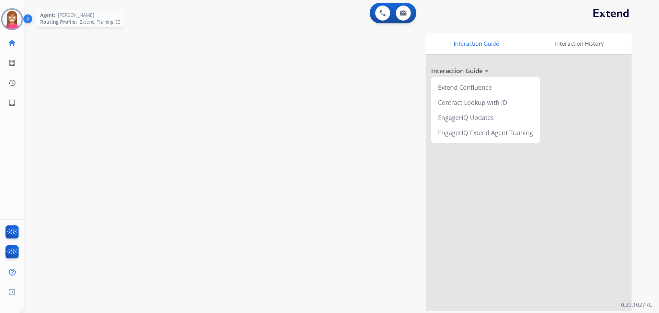
click at [6, 21] on img at bounding box center [11, 19] width 19 height 19
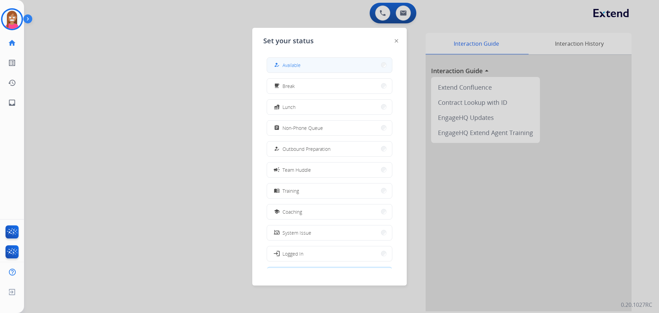
click at [284, 62] on span "Available" at bounding box center [291, 64] width 18 height 7
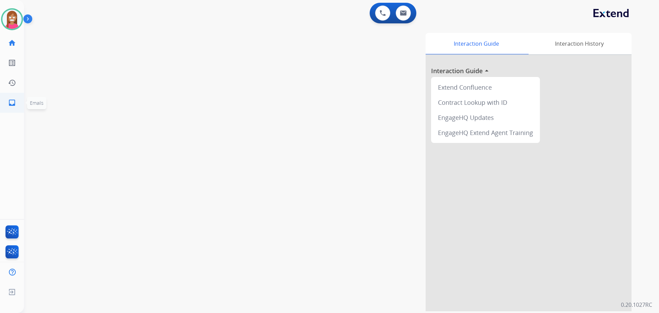
click at [9, 100] on mat-icon "inbox" at bounding box center [12, 102] width 8 height 8
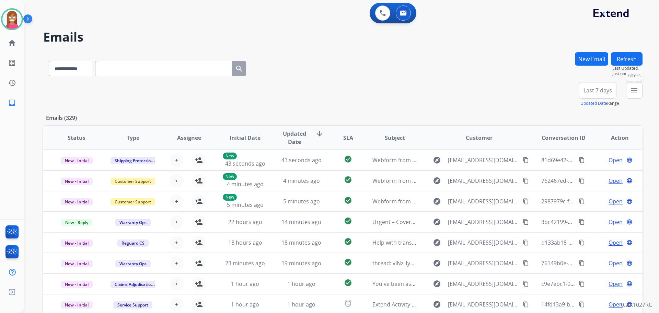
click at [634, 91] on mat-icon "menu" at bounding box center [634, 90] width 8 height 8
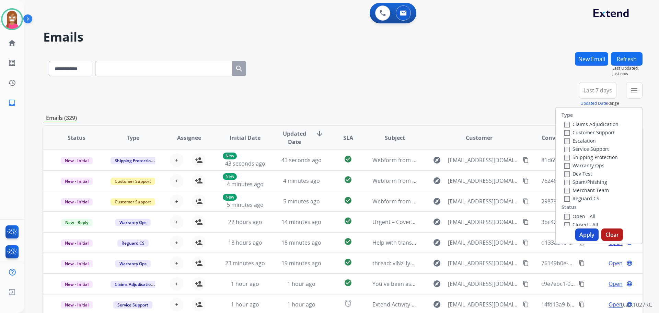
click at [568, 133] on label "Customer Support" at bounding box center [589, 132] width 50 height 7
click at [580, 157] on label "Shipping Protection" at bounding box center [591, 157] width 54 height 7
click at [567, 215] on label "Open - All" at bounding box center [579, 216] width 31 height 7
click at [579, 235] on button "Apply" at bounding box center [586, 234] width 23 height 12
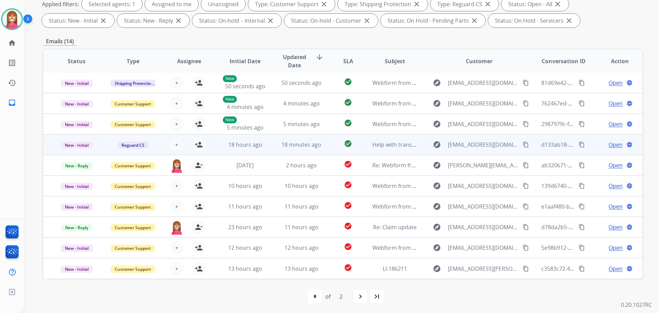
scroll to position [111, 0]
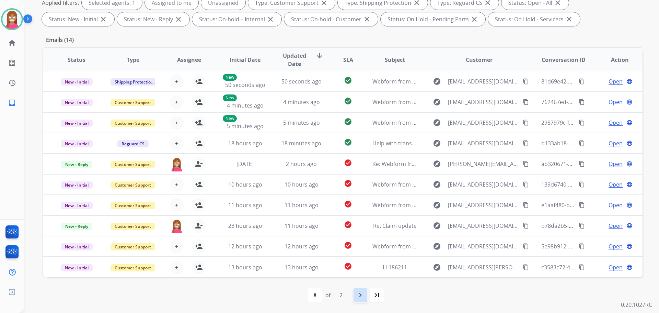
click at [365, 297] on div "navigate_next" at bounding box center [360, 294] width 15 height 15
select select "*"
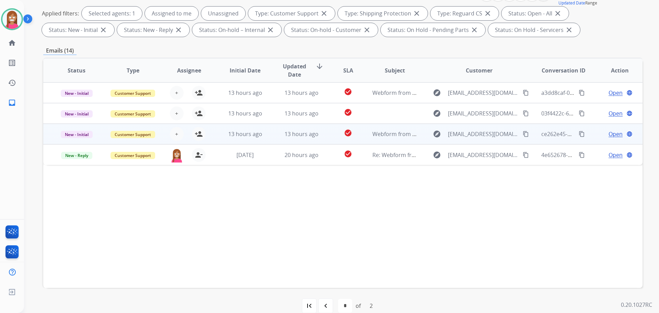
scroll to position [103, 0]
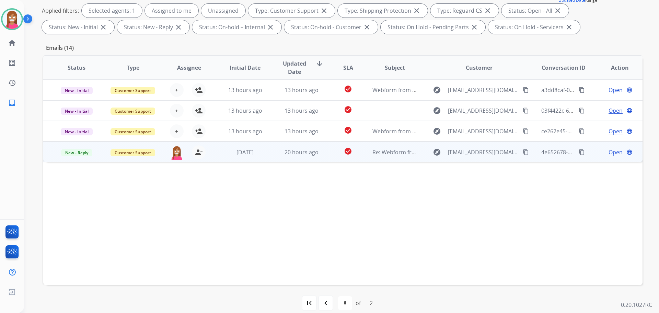
click at [270, 154] on td "20 hours ago" at bounding box center [296, 151] width 56 height 21
click at [608, 149] on span "Open" at bounding box center [615, 152] width 14 height 8
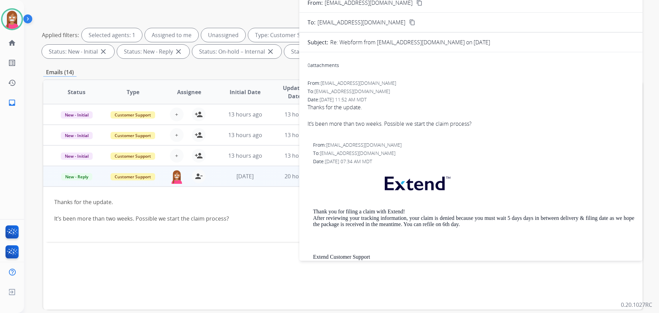
scroll to position [0, 0]
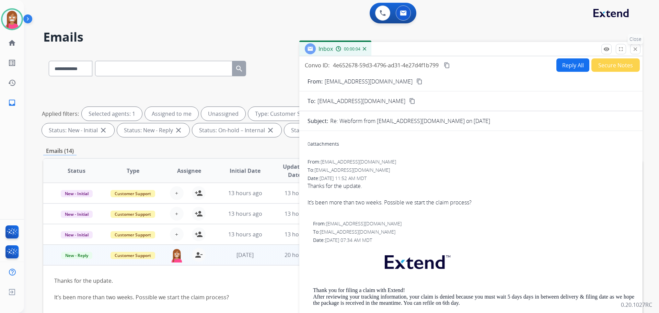
click at [634, 49] on mat-icon "close" at bounding box center [635, 49] width 6 height 6
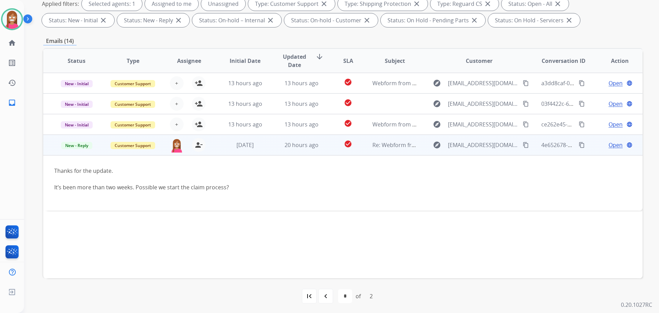
scroll to position [111, 0]
click at [523, 144] on mat-icon "content_copy" at bounding box center [526, 144] width 6 height 6
click at [610, 142] on span "Open" at bounding box center [615, 144] width 14 height 8
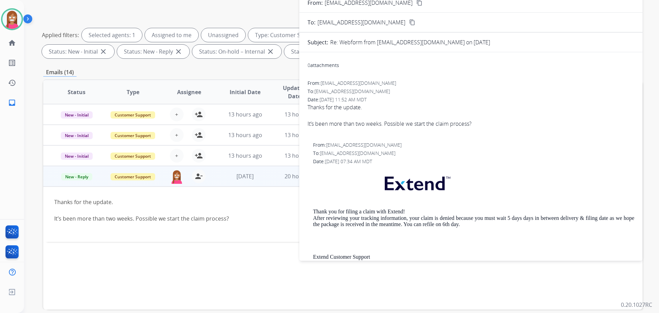
scroll to position [0, 0]
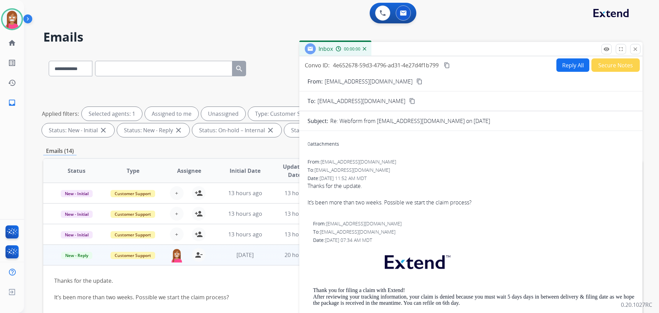
click at [571, 64] on button "Reply All" at bounding box center [572, 64] width 33 height 13
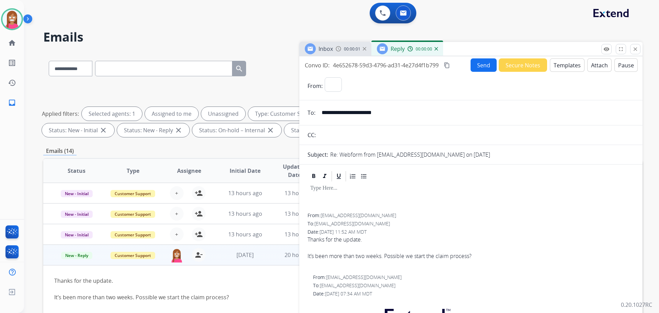
select select "**********"
click at [571, 64] on button "Templates" at bounding box center [567, 64] width 35 height 13
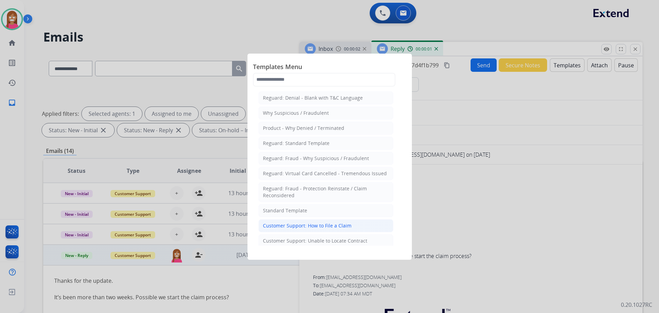
click at [290, 220] on li "Customer Support: How to File a Claim" at bounding box center [325, 225] width 135 height 13
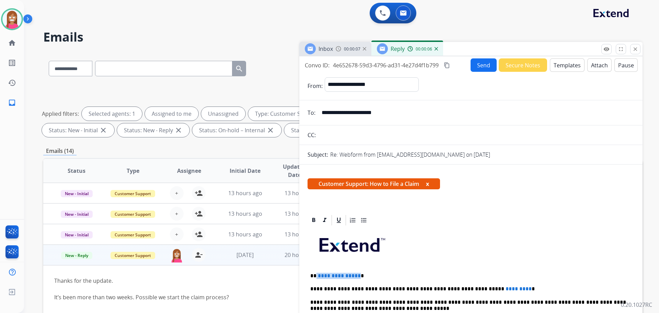
drag, startPoint x: 356, startPoint y: 274, endPoint x: 315, endPoint y: 267, distance: 41.4
drag, startPoint x: 498, startPoint y: 287, endPoint x: 447, endPoint y: 281, distance: 50.4
click at [480, 65] on button "Send" at bounding box center [483, 64] width 26 height 13
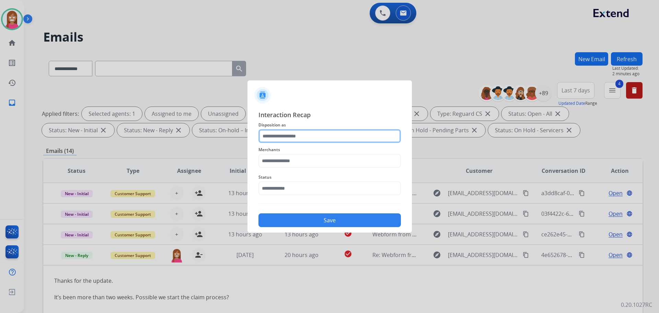
click at [278, 137] on input "text" at bounding box center [329, 136] width 142 height 14
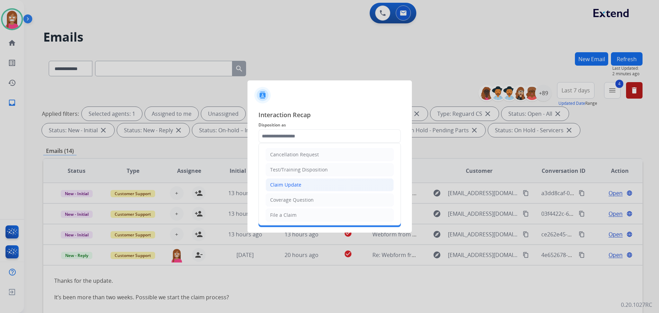
click at [280, 187] on div "Claim Update" at bounding box center [285, 184] width 31 height 7
type input "**********"
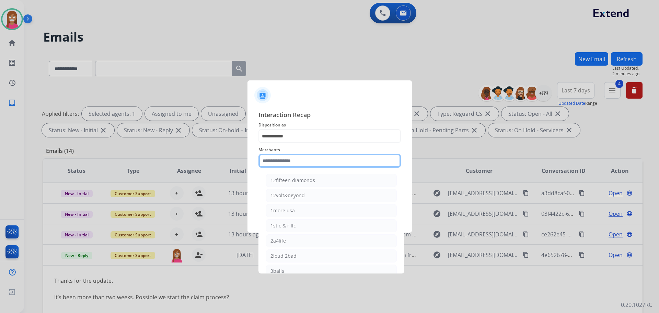
click at [274, 165] on input "text" at bounding box center [329, 161] width 142 height 14
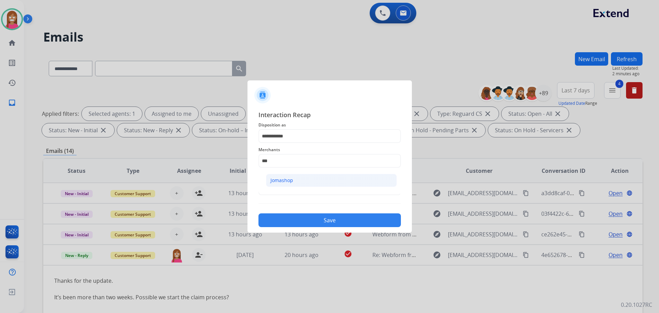
click at [280, 182] on div "Jomashop" at bounding box center [281, 180] width 23 height 7
type input "********"
drag, startPoint x: 278, startPoint y: 186, endPoint x: 283, endPoint y: 190, distance: 5.6
click at [279, 186] on input "text" at bounding box center [329, 188] width 142 height 14
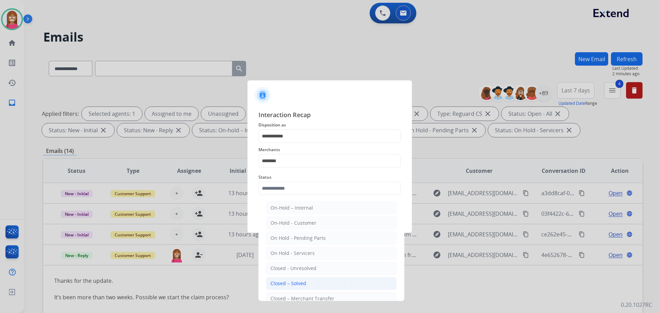
click at [293, 284] on div "Closed – Solved" at bounding box center [288, 283] width 36 height 7
type input "**********"
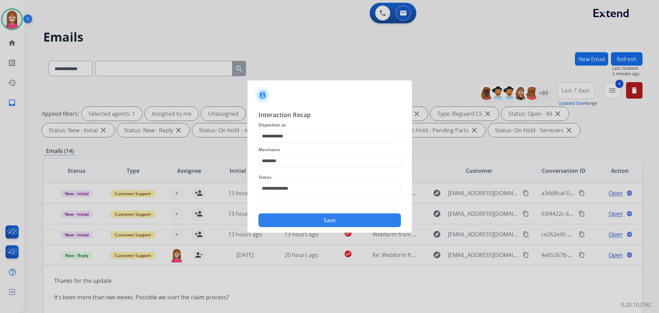
click at [284, 227] on div "**********" at bounding box center [329, 168] width 164 height 128
click at [284, 224] on button "Save" at bounding box center [329, 220] width 142 height 14
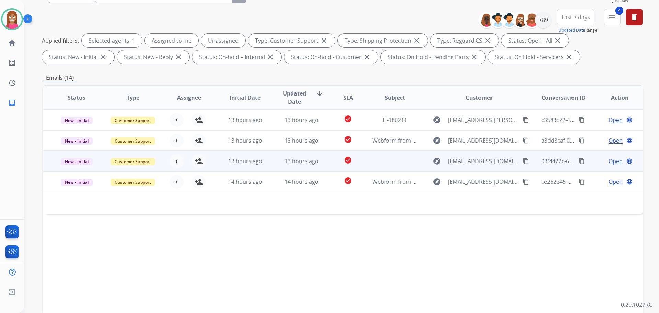
scroll to position [111, 0]
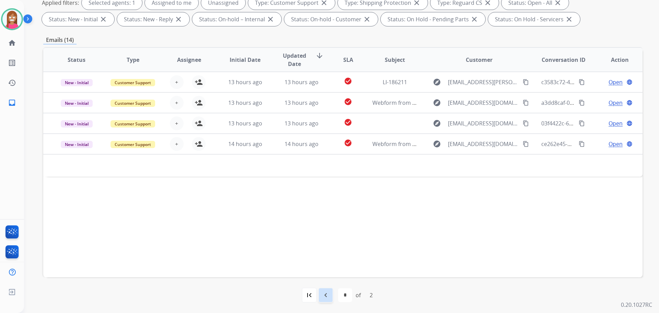
click at [325, 299] on mat-icon "navigate_before" at bounding box center [326, 295] width 8 height 8
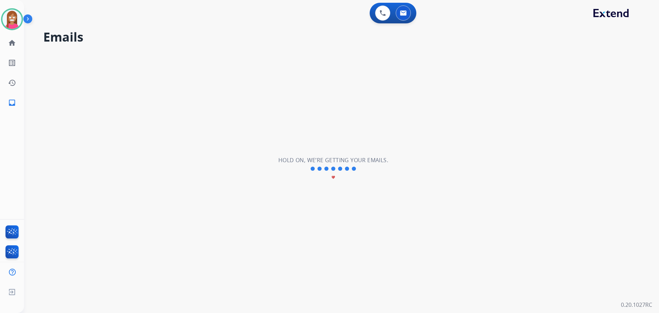
select select "*"
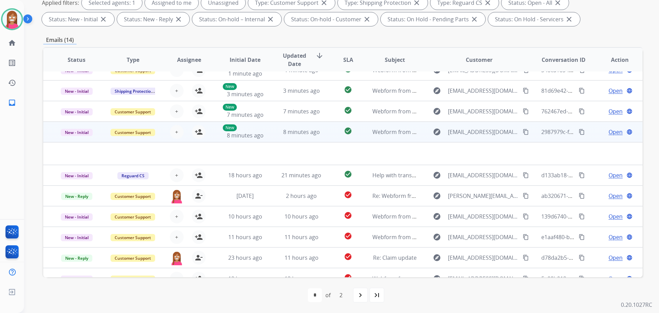
scroll to position [23, 0]
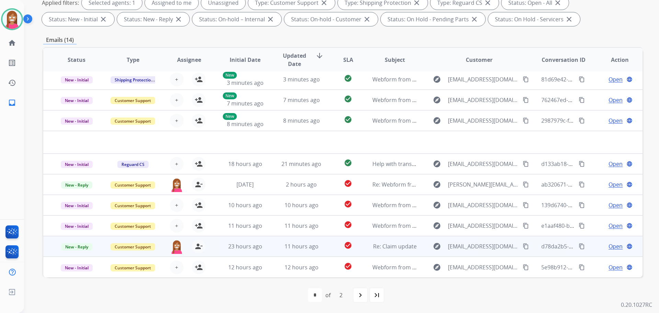
click at [269, 252] on td "11 hours ago" at bounding box center [296, 246] width 56 height 21
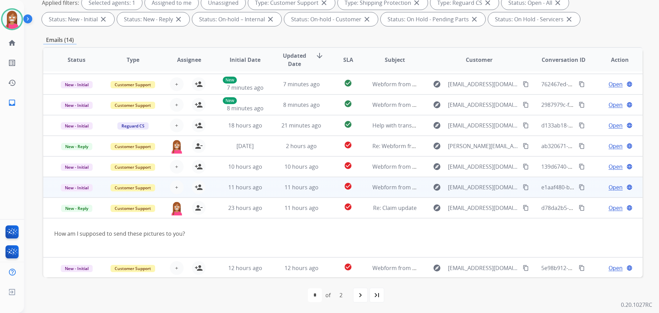
scroll to position [40, 0]
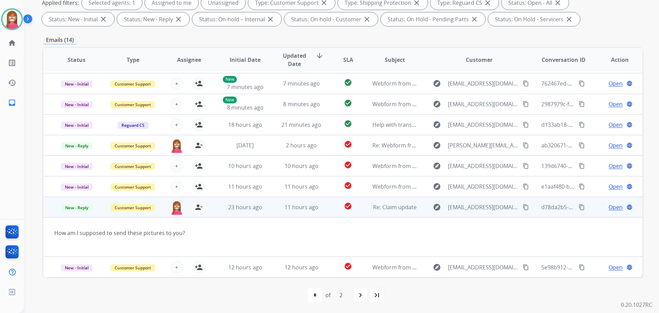
click at [610, 206] on span "Open" at bounding box center [615, 207] width 14 height 8
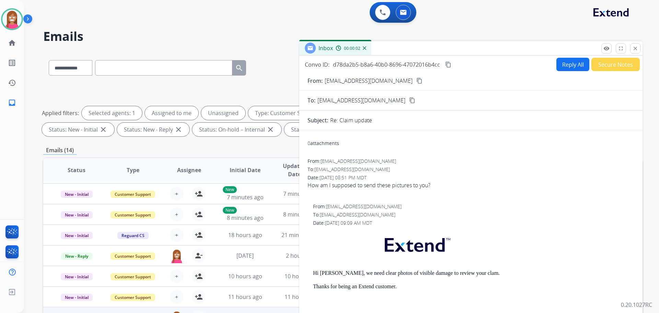
scroll to position [0, 0]
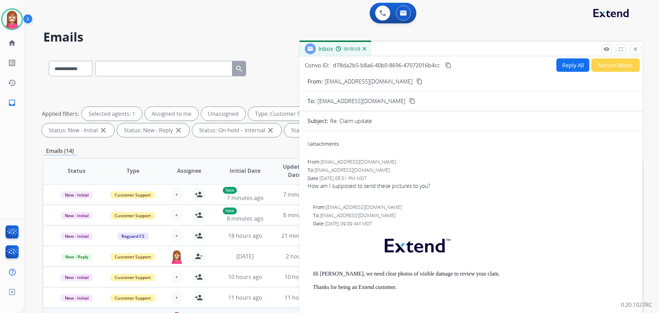
click at [579, 66] on button "Reply All" at bounding box center [572, 64] width 33 height 13
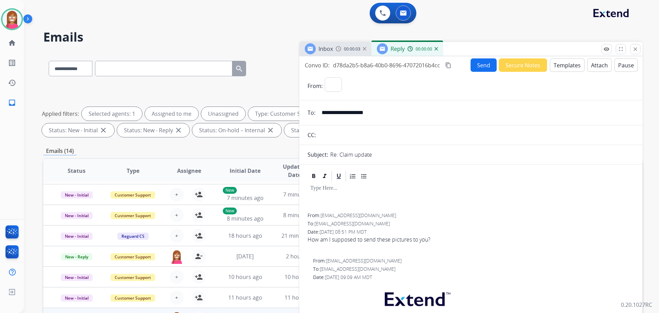
select select "**********"
click at [557, 65] on button "Templates" at bounding box center [567, 64] width 35 height 13
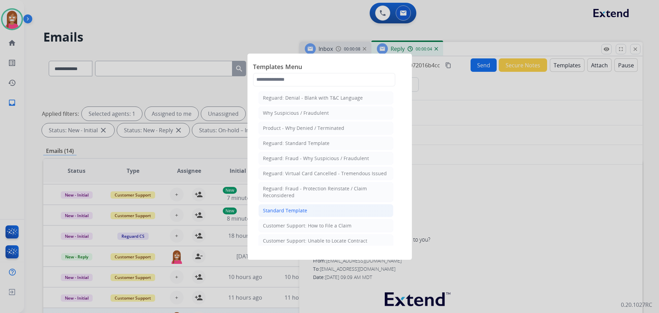
click at [311, 208] on li "Standard Template" at bounding box center [325, 210] width 135 height 13
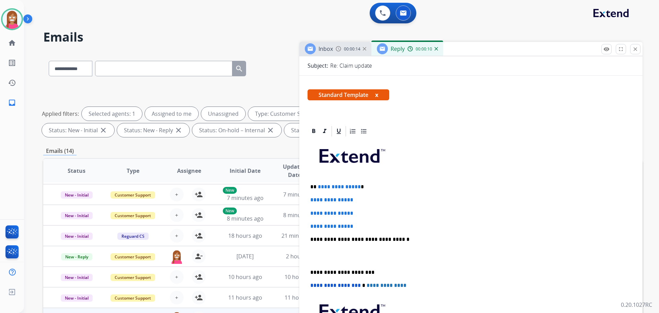
scroll to position [69, 0]
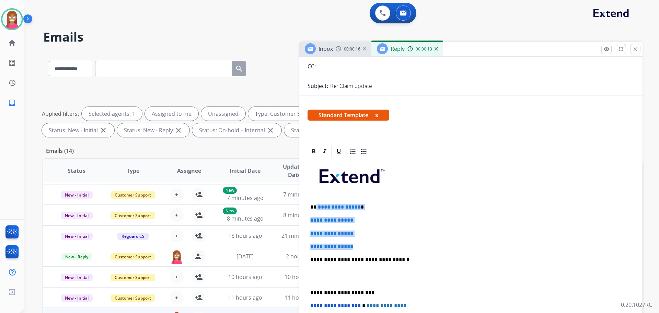
drag, startPoint x: 360, startPoint y: 244, endPoint x: 316, endPoint y: 199, distance: 62.4
click at [316, 199] on div "**********" at bounding box center [470, 276] width 327 height 236
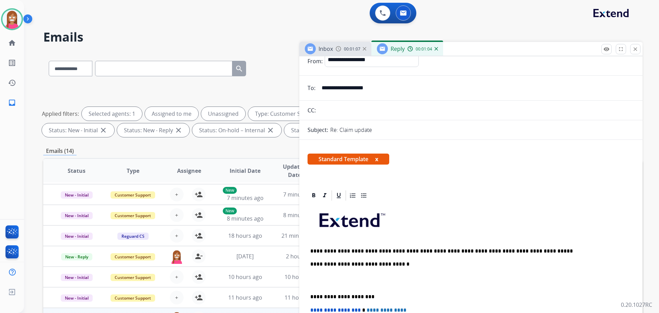
scroll to position [0, 0]
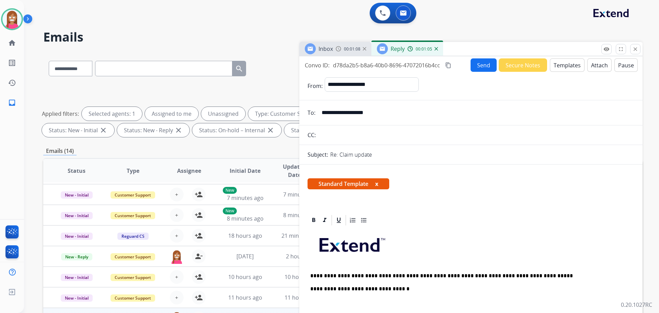
click at [474, 63] on button "Send" at bounding box center [483, 64] width 26 height 13
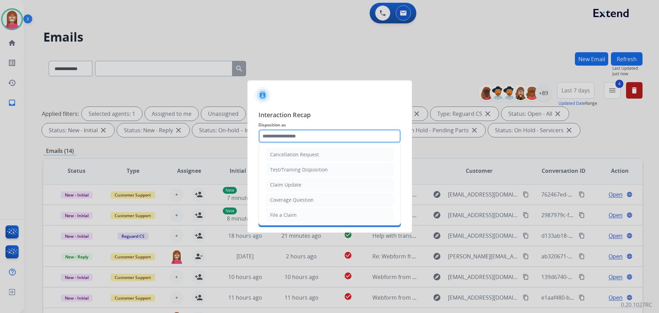
click at [283, 140] on input "text" at bounding box center [329, 136] width 142 height 14
click at [276, 184] on div "Claim Update" at bounding box center [285, 184] width 31 height 7
type input "**********"
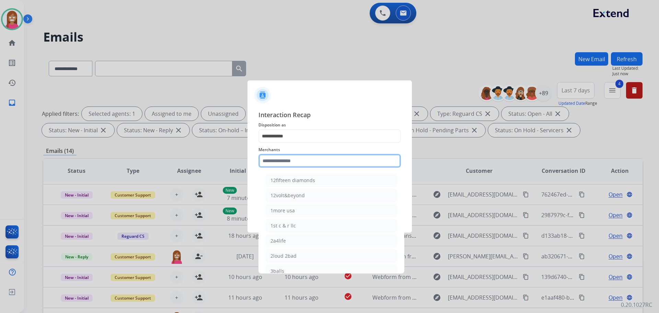
click at [269, 161] on input "text" at bounding box center [329, 161] width 142 height 14
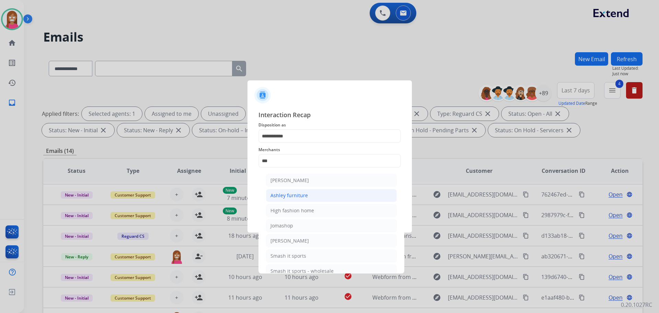
click at [283, 193] on div "Ashley furniture" at bounding box center [288, 195] width 37 height 7
type input "**********"
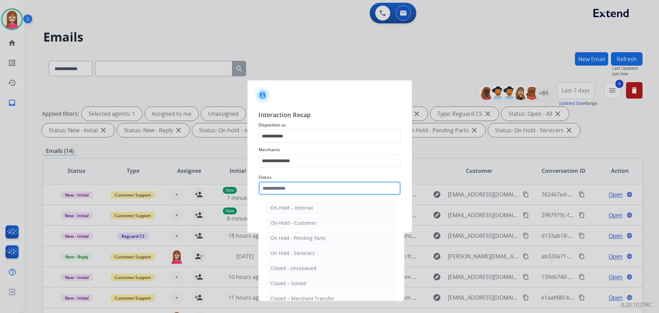
click at [278, 189] on input "text" at bounding box center [329, 188] width 142 height 14
click at [276, 286] on div "Closed – Solved" at bounding box center [288, 283] width 36 height 7
type input "**********"
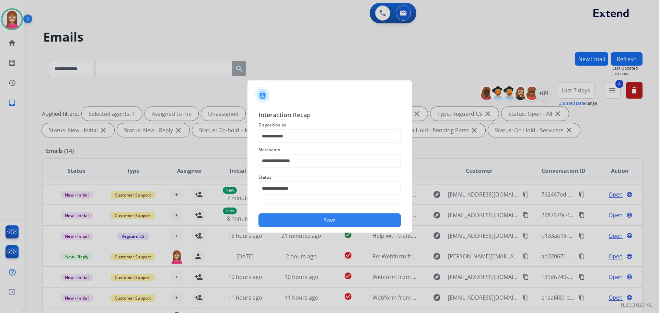
click at [295, 214] on button "Save" at bounding box center [329, 220] width 142 height 14
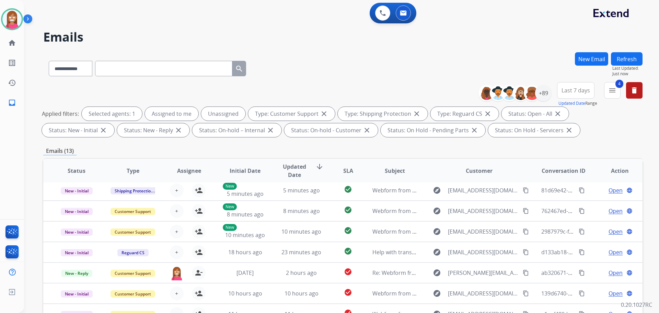
scroll to position [23, 0]
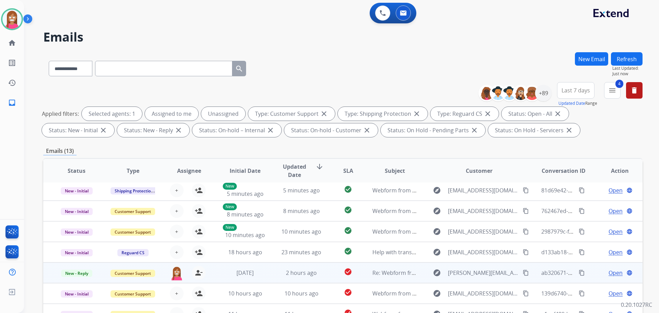
click at [268, 278] on td "2 hours ago" at bounding box center [296, 272] width 56 height 21
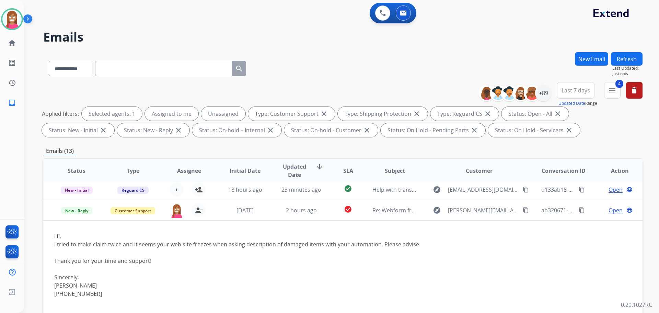
scroll to position [97, 0]
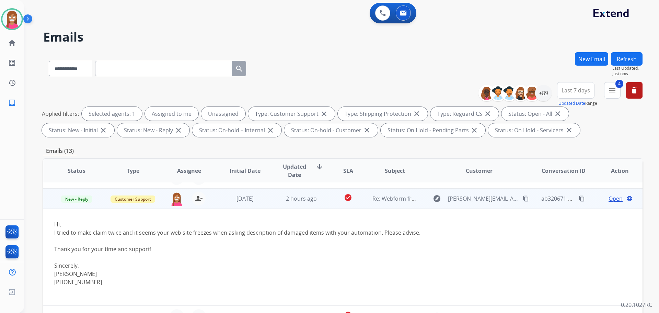
click at [325, 205] on td "check_circle" at bounding box center [342, 198] width 37 height 21
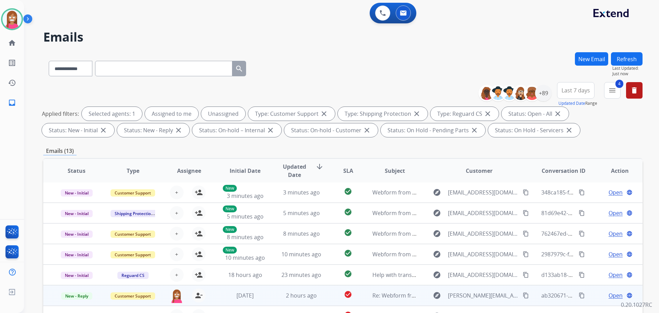
click at [276, 296] on td "2 hours ago" at bounding box center [296, 295] width 56 height 21
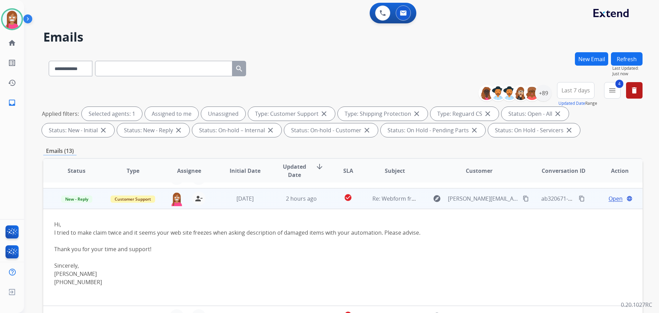
click at [608, 199] on span "Open" at bounding box center [615, 198] width 14 height 8
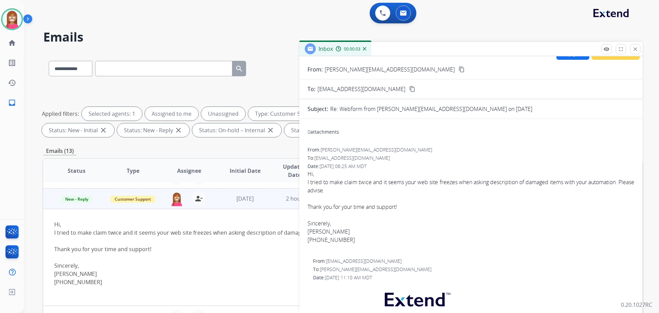
scroll to position [0, 0]
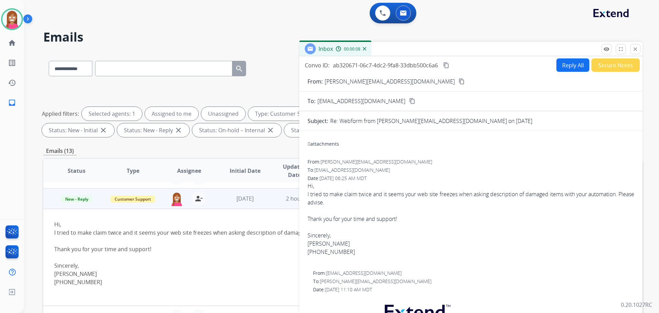
click at [457, 81] on button "content_copy" at bounding box center [461, 81] width 8 height 8
click at [574, 66] on button "Reply All" at bounding box center [572, 64] width 33 height 13
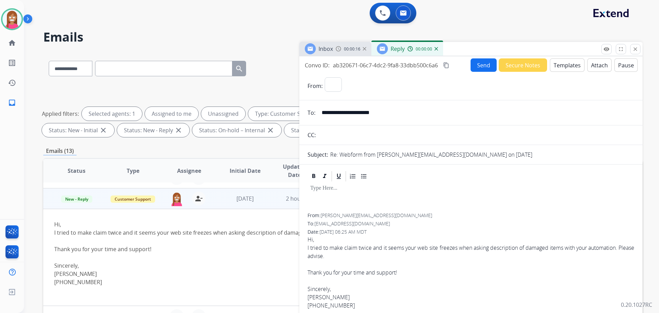
select select "**********"
click at [562, 66] on button "Templates" at bounding box center [567, 64] width 35 height 13
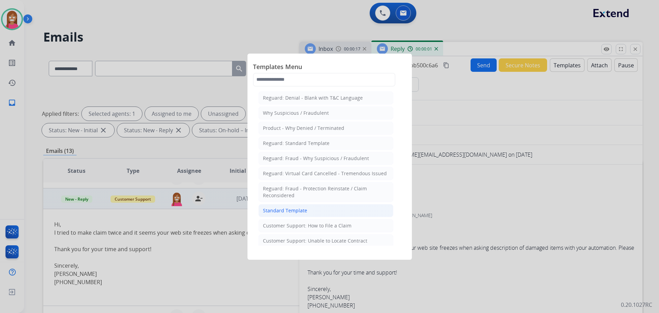
click at [296, 208] on div "Standard Template" at bounding box center [285, 210] width 44 height 7
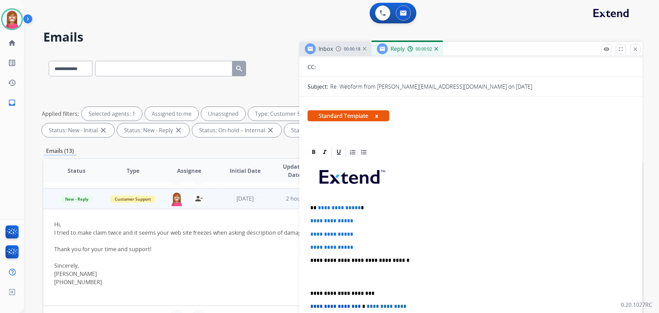
scroll to position [69, 0]
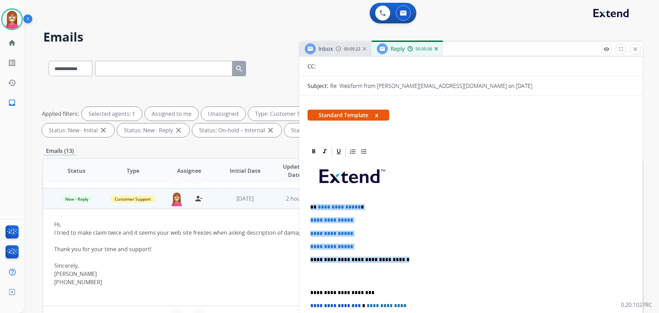
drag, startPoint x: 399, startPoint y: 259, endPoint x: 312, endPoint y: 205, distance: 102.9
click at [312, 205] on div "**********" at bounding box center [470, 276] width 327 height 236
click at [410, 258] on p "**********" at bounding box center [468, 259] width 316 height 6
drag, startPoint x: 410, startPoint y: 260, endPoint x: 315, endPoint y: 206, distance: 109.5
click at [315, 206] on div "**********" at bounding box center [470, 276] width 327 height 236
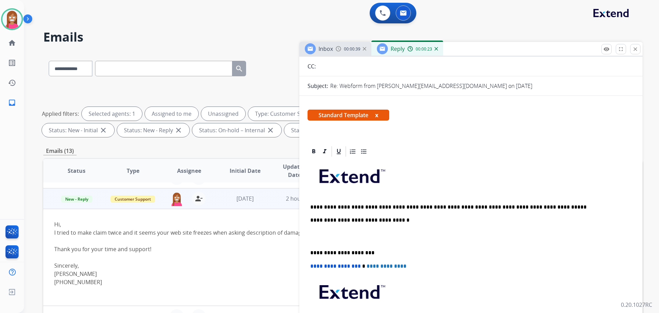
click at [316, 206] on p "**********" at bounding box center [468, 207] width 316 height 6
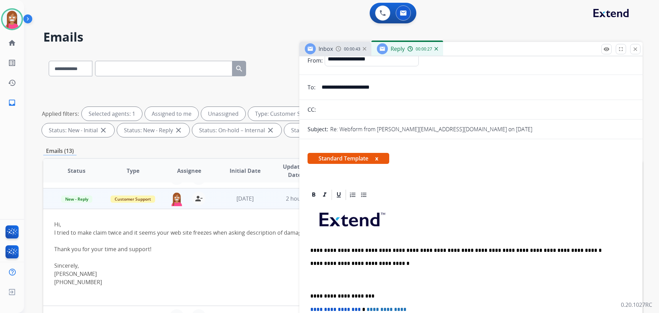
scroll to position [0, 0]
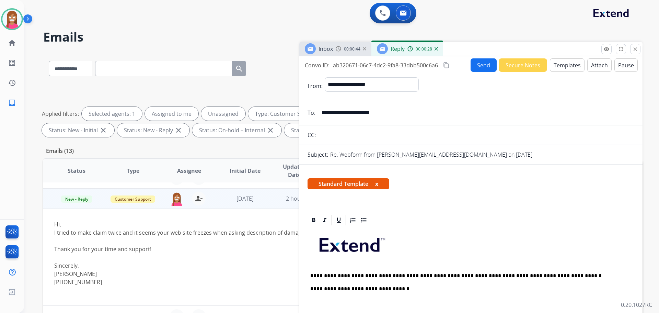
click at [473, 68] on button "Send" at bounding box center [483, 64] width 26 height 13
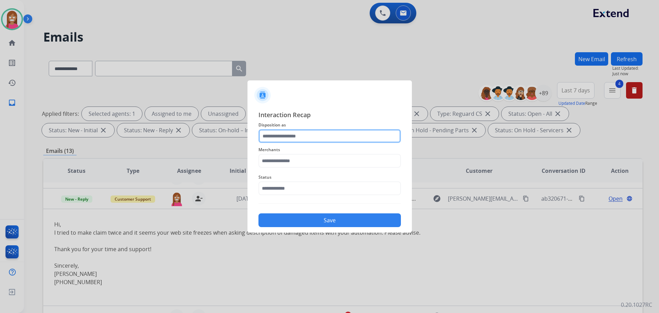
click at [313, 136] on input "text" at bounding box center [329, 136] width 142 height 14
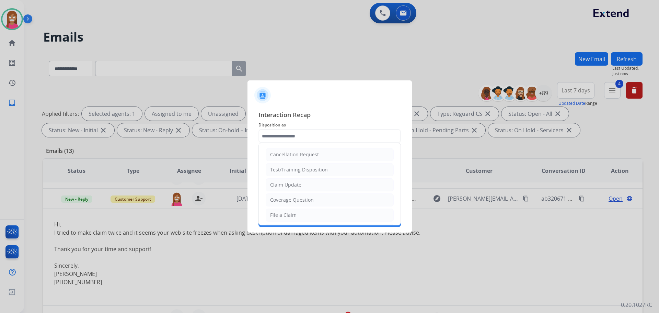
click at [282, 215] on div "File a Claim" at bounding box center [283, 214] width 26 height 7
type input "**********"
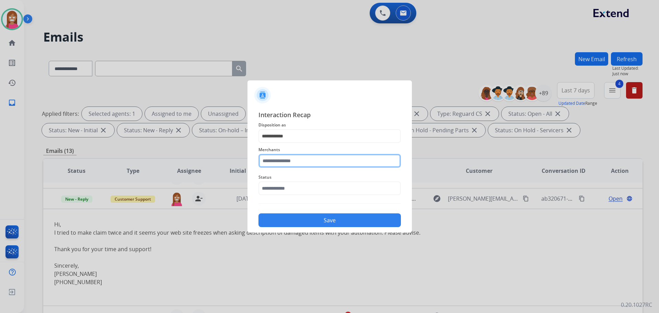
click at [274, 164] on input "text" at bounding box center [329, 161] width 142 height 14
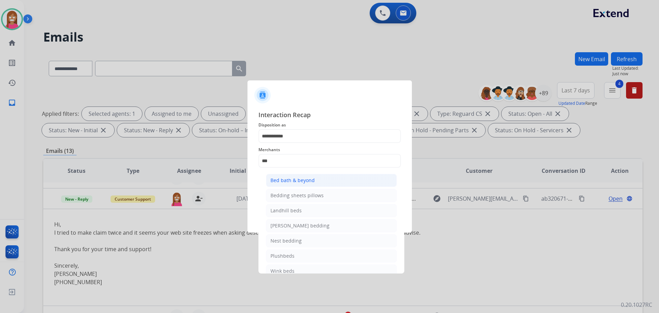
click at [287, 177] on div "Bed bath & beyond" at bounding box center [292, 180] width 44 height 7
type input "**********"
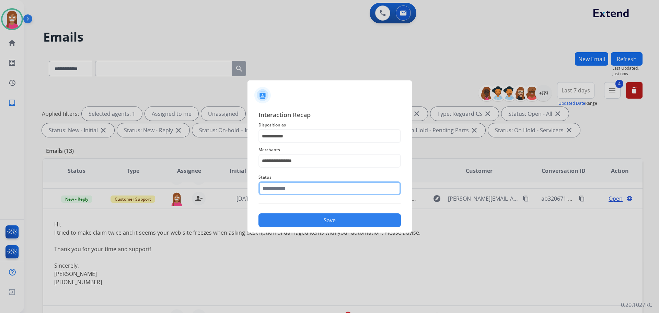
drag, startPoint x: 282, startPoint y: 189, endPoint x: 285, endPoint y: 197, distance: 7.8
click at [282, 190] on input "text" at bounding box center [329, 188] width 142 height 14
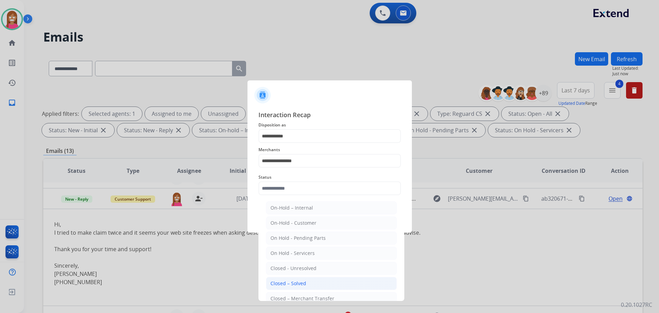
click at [293, 287] on li "Closed – Solved" at bounding box center [331, 283] width 131 height 13
type input "**********"
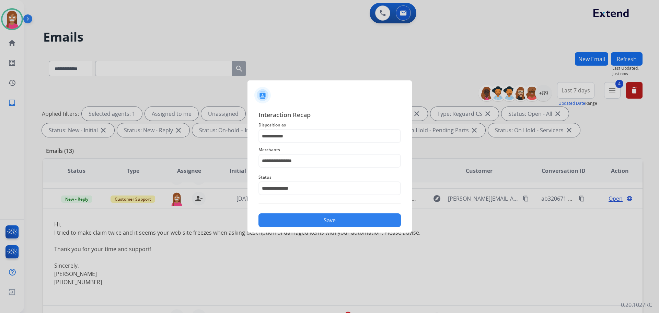
click at [288, 219] on button "Save" at bounding box center [329, 220] width 142 height 14
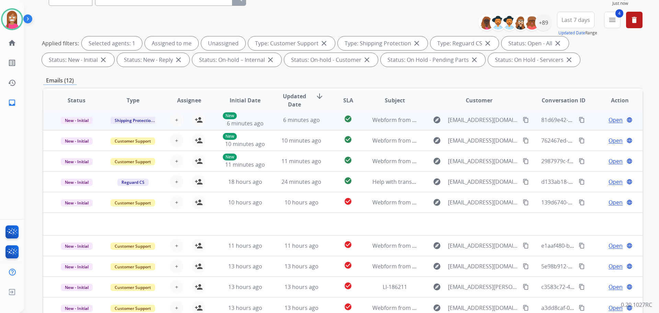
scroll to position [111, 0]
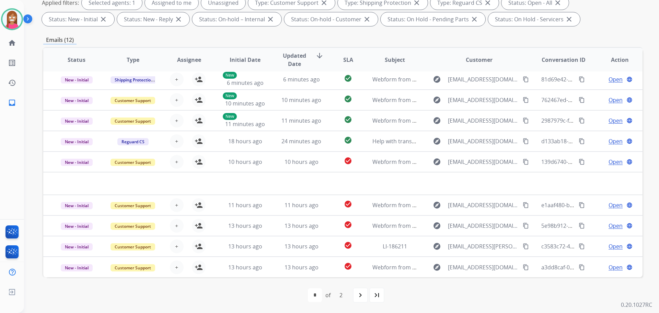
click at [360, 292] on mat-icon "navigate_next" at bounding box center [360, 295] width 8 height 8
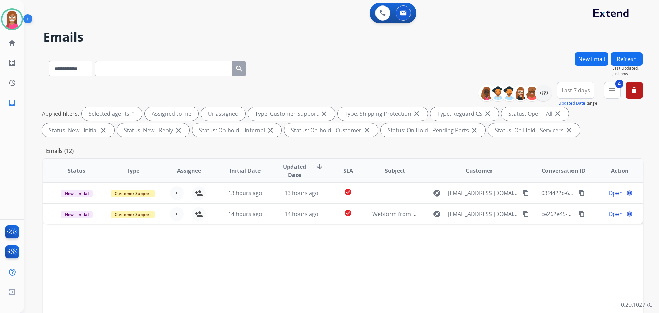
scroll to position [0, 0]
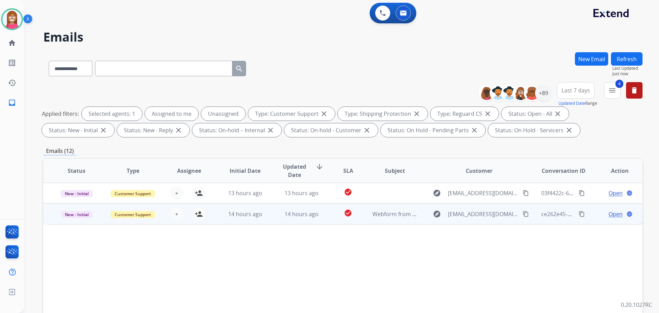
click at [270, 221] on td "14 hours ago" at bounding box center [296, 213] width 56 height 21
click at [523, 215] on mat-icon "content_copy" at bounding box center [526, 213] width 6 height 6
click at [202, 214] on button "person_add Assign to Me" at bounding box center [199, 214] width 14 height 14
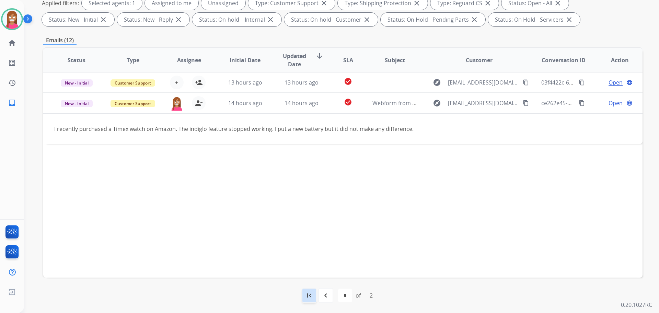
scroll to position [111, 0]
click at [323, 292] on mat-icon "navigate_before" at bounding box center [326, 295] width 8 height 8
select select "*"
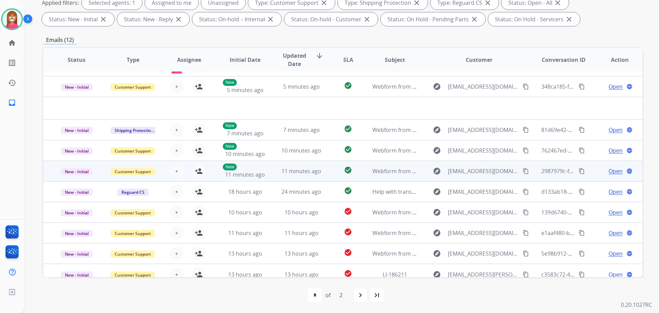
scroll to position [23, 0]
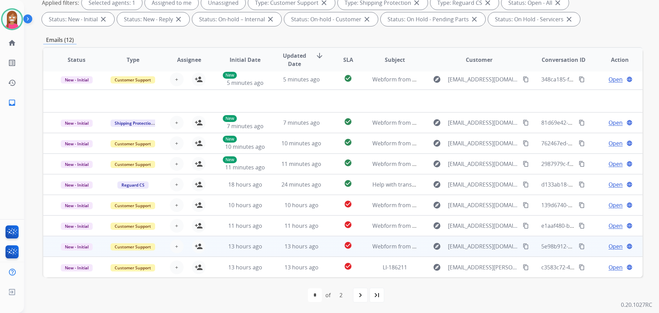
click at [269, 247] on td "13 hours ago" at bounding box center [296, 246] width 56 height 21
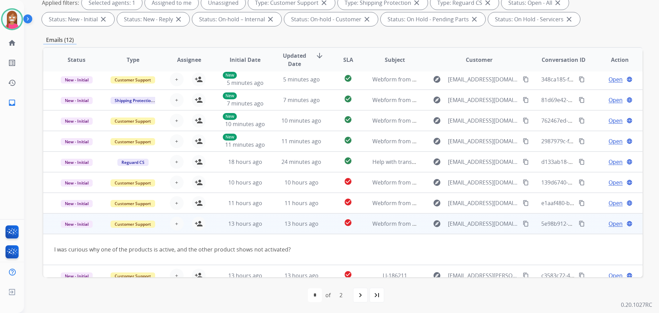
scroll to position [32, 0]
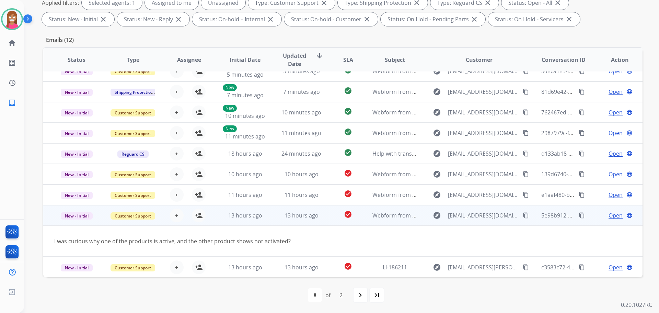
click at [523, 214] on mat-icon "content_copy" at bounding box center [526, 215] width 6 height 6
click at [201, 216] on mat-icon "person_add" at bounding box center [199, 215] width 8 height 8
click at [612, 216] on span "Open" at bounding box center [615, 215] width 14 height 8
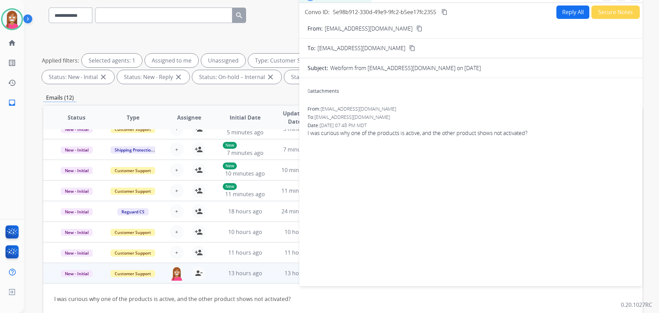
scroll to position [0, 0]
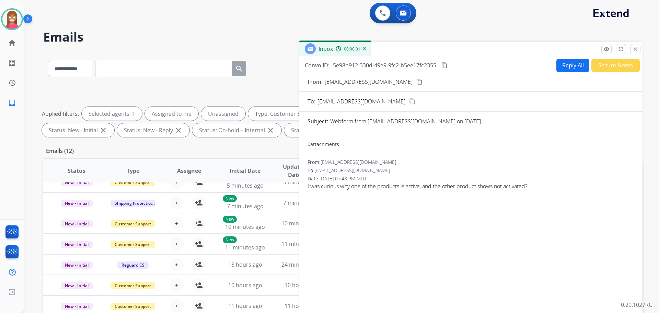
click at [576, 61] on button "Reply All" at bounding box center [572, 65] width 33 height 13
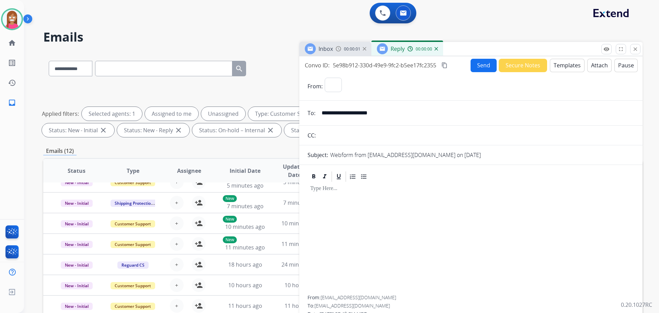
select select "**********"
click at [563, 66] on button "Templates" at bounding box center [567, 65] width 35 height 13
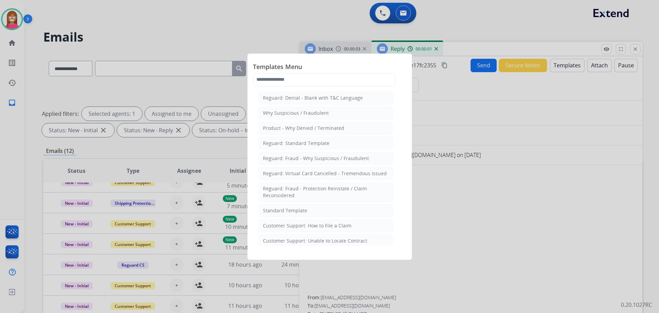
drag, startPoint x: 280, startPoint y: 207, endPoint x: 313, endPoint y: 219, distance: 35.5
click at [281, 206] on li "Standard Template" at bounding box center [325, 210] width 135 height 13
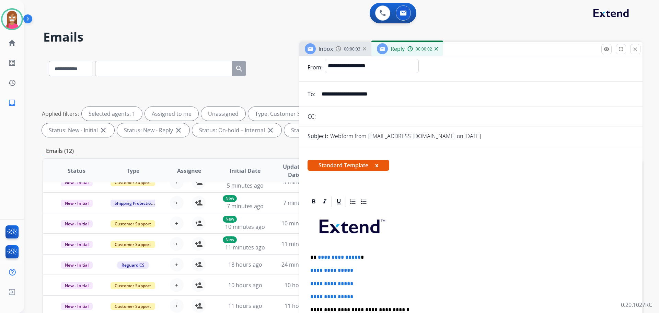
scroll to position [34, 0]
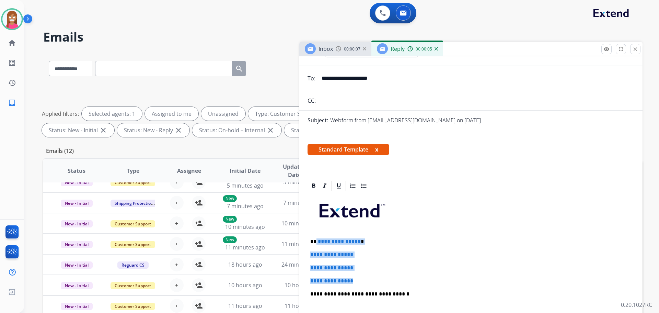
drag, startPoint x: 362, startPoint y: 282, endPoint x: 316, endPoint y: 233, distance: 66.7
click at [316, 233] on div "**********" at bounding box center [470, 310] width 327 height 236
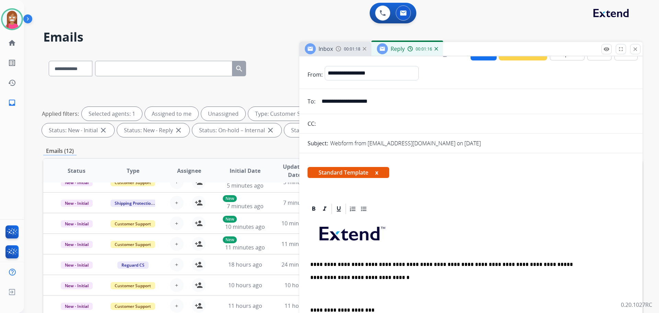
scroll to position [0, 0]
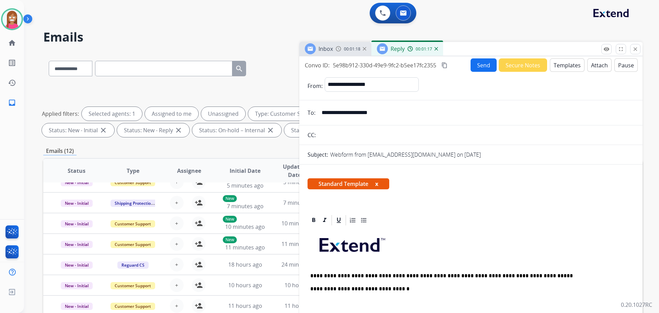
click at [473, 63] on button "Send" at bounding box center [483, 64] width 26 height 13
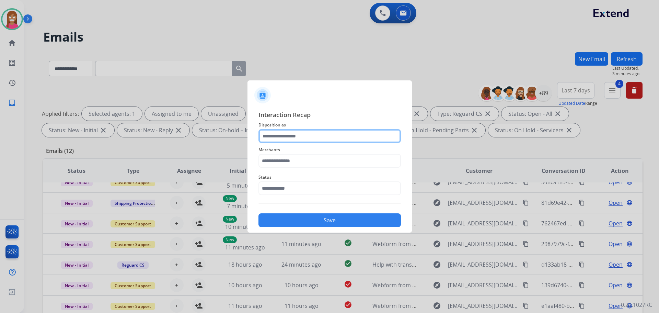
click at [303, 138] on input "text" at bounding box center [329, 136] width 142 height 14
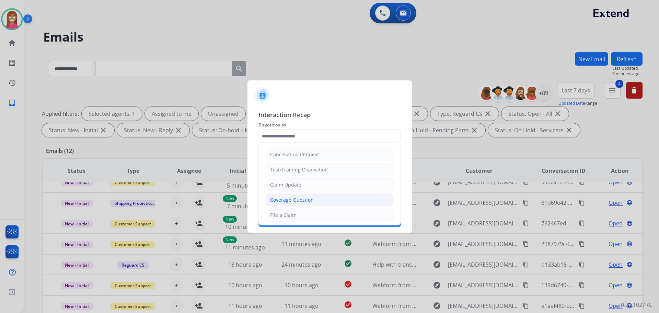
click at [292, 201] on div "Coverage Question" at bounding box center [292, 199] width 44 height 7
type input "**********"
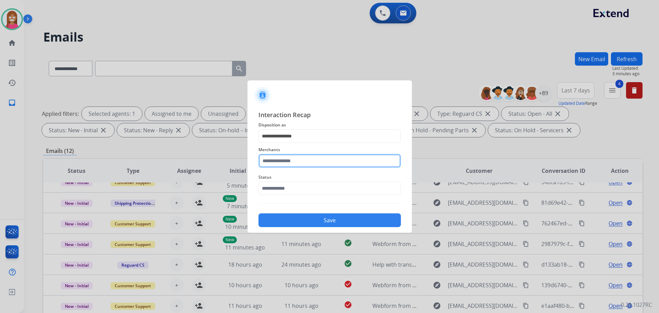
click at [279, 165] on input "text" at bounding box center [329, 161] width 142 height 14
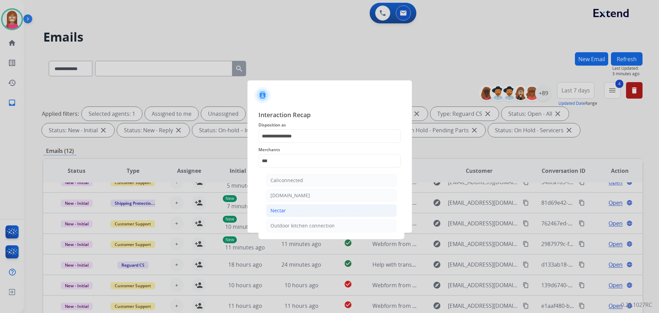
click at [291, 211] on li "Nectar" at bounding box center [331, 210] width 131 height 13
type input "******"
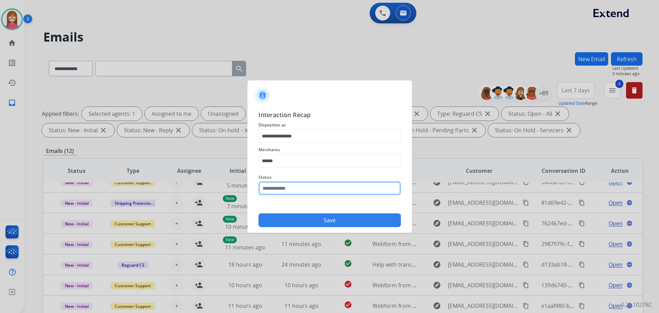
click at [272, 191] on input "text" at bounding box center [329, 188] width 142 height 14
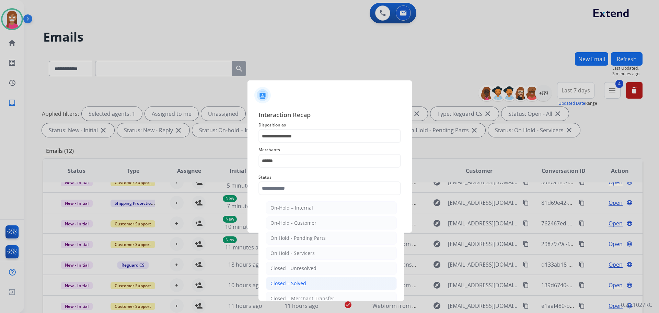
click at [289, 283] on div "Closed – Solved" at bounding box center [288, 283] width 36 height 7
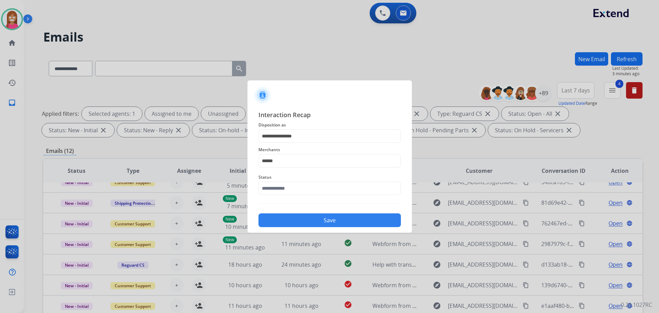
type input "**********"
click at [288, 213] on div "Save" at bounding box center [329, 218] width 142 height 18
click at [292, 219] on button "Save" at bounding box center [329, 220] width 142 height 14
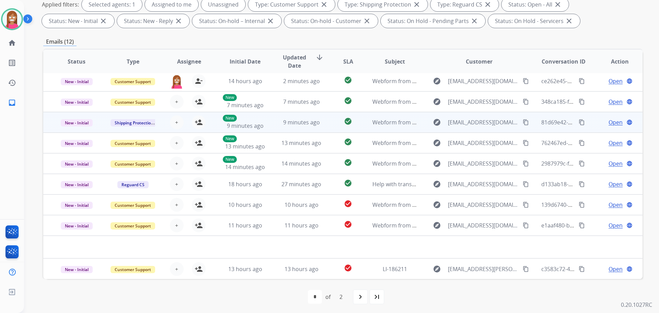
scroll to position [111, 0]
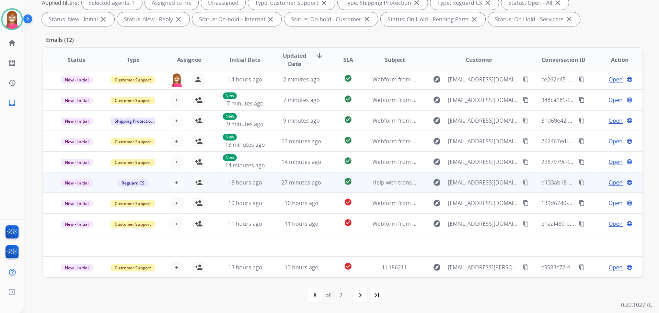
click at [268, 187] on td "27 minutes ago" at bounding box center [296, 182] width 56 height 21
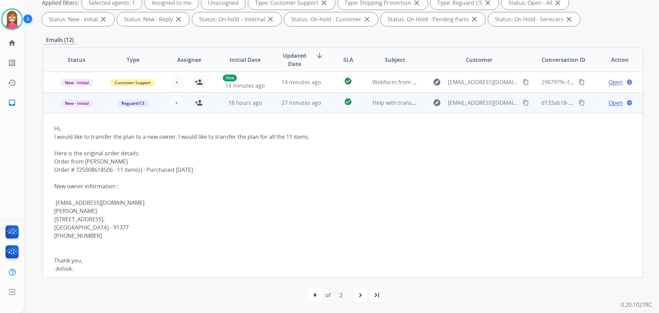
scroll to position [188, 0]
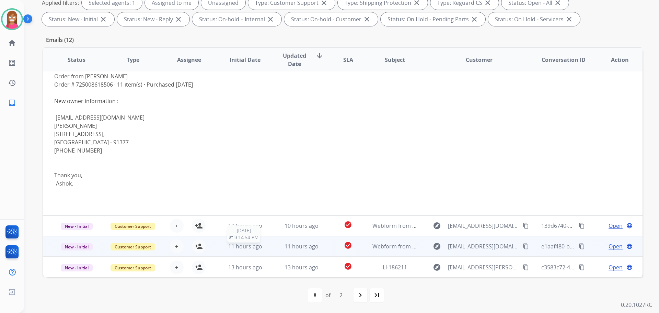
click at [265, 250] on div "11 hours ago" at bounding box center [245, 246] width 45 height 8
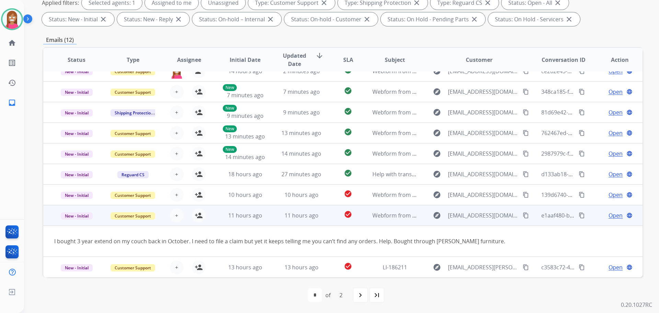
scroll to position [32, 0]
click at [199, 217] on mat-icon "person_add" at bounding box center [199, 215] width 8 height 8
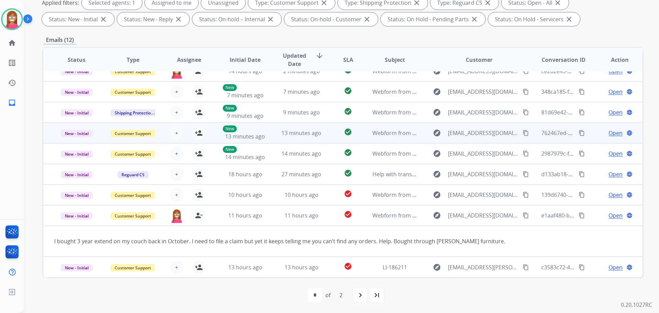
click at [270, 140] on td "13 minutes ago" at bounding box center [296, 133] width 56 height 21
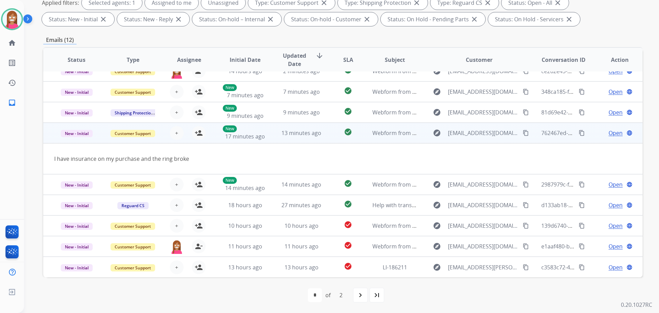
click at [522, 132] on button "content_copy" at bounding box center [526, 133] width 8 height 8
click at [195, 133] on mat-icon "person_add" at bounding box center [199, 133] width 8 height 8
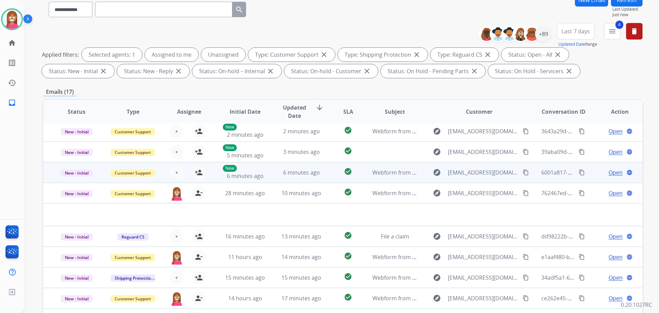
scroll to position [111, 0]
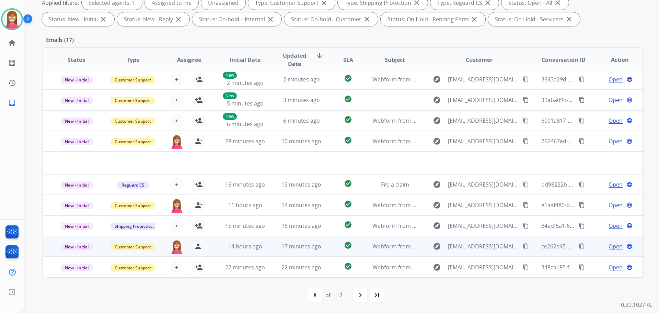
click at [265, 253] on td "14 hours ago" at bounding box center [240, 246] width 56 height 21
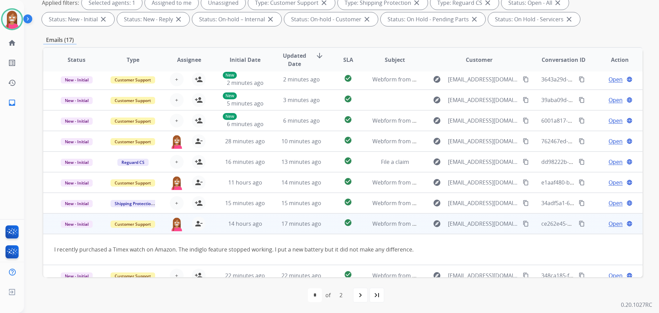
scroll to position [32, 0]
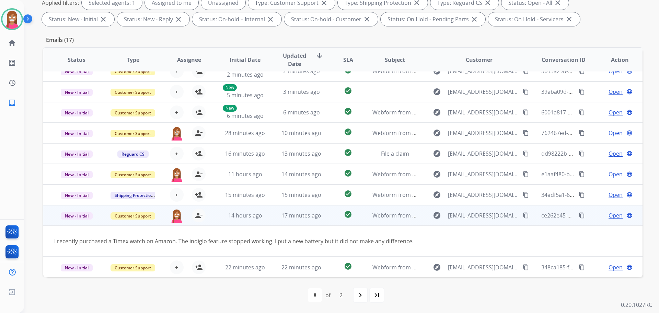
click at [611, 214] on span "Open" at bounding box center [615, 215] width 14 height 8
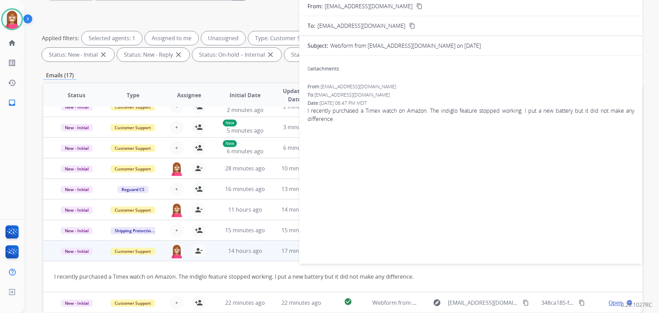
scroll to position [42, 0]
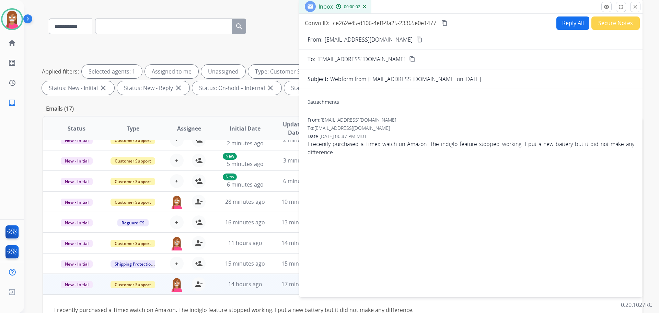
click at [563, 18] on button "Reply All" at bounding box center [572, 22] width 33 height 13
select select "**********"
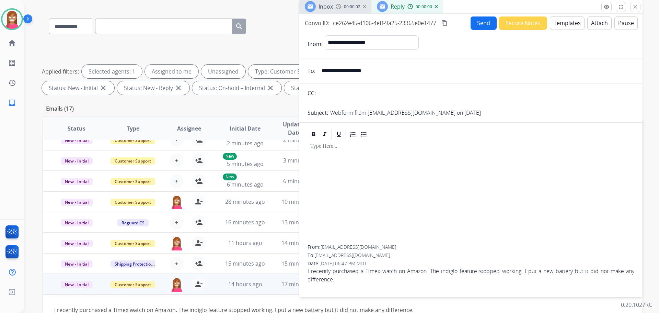
click at [568, 24] on button "Templates" at bounding box center [567, 22] width 35 height 13
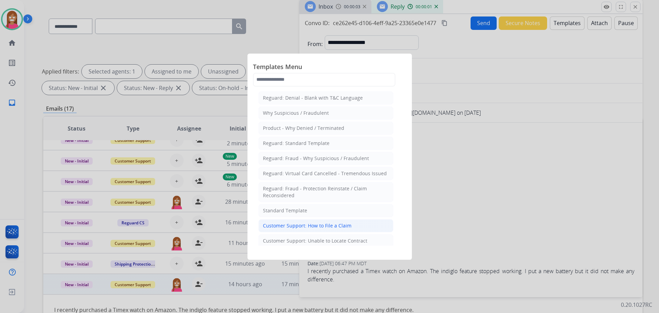
click at [278, 227] on div "Customer Support: How to File a Claim" at bounding box center [307, 225] width 89 height 7
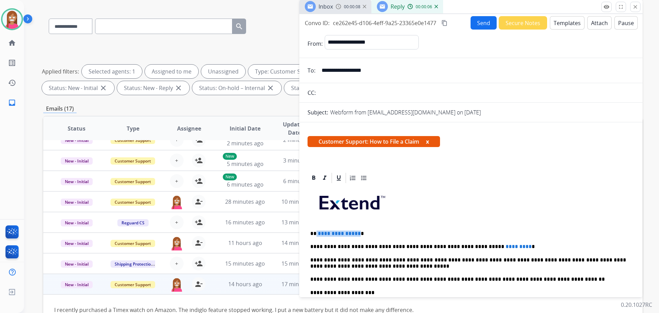
drag, startPoint x: 357, startPoint y: 229, endPoint x: 316, endPoint y: 225, distance: 41.0
click at [316, 225] on div "**********" at bounding box center [470, 289] width 327 height 210
drag, startPoint x: 497, startPoint y: 239, endPoint x: 448, endPoint y: 239, distance: 48.4
click at [448, 239] on div "**********" at bounding box center [470, 289] width 327 height 210
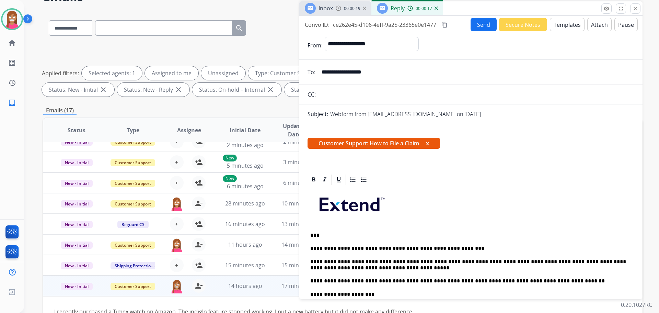
scroll to position [0, 0]
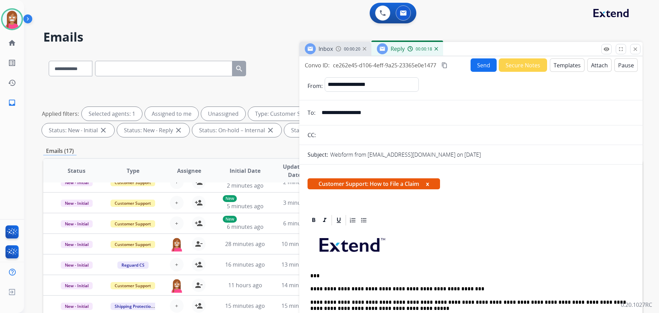
click at [488, 64] on button "Send" at bounding box center [483, 64] width 26 height 13
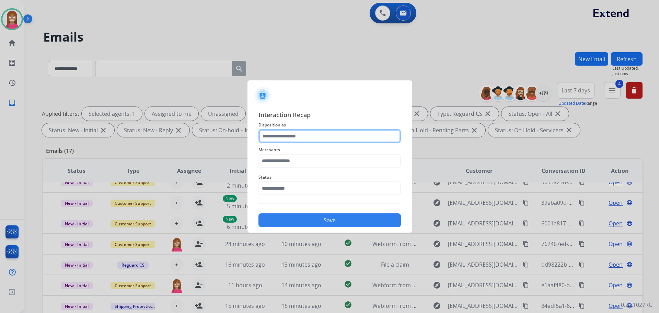
click at [276, 138] on input "text" at bounding box center [329, 136] width 142 height 14
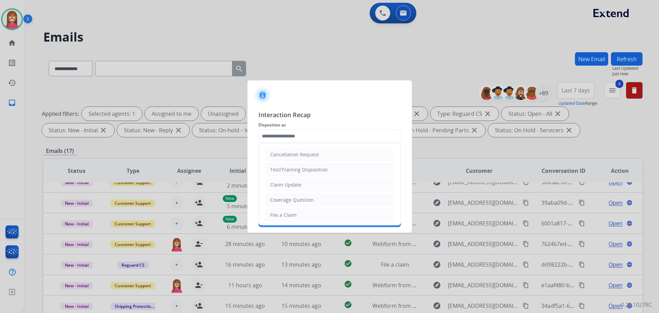
drag, startPoint x: 287, startPoint y: 211, endPoint x: 282, endPoint y: 193, distance: 19.6
click at [287, 211] on li "File a Claim" at bounding box center [330, 214] width 128 height 13
type input "**********"
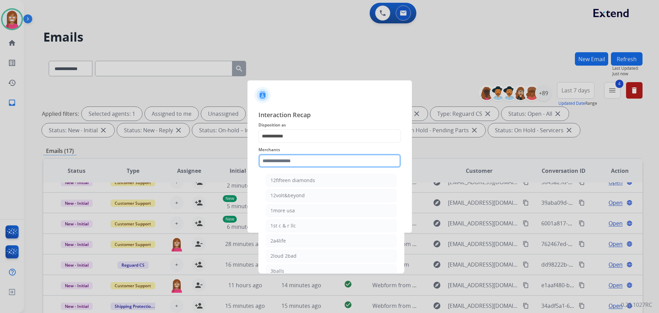
click at [275, 160] on input "text" at bounding box center [329, 161] width 142 height 14
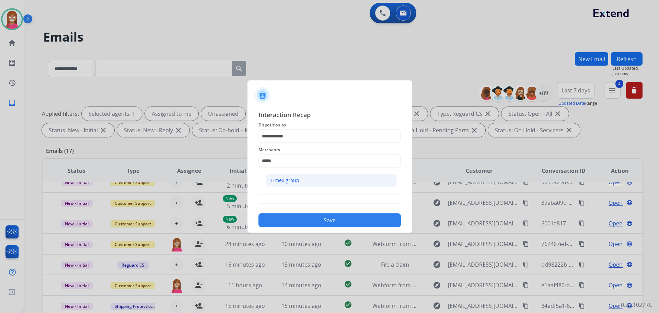
click at [301, 176] on li "Timex group" at bounding box center [331, 180] width 131 height 13
type input "**********"
click at [275, 188] on input "text" at bounding box center [329, 188] width 142 height 14
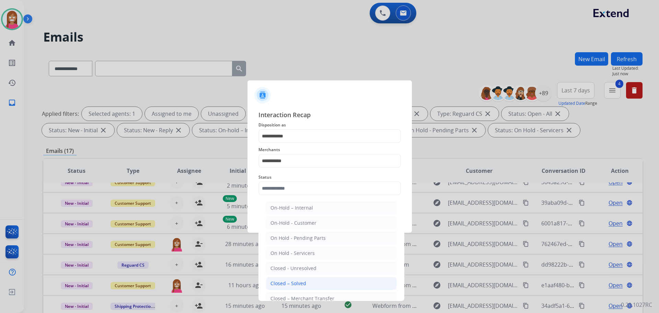
click at [283, 278] on li "Closed – Solved" at bounding box center [331, 283] width 131 height 13
type input "**********"
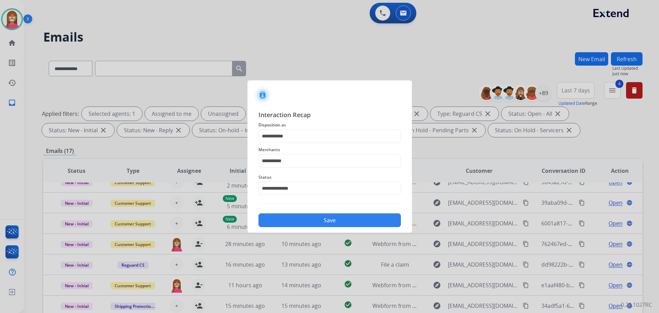
click at [301, 221] on button "Save" at bounding box center [329, 220] width 142 height 14
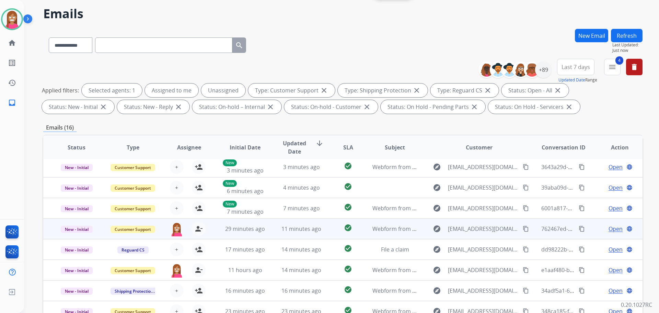
scroll to position [111, 0]
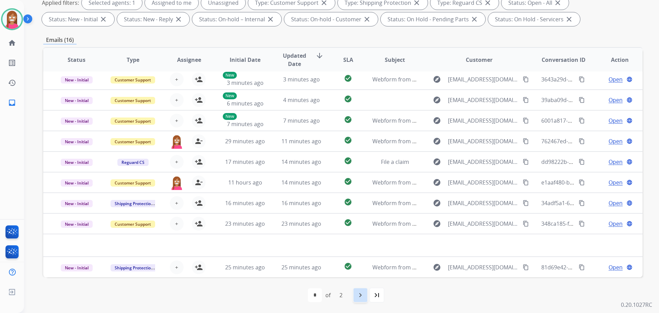
click at [357, 295] on mat-icon "navigate_next" at bounding box center [360, 295] width 8 height 8
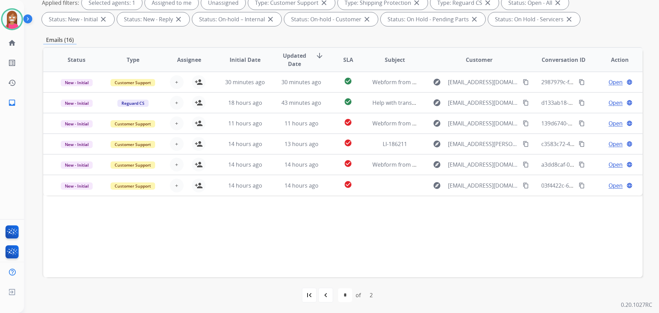
click at [324, 294] on mat-icon "navigate_before" at bounding box center [326, 295] width 8 height 8
select select "*"
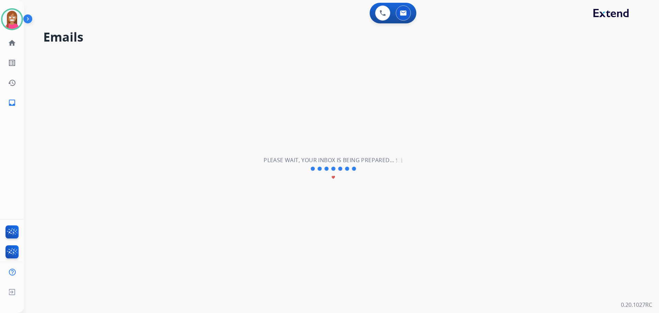
scroll to position [0, 0]
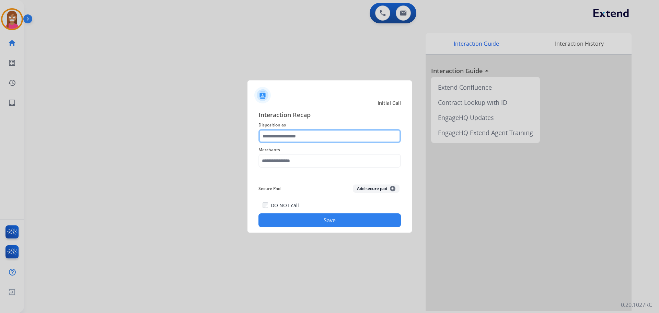
click at [295, 138] on input "text" at bounding box center [329, 136] width 142 height 14
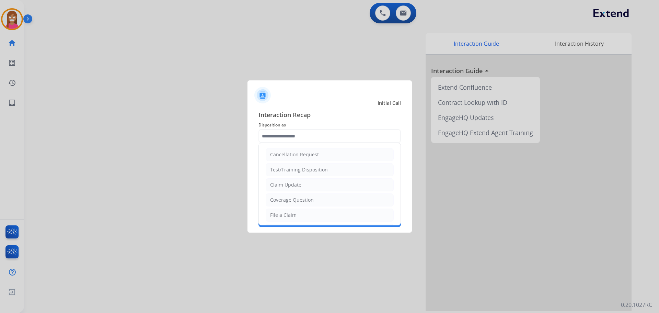
click at [280, 214] on div "File a Claim" at bounding box center [283, 214] width 26 height 7
type input "**********"
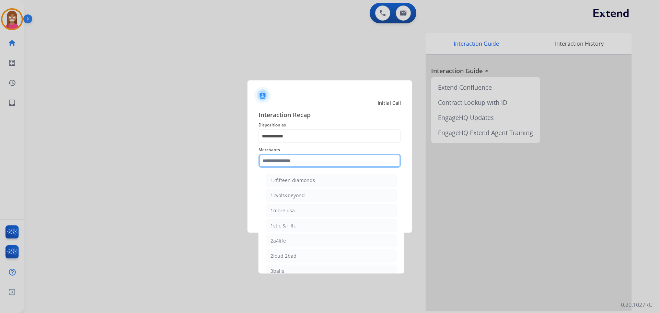
click at [267, 160] on input "text" at bounding box center [329, 161] width 142 height 14
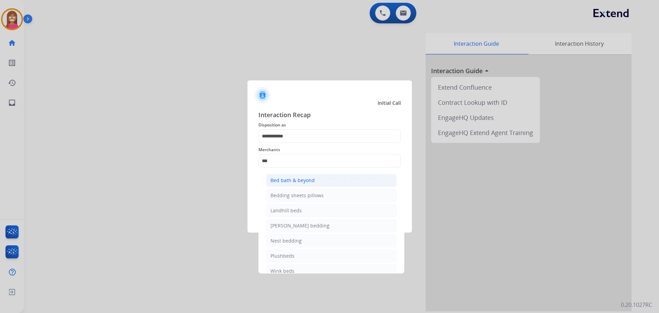
click at [293, 174] on li "Bed bath & beyond" at bounding box center [331, 180] width 131 height 13
type input "**********"
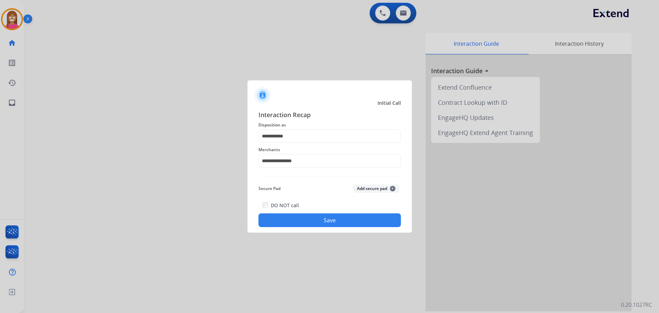
click at [298, 224] on button "Save" at bounding box center [329, 220] width 142 height 14
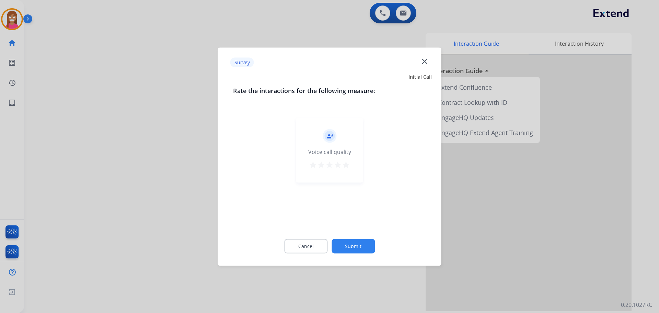
click at [423, 65] on mat-icon "close" at bounding box center [424, 61] width 9 height 9
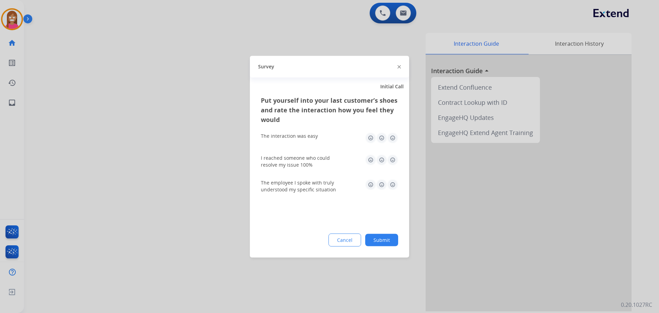
click at [399, 68] on img at bounding box center [398, 66] width 3 height 3
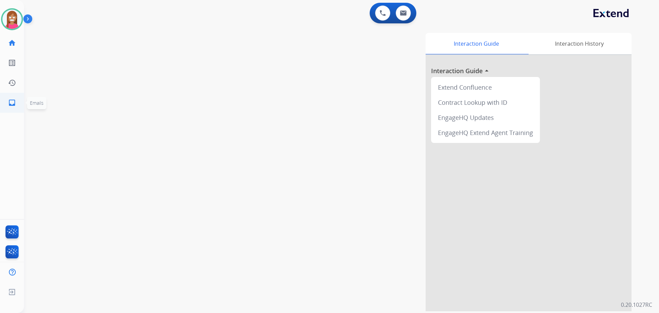
click at [14, 102] on mat-icon "inbox" at bounding box center [12, 102] width 8 height 8
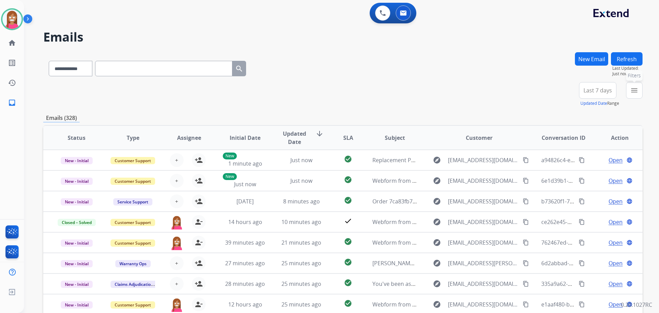
click at [634, 90] on mat-icon "menu" at bounding box center [634, 90] width 8 height 8
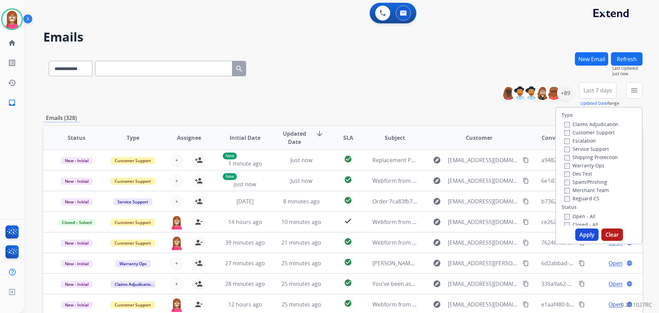
click at [571, 133] on label "Customer Support" at bounding box center [589, 132] width 50 height 7
click at [570, 154] on label "Shipping Protection" at bounding box center [591, 157] width 54 height 7
click at [569, 197] on label "Reguard CS" at bounding box center [581, 198] width 35 height 7
click at [569, 215] on label "Open - All" at bounding box center [579, 216] width 31 height 7
click at [574, 215] on label "Open - All" at bounding box center [579, 216] width 31 height 7
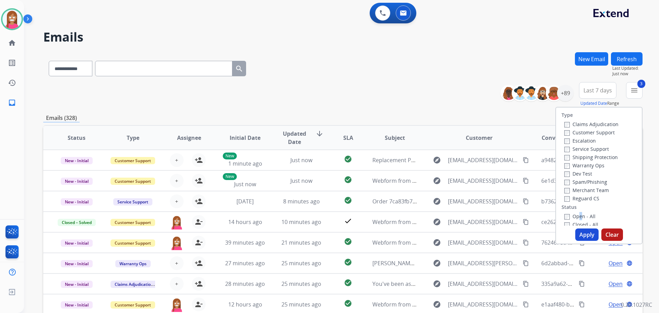
click at [575, 217] on label "Open - All" at bounding box center [579, 216] width 31 height 7
click at [576, 230] on button "Apply" at bounding box center [586, 234] width 23 height 12
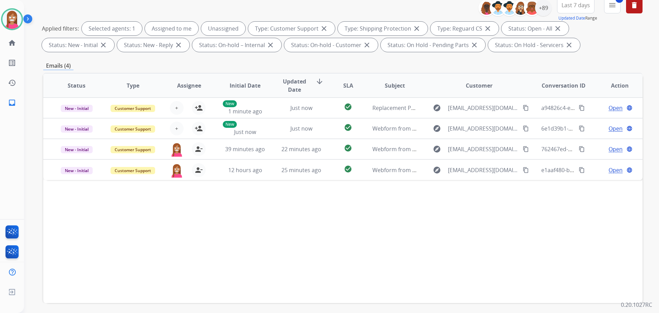
scroll to position [111, 0]
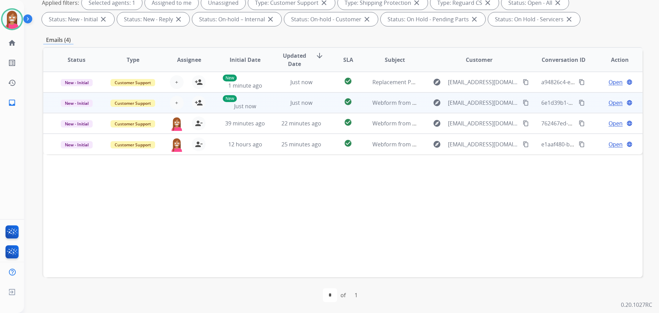
click at [276, 109] on td "Just now" at bounding box center [296, 102] width 56 height 21
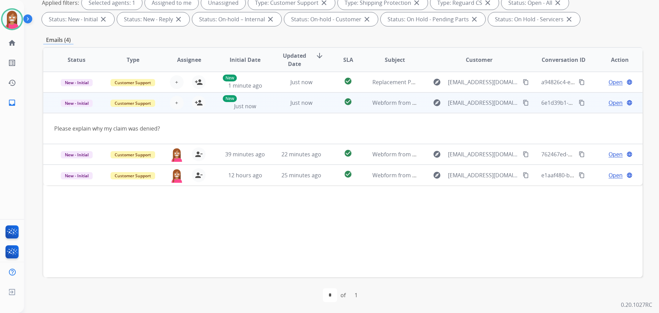
click at [523, 103] on mat-icon "content_copy" at bounding box center [526, 103] width 6 height 6
click at [201, 104] on button "person_add Assign to Me" at bounding box center [199, 103] width 14 height 14
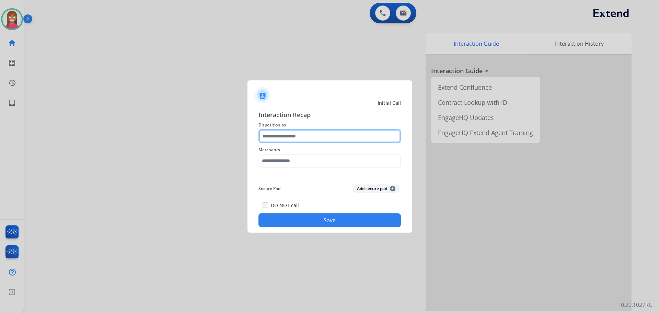
click at [279, 136] on input "text" at bounding box center [329, 136] width 142 height 14
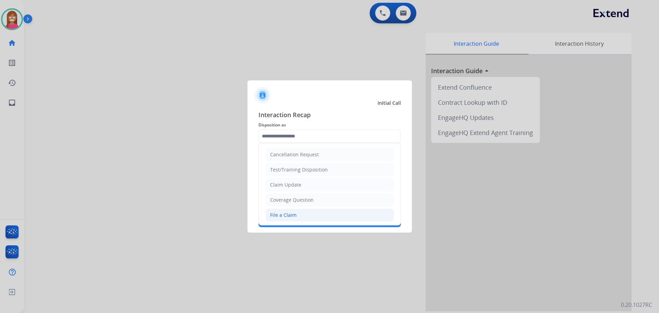
click at [274, 211] on div "File a Claim" at bounding box center [283, 214] width 26 height 7
type input "**********"
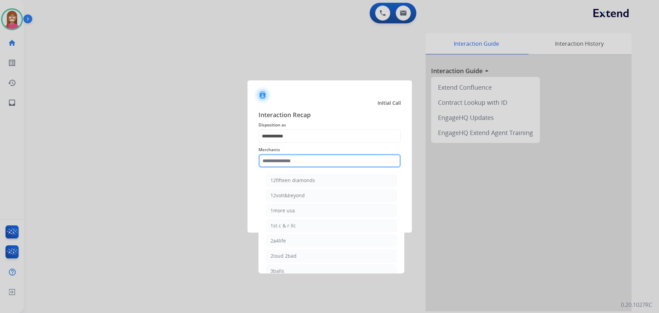
click at [268, 163] on input "text" at bounding box center [329, 161] width 142 height 14
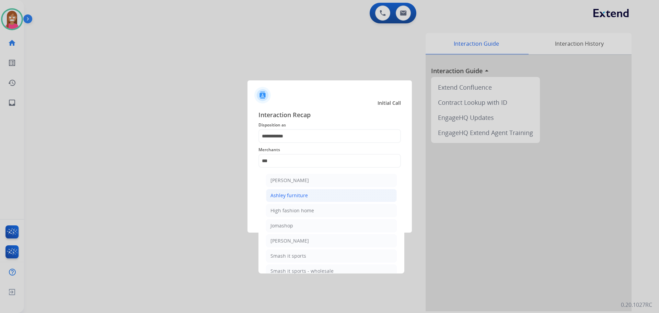
click at [293, 199] on div "Ashley furniture" at bounding box center [288, 195] width 37 height 7
type input "**********"
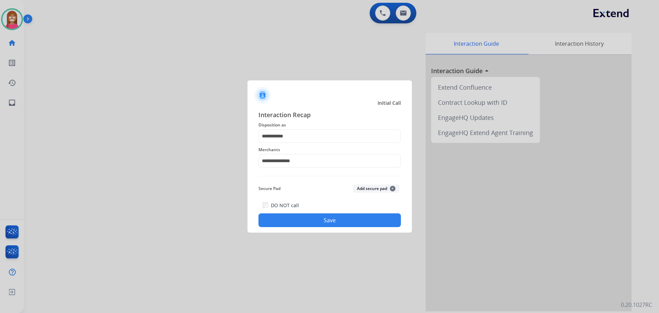
click at [302, 217] on button "Save" at bounding box center [329, 220] width 142 height 14
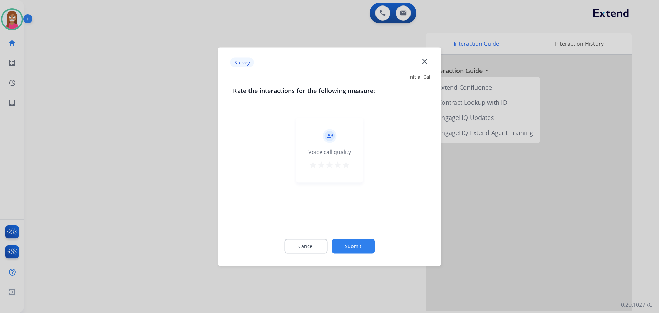
click at [422, 63] on mat-icon "close" at bounding box center [424, 61] width 9 height 9
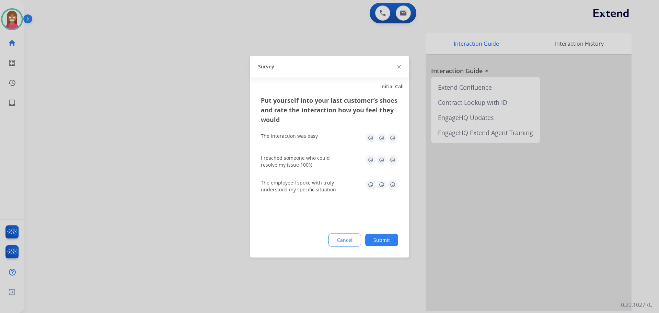
click at [399, 68] on img at bounding box center [398, 66] width 3 height 3
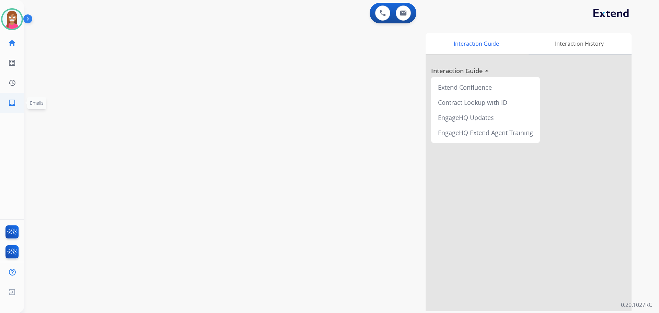
click at [15, 102] on mat-icon "inbox" at bounding box center [12, 102] width 8 height 8
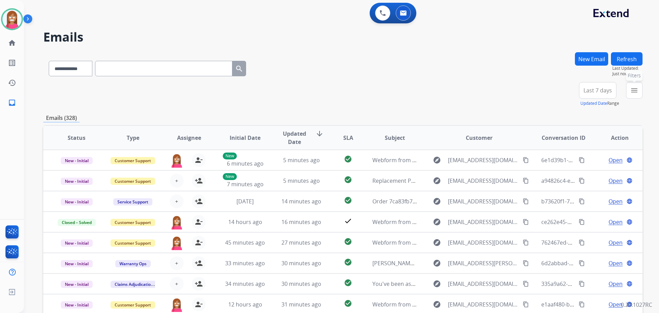
click at [631, 90] on mat-icon "menu" at bounding box center [634, 90] width 8 height 8
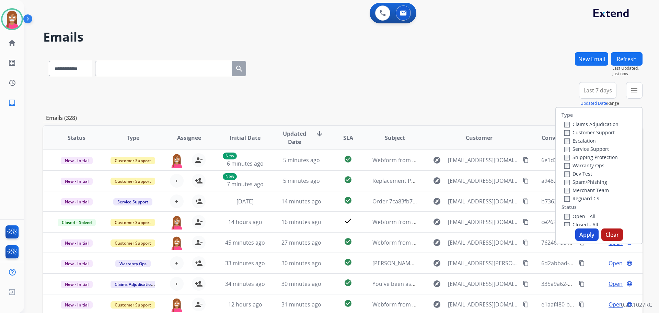
click at [570, 132] on label "Customer Support" at bounding box center [589, 132] width 50 height 7
click at [580, 155] on label "Shipping Protection" at bounding box center [591, 157] width 54 height 7
click at [571, 200] on label "Reguard CS" at bounding box center [581, 198] width 35 height 7
click at [578, 216] on label "Open - All" at bounding box center [579, 216] width 31 height 7
drag, startPoint x: 581, startPoint y: 232, endPoint x: 568, endPoint y: 210, distance: 25.7
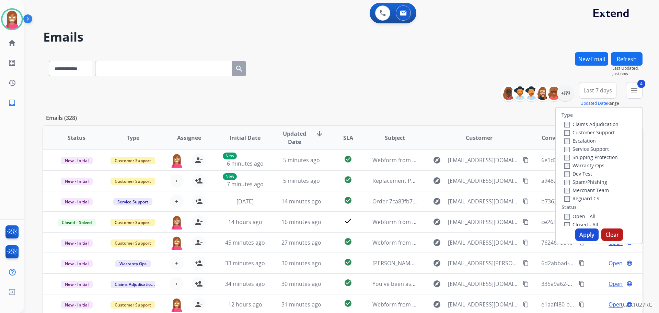
click at [580, 228] on button "Apply" at bounding box center [586, 234] width 23 height 12
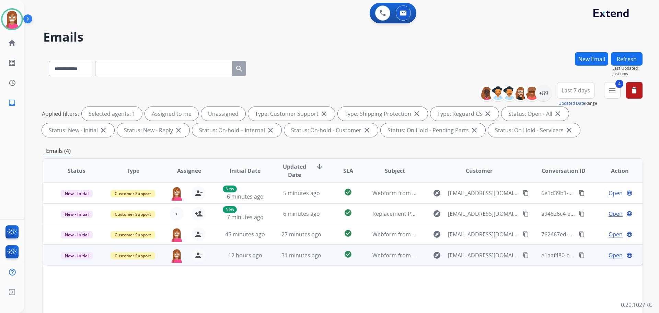
click at [271, 262] on td "31 minutes ago" at bounding box center [296, 254] width 56 height 21
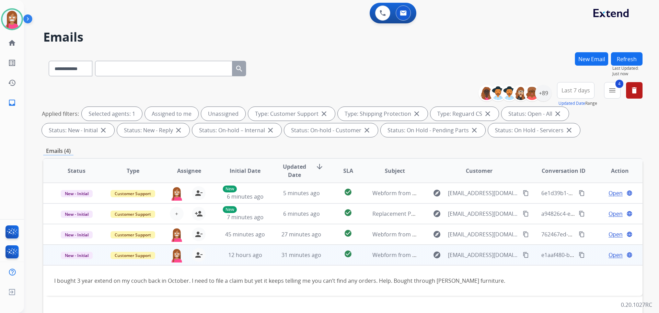
click at [608, 257] on span "Open" at bounding box center [615, 254] width 14 height 8
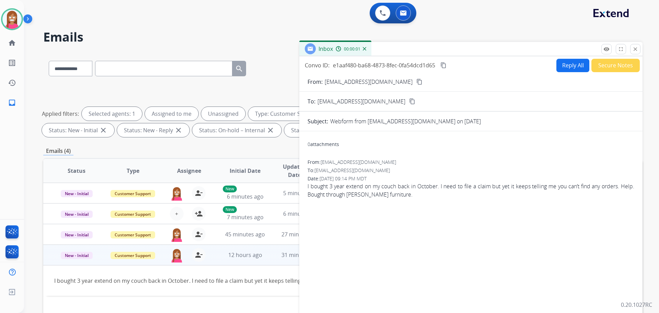
click at [576, 67] on button "Reply All" at bounding box center [572, 65] width 33 height 13
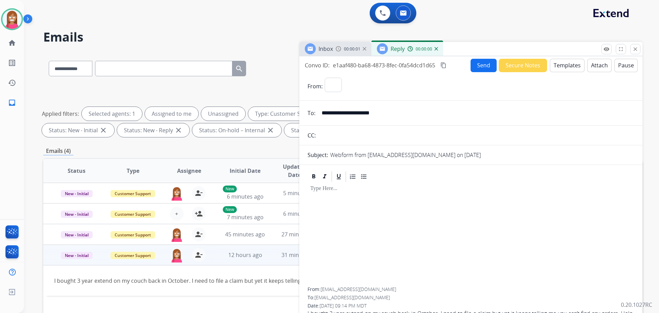
select select "**********"
click at [567, 67] on button "Templates" at bounding box center [567, 65] width 35 height 13
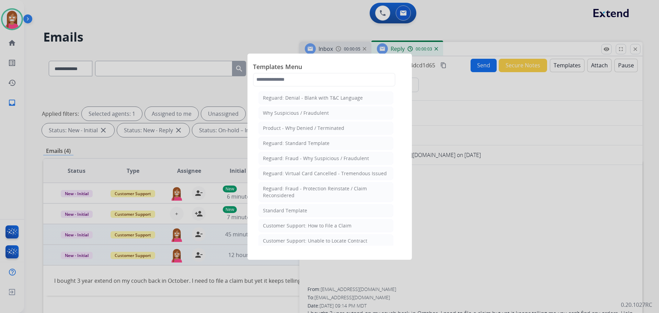
click at [295, 227] on div "Customer Support: How to File a Claim" at bounding box center [307, 225] width 89 height 7
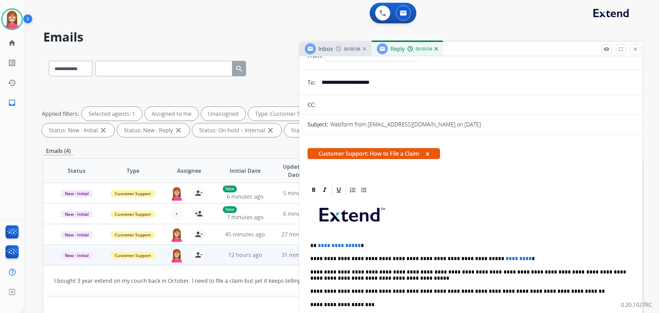
scroll to position [34, 0]
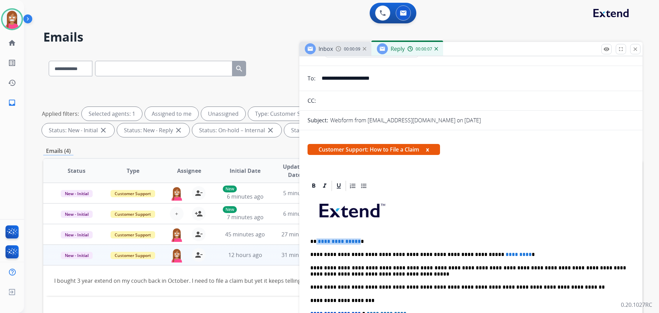
drag, startPoint x: 357, startPoint y: 236, endPoint x: 316, endPoint y: 234, distance: 40.6
click at [316, 234] on div "**********" at bounding box center [470, 297] width 327 height 210
drag, startPoint x: 497, startPoint y: 249, endPoint x: 448, endPoint y: 253, distance: 49.6
click at [448, 253] on div "**********" at bounding box center [470, 297] width 327 height 210
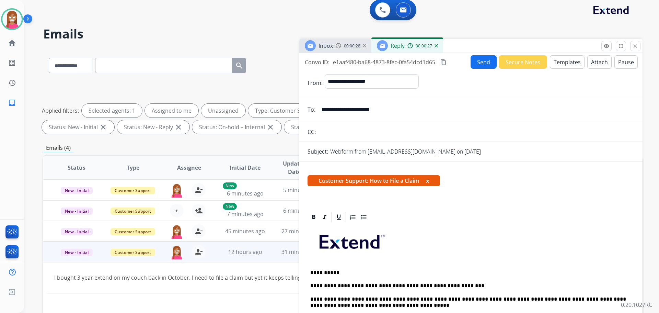
scroll to position [0, 0]
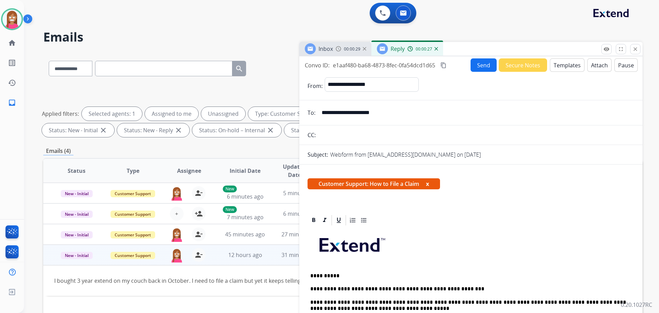
drag, startPoint x: 478, startPoint y: 74, endPoint x: 477, endPoint y: 70, distance: 3.4
click at [477, 70] on div "**********" at bounding box center [470, 196] width 343 height 280
click at [477, 68] on button "Send" at bounding box center [483, 64] width 26 height 13
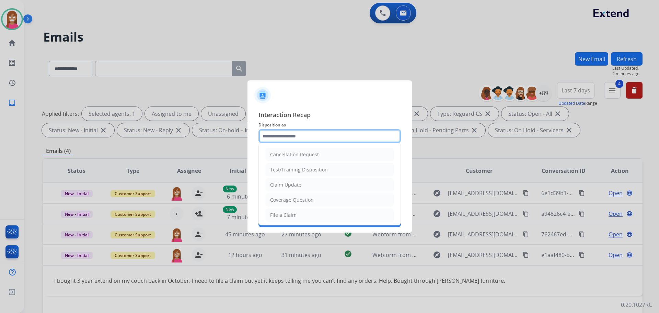
click at [279, 135] on input "text" at bounding box center [329, 136] width 142 height 14
click at [269, 214] on li "File a Claim" at bounding box center [330, 214] width 128 height 13
type input "**********"
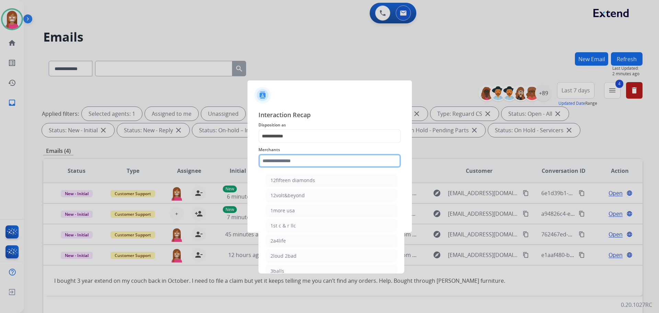
drag, startPoint x: 272, startPoint y: 161, endPoint x: 273, endPoint y: 165, distance: 4.3
click at [273, 165] on input "text" at bounding box center [329, 161] width 142 height 14
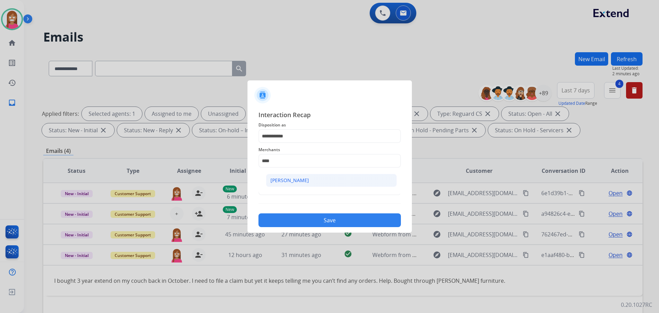
click at [286, 180] on li "[PERSON_NAME]" at bounding box center [331, 180] width 131 height 13
type input "****"
click at [290, 193] on input "text" at bounding box center [329, 188] width 142 height 14
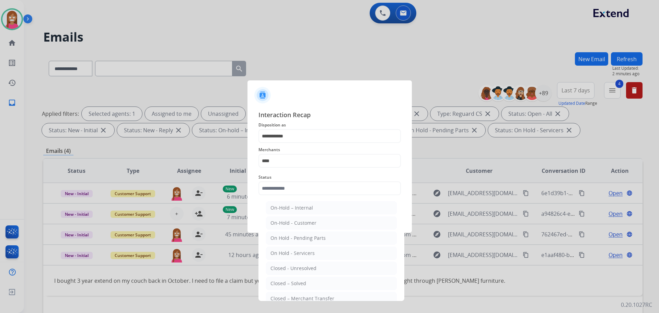
drag, startPoint x: 279, startPoint y: 280, endPoint x: 277, endPoint y: 272, distance: 8.7
click at [280, 280] on div "Closed – Solved" at bounding box center [288, 283] width 36 height 7
type input "**********"
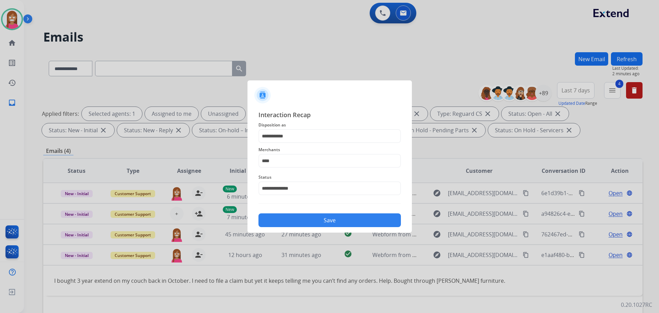
click at [279, 222] on button "Save" at bounding box center [329, 220] width 142 height 14
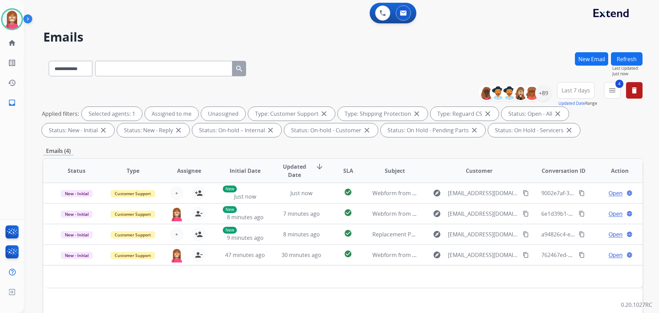
scroll to position [34, 0]
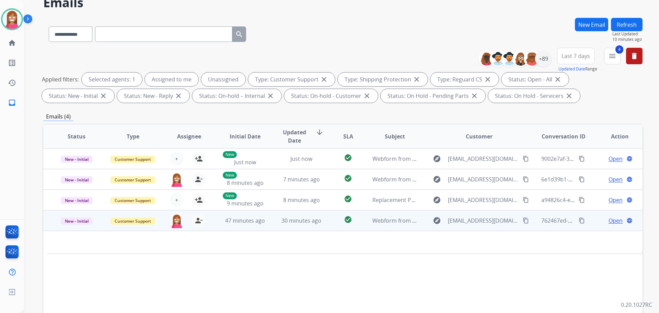
click at [324, 226] on td "check_circle" at bounding box center [342, 220] width 37 height 21
click at [332, 224] on td "check_circle" at bounding box center [342, 220] width 37 height 21
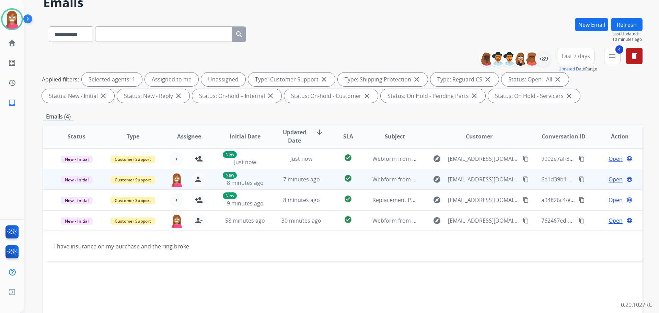
click at [331, 182] on td "check_circle" at bounding box center [342, 179] width 37 height 21
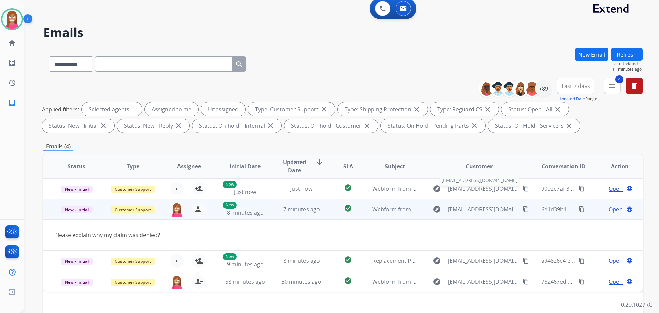
scroll to position [0, 0]
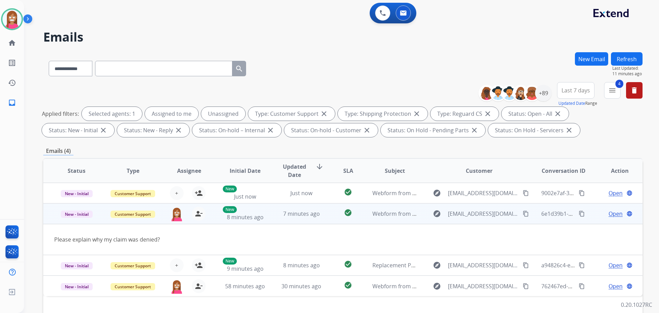
click at [608, 214] on span "Open" at bounding box center [615, 213] width 14 height 8
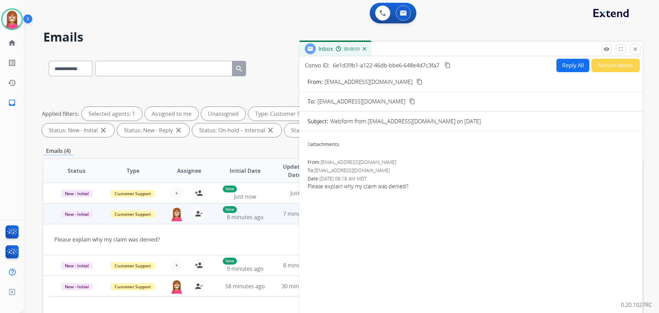
click at [574, 65] on button "Reply All" at bounding box center [572, 65] width 33 height 13
select select "**********"
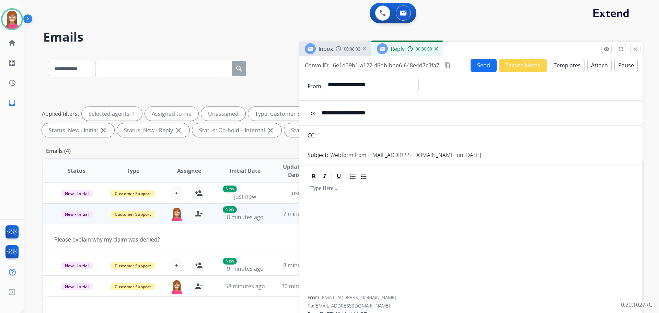
click at [555, 68] on button "Templates" at bounding box center [567, 65] width 35 height 13
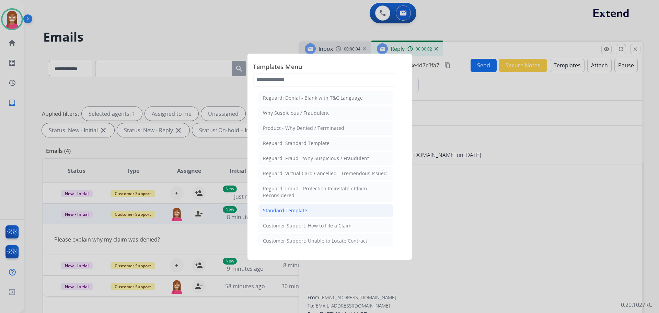
click at [282, 206] on li "Standard Template" at bounding box center [325, 210] width 135 height 13
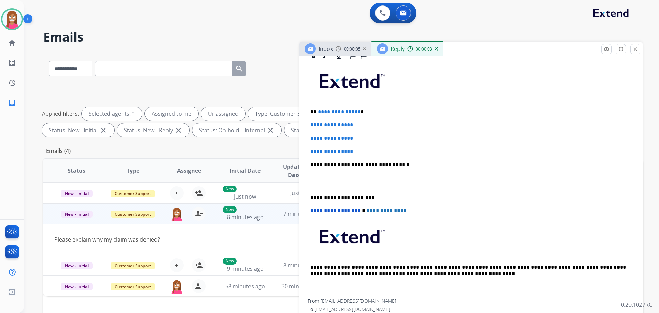
scroll to position [95, 0]
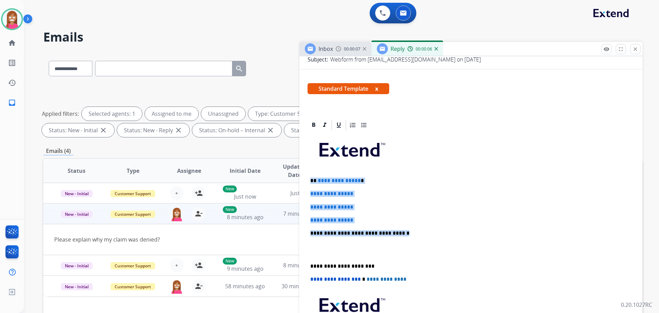
drag, startPoint x: 398, startPoint y: 232, endPoint x: 311, endPoint y: 175, distance: 104.5
click at [311, 175] on div "**********" at bounding box center [470, 249] width 327 height 236
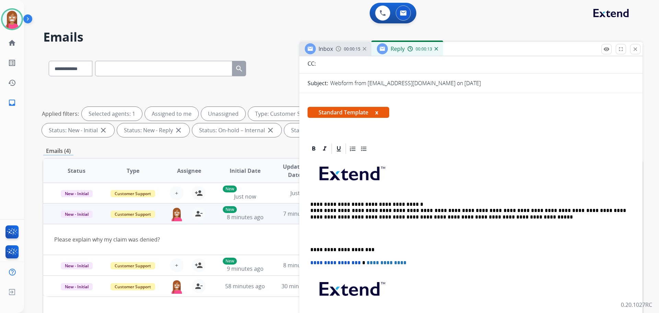
scroll to position [0, 0]
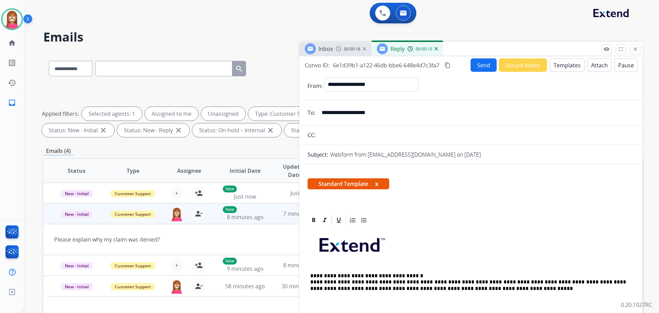
click at [478, 61] on button "Send" at bounding box center [483, 64] width 26 height 13
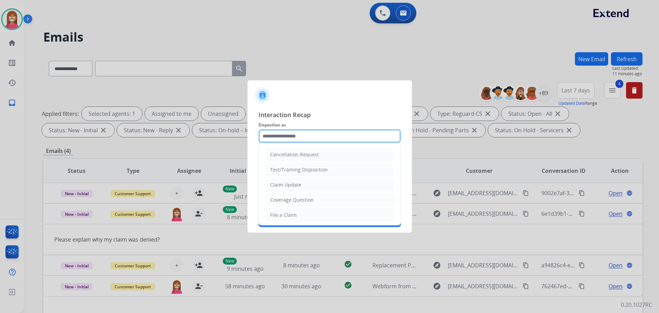
click at [288, 134] on input "text" at bounding box center [329, 136] width 142 height 14
click at [281, 184] on div "Claim Update" at bounding box center [285, 184] width 31 height 7
type input "**********"
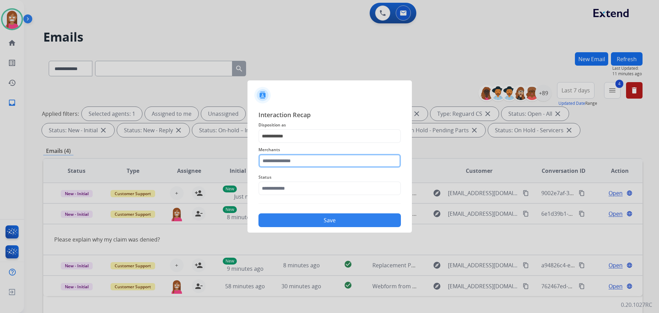
click at [273, 159] on input "text" at bounding box center [329, 161] width 142 height 14
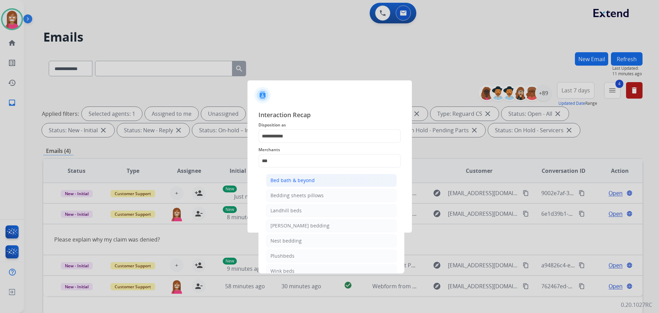
click at [297, 175] on li "Bed bath & beyond" at bounding box center [331, 180] width 131 height 13
type input "**********"
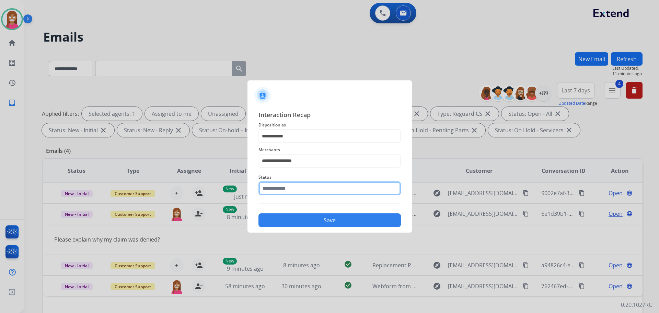
click at [289, 189] on input "text" at bounding box center [329, 188] width 142 height 14
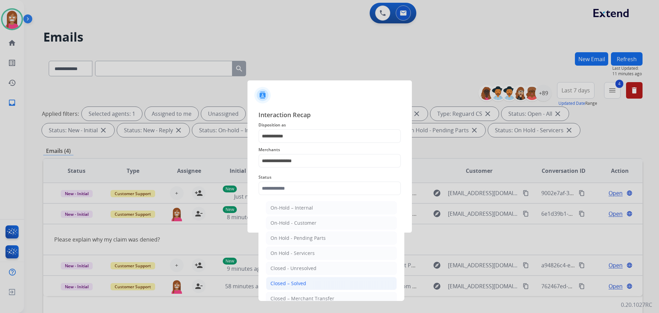
click at [275, 283] on div "Closed – Solved" at bounding box center [288, 283] width 36 height 7
type input "**********"
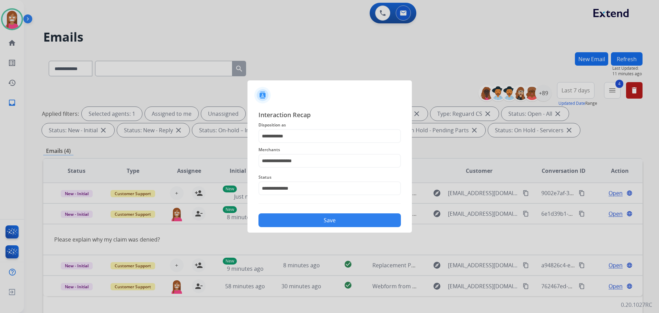
click at [294, 222] on button "Save" at bounding box center [329, 220] width 142 height 14
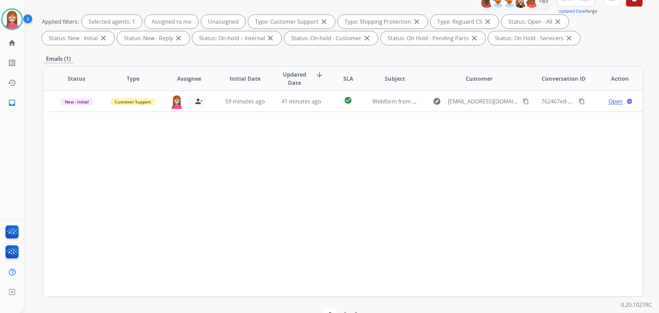
scroll to position [77, 0]
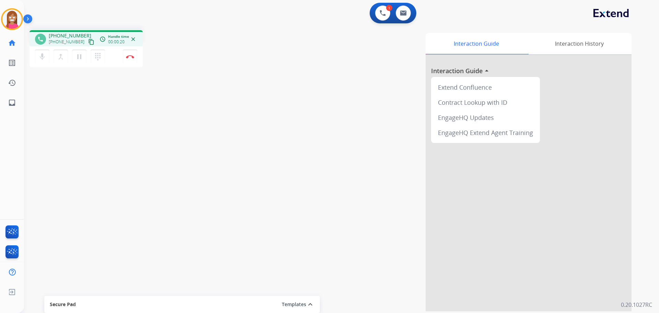
click at [88, 44] on mat-icon "content_copy" at bounding box center [91, 42] width 6 height 6
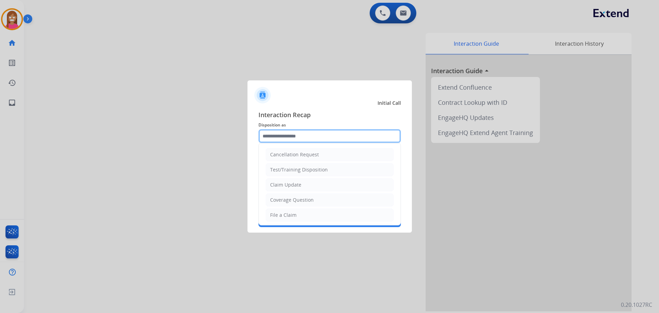
click at [277, 142] on input "text" at bounding box center [329, 136] width 142 height 14
click at [275, 197] on div "Coverage Question" at bounding box center [292, 199] width 44 height 7
type input "**********"
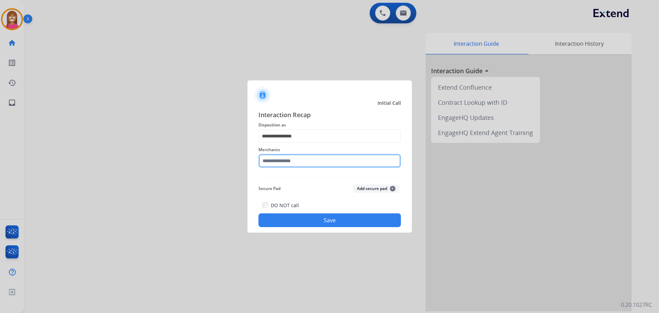
click at [286, 161] on input "text" at bounding box center [329, 161] width 142 height 14
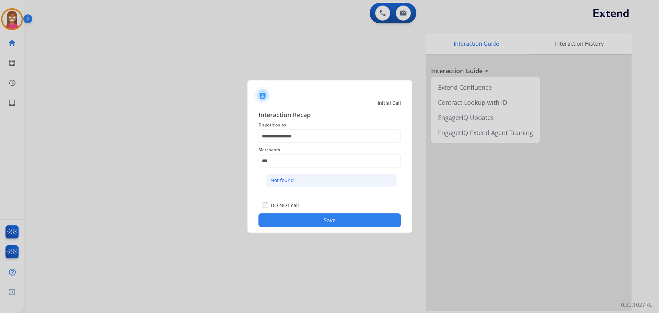
click at [305, 180] on li "Not found" at bounding box center [331, 180] width 131 height 13
type input "*********"
click at [313, 223] on button "Save" at bounding box center [329, 220] width 142 height 14
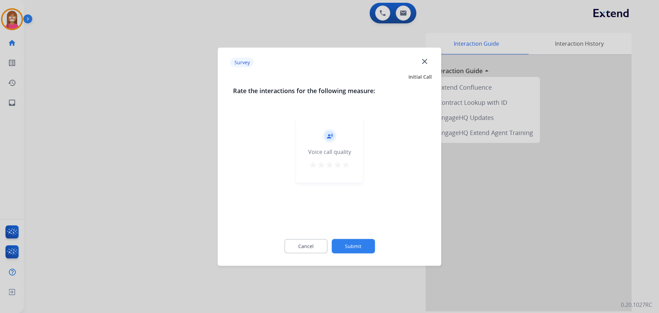
click at [424, 58] on mat-icon "close" at bounding box center [424, 61] width 9 height 9
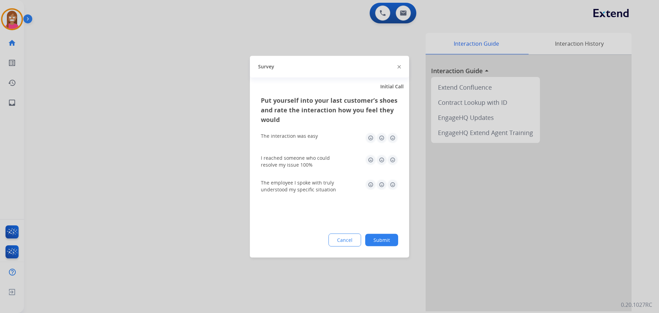
click at [400, 67] on img at bounding box center [398, 66] width 3 height 3
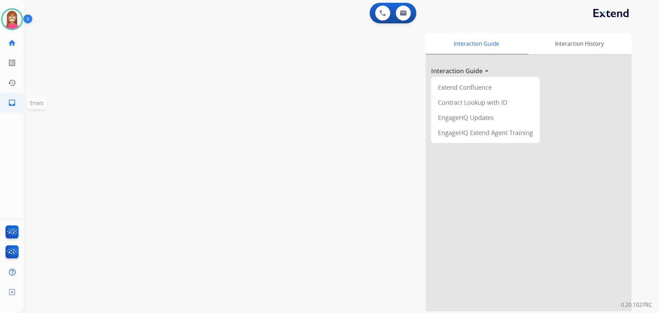
click at [12, 101] on mat-icon "inbox" at bounding box center [12, 102] width 8 height 8
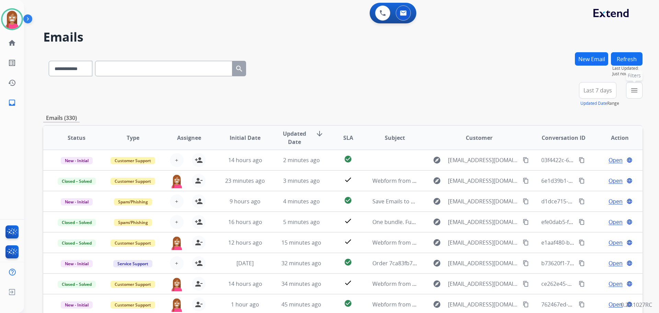
click at [629, 95] on button "menu Filters" at bounding box center [634, 90] width 16 height 16
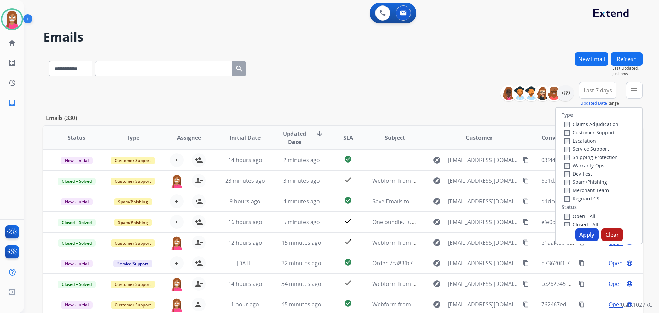
click at [571, 131] on label "Customer Support" at bounding box center [589, 132] width 50 height 7
click at [568, 154] on label "Shipping Protection" at bounding box center [591, 157] width 54 height 7
click at [570, 200] on label "Reguard CS" at bounding box center [581, 198] width 35 height 7
click at [571, 214] on label "Open - All" at bounding box center [579, 216] width 31 height 7
click at [582, 231] on button "Apply" at bounding box center [586, 234] width 23 height 12
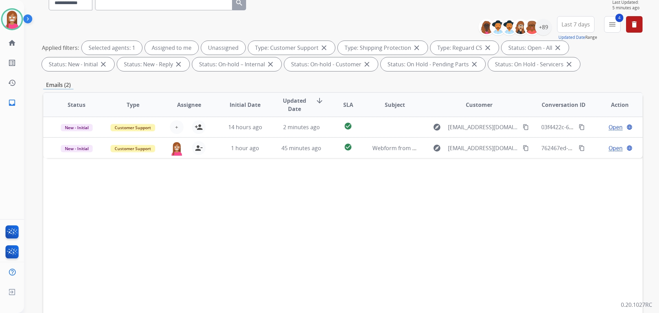
scroll to position [8, 0]
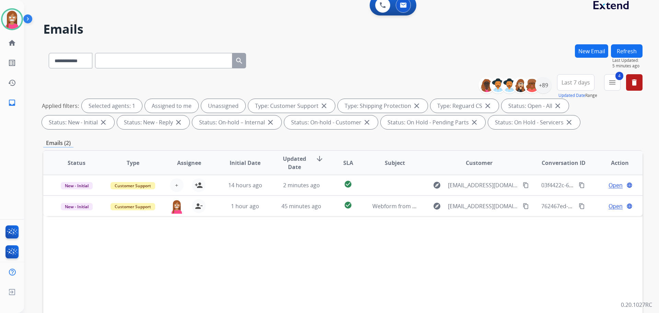
click at [631, 51] on button "Refresh" at bounding box center [627, 50] width 32 height 13
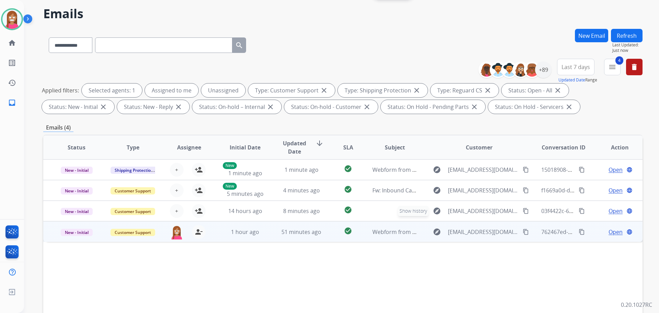
scroll to position [34, 0]
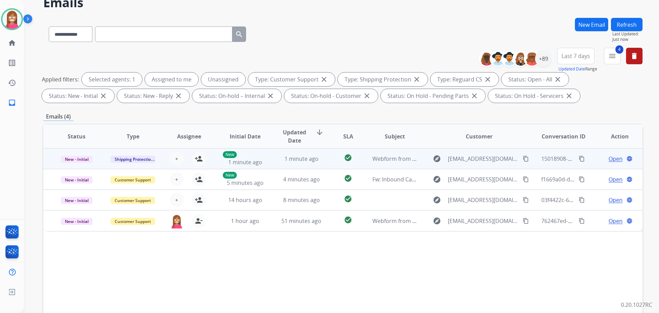
click at [326, 162] on td "check_circle" at bounding box center [342, 158] width 37 height 21
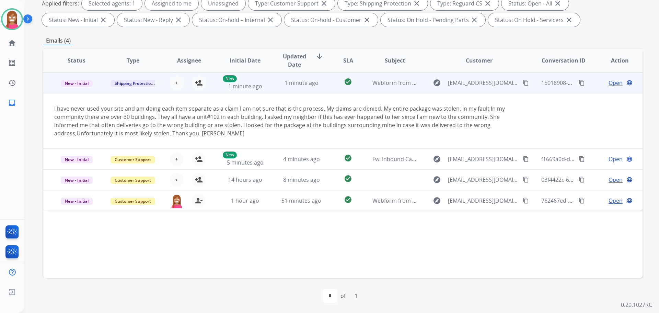
scroll to position [111, 0]
click at [324, 89] on td "check_circle" at bounding box center [342, 82] width 37 height 21
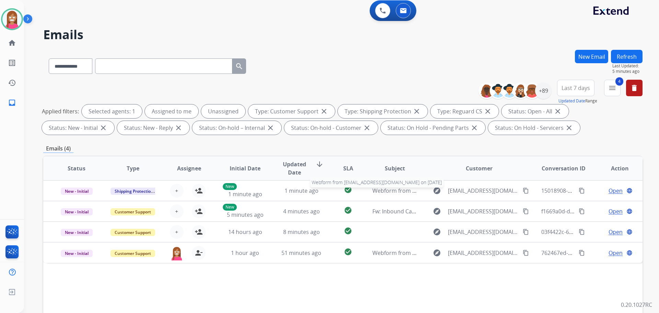
scroll to position [0, 0]
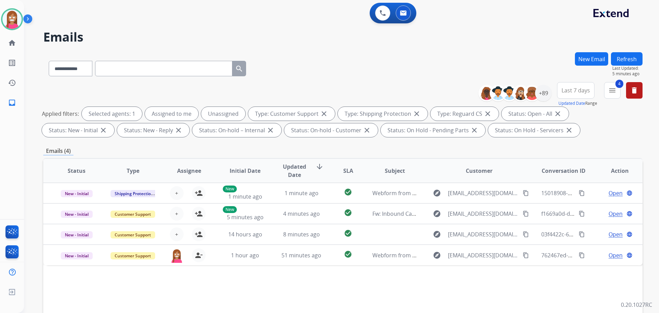
click at [619, 61] on button "Refresh" at bounding box center [627, 58] width 32 height 13
click at [615, 94] on mat-icon "menu" at bounding box center [612, 90] width 8 height 8
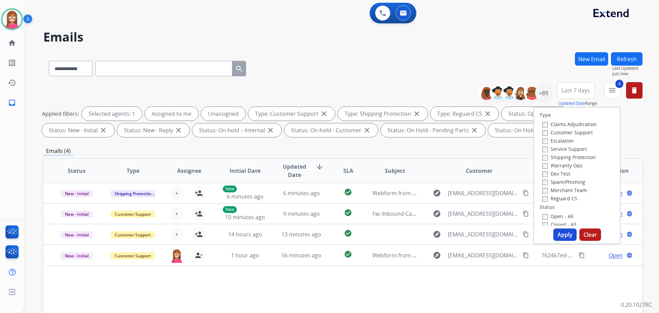
click at [510, 51] on div "**********" at bounding box center [333, 181] width 618 height 313
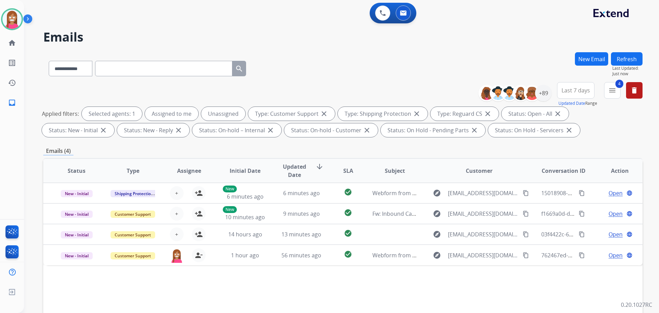
click at [631, 57] on button "Refresh" at bounding box center [627, 58] width 32 height 13
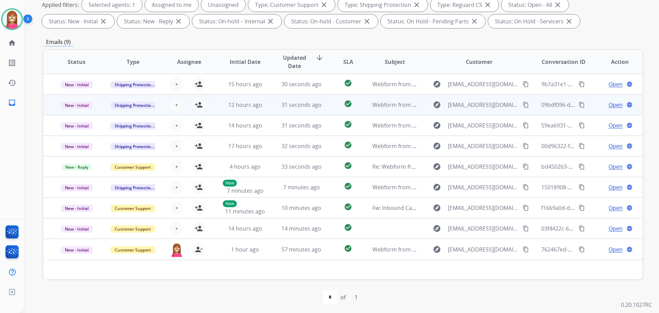
scroll to position [111, 0]
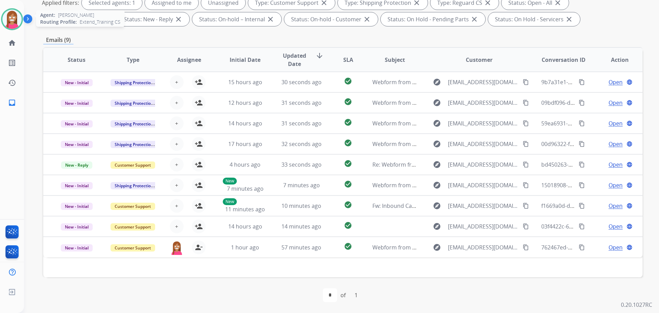
click at [15, 16] on img at bounding box center [11, 19] width 19 height 19
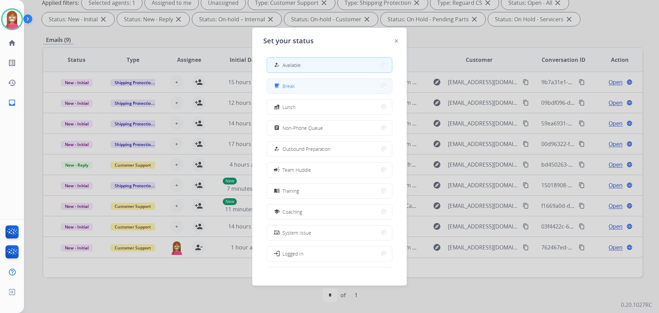
click at [304, 83] on button "free_breakfast Break" at bounding box center [329, 86] width 125 height 15
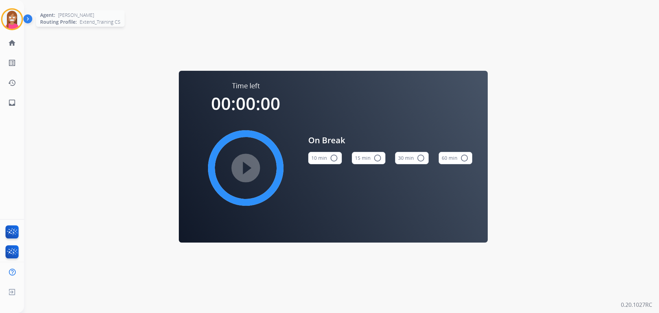
click at [16, 23] on img at bounding box center [11, 19] width 19 height 19
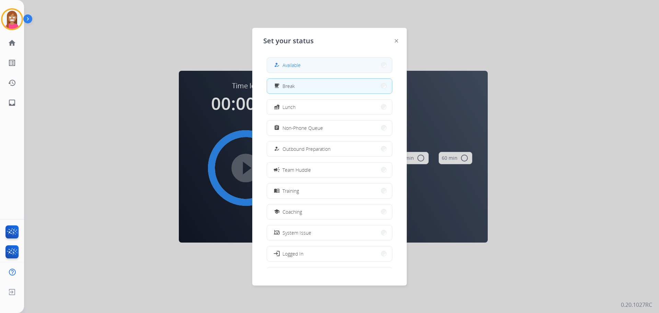
click at [288, 60] on button "how_to_reg Available" at bounding box center [329, 65] width 125 height 15
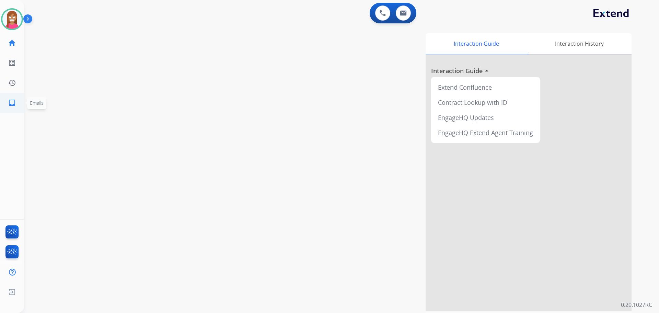
click at [16, 101] on mat-icon "inbox" at bounding box center [12, 102] width 8 height 8
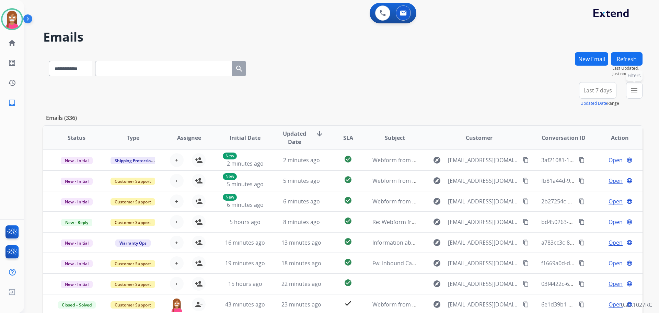
click at [630, 97] on button "menu Filters" at bounding box center [634, 90] width 16 height 16
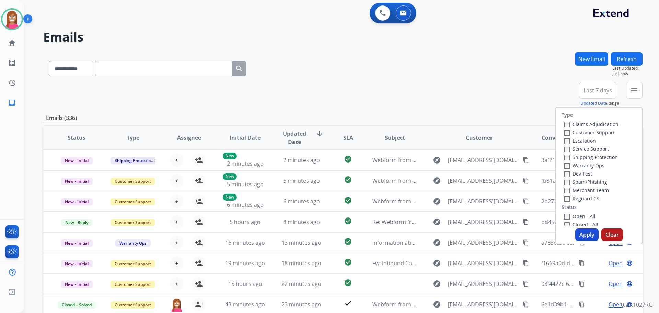
click at [606, 131] on label "Customer Support" at bounding box center [589, 132] width 50 height 7
click at [587, 158] on label "Shipping Protection" at bounding box center [591, 157] width 54 height 7
click at [573, 198] on label "Reguard CS" at bounding box center [581, 198] width 35 height 7
click at [572, 217] on label "Open - All" at bounding box center [579, 216] width 31 height 7
click at [579, 234] on button "Apply" at bounding box center [586, 234] width 23 height 12
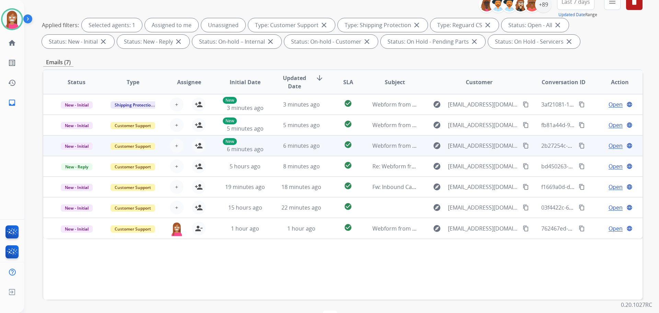
scroll to position [77, 0]
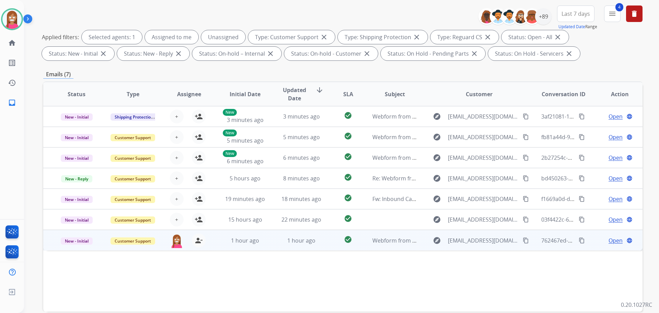
click at [268, 250] on td "1 hour ago" at bounding box center [296, 240] width 56 height 21
click at [610, 243] on span "Open" at bounding box center [615, 240] width 14 height 8
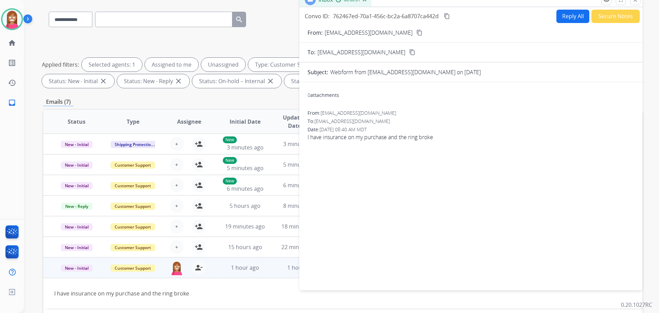
scroll to position [0, 0]
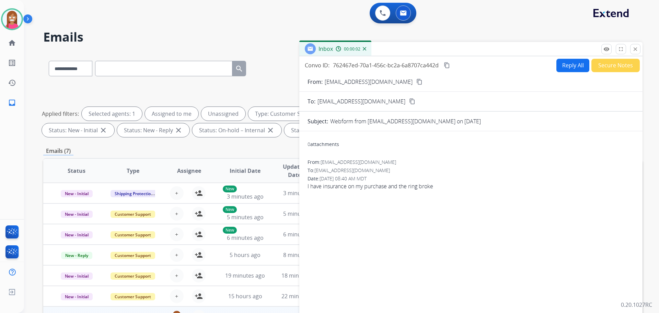
click at [560, 68] on button "Reply All" at bounding box center [572, 65] width 33 height 13
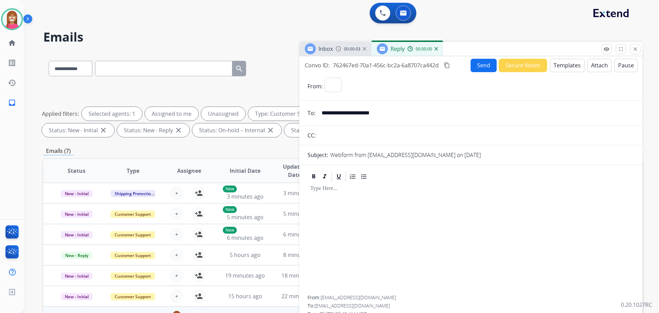
select select "**********"
click at [556, 69] on button "Templates" at bounding box center [567, 65] width 35 height 13
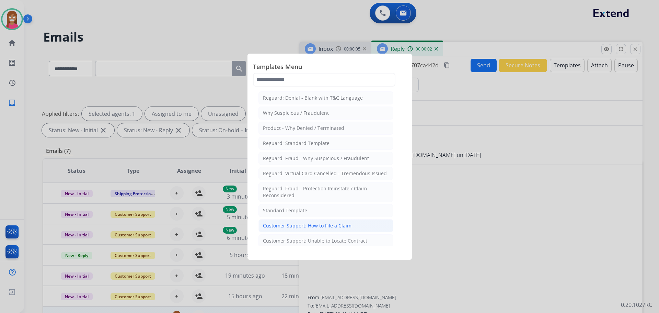
click at [296, 230] on li "Customer Support: How to File a Claim" at bounding box center [325, 225] width 135 height 13
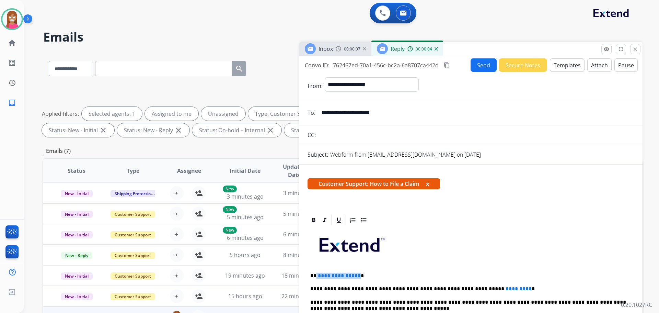
drag, startPoint x: 356, startPoint y: 276, endPoint x: 315, endPoint y: 270, distance: 41.2
drag, startPoint x: 497, startPoint y: 286, endPoint x: 447, endPoint y: 289, distance: 50.2
click at [447, 289] on p "**********" at bounding box center [468, 289] width 316 height 6
click at [477, 62] on button "Send" at bounding box center [483, 64] width 26 height 13
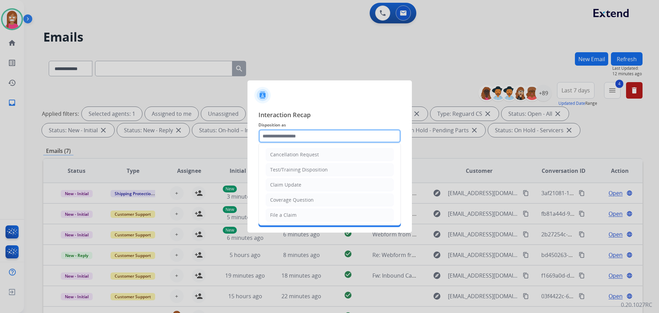
click at [302, 140] on input "text" at bounding box center [329, 136] width 142 height 14
click at [282, 219] on li "File a Claim" at bounding box center [330, 214] width 128 height 13
type input "**********"
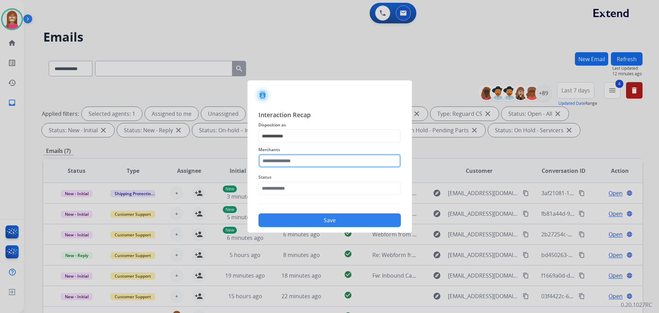
click at [286, 164] on input "text" at bounding box center [329, 161] width 142 height 14
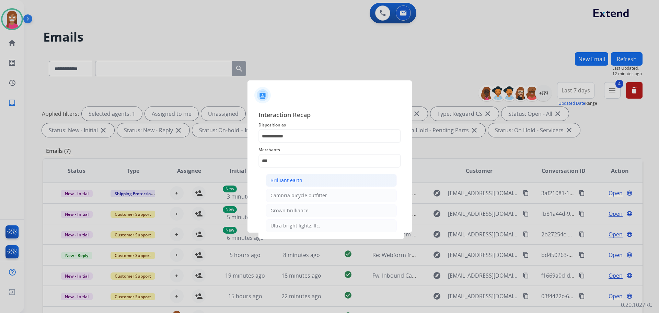
click at [281, 184] on li "Brilliant earth" at bounding box center [331, 180] width 131 height 13
type input "**********"
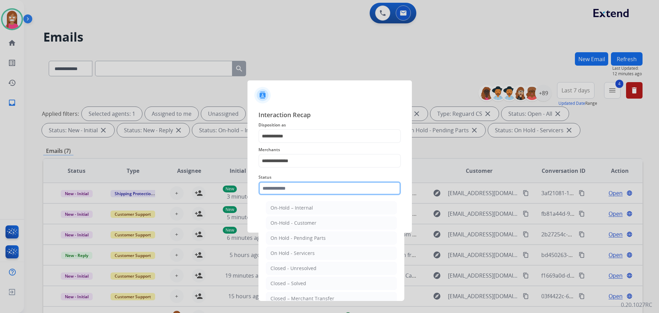
click at [283, 191] on input "text" at bounding box center [329, 188] width 142 height 14
click at [284, 287] on li "Closed – Solved" at bounding box center [331, 283] width 131 height 13
type input "**********"
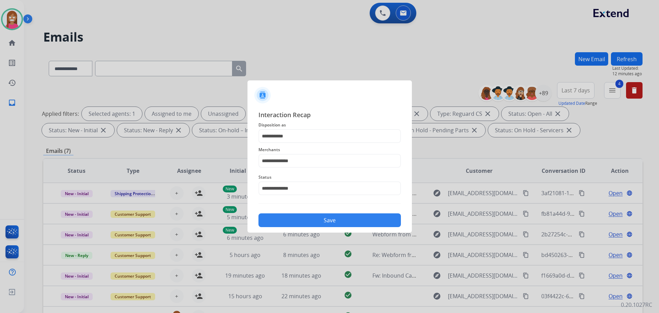
click at [303, 225] on button "Save" at bounding box center [329, 220] width 142 height 14
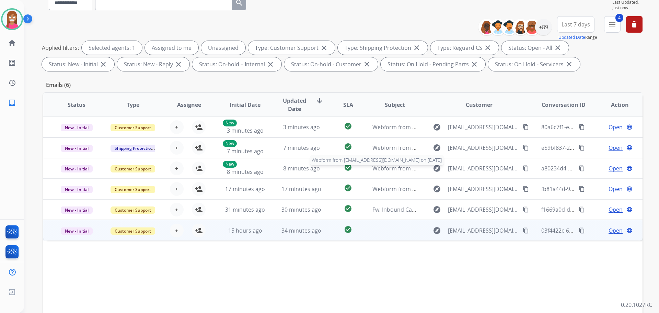
scroll to position [111, 0]
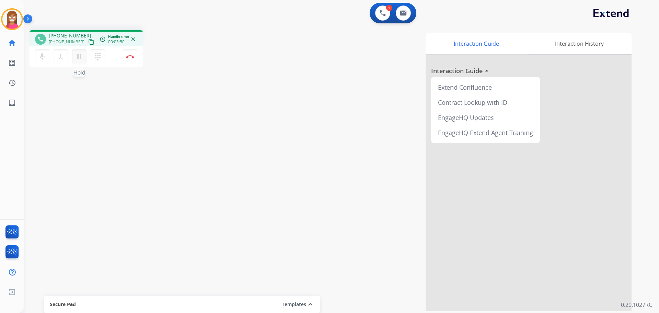
click at [78, 53] on mat-icon "pause" at bounding box center [79, 57] width 8 height 8
click at [78, 57] on mat-icon "play_arrow" at bounding box center [79, 57] width 8 height 8
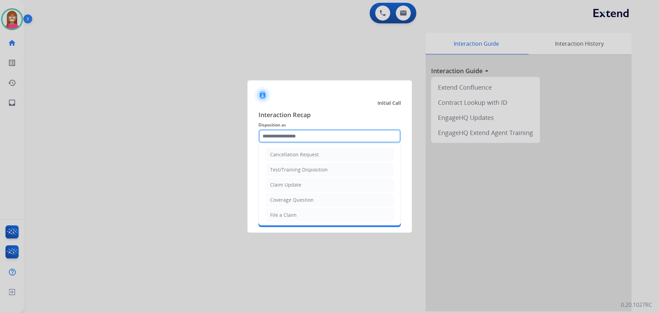
click at [298, 138] on input "text" at bounding box center [329, 136] width 142 height 14
click at [280, 188] on div "Claim Update" at bounding box center [285, 184] width 31 height 7
type input "**********"
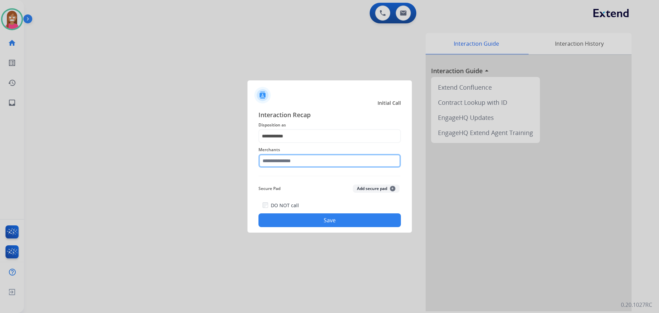
click at [271, 163] on input "text" at bounding box center [329, 161] width 142 height 14
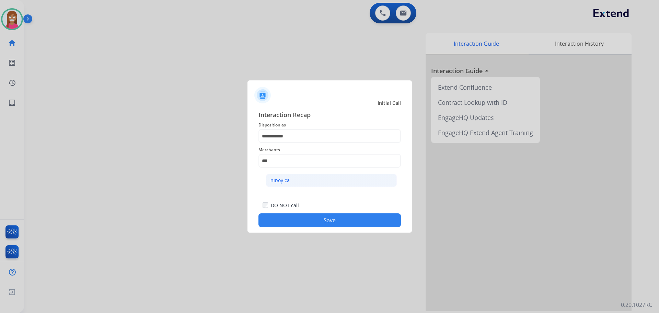
click at [279, 179] on div "hiboy ca" at bounding box center [279, 180] width 19 height 7
type input "********"
click at [305, 218] on button "Save" at bounding box center [329, 220] width 142 height 14
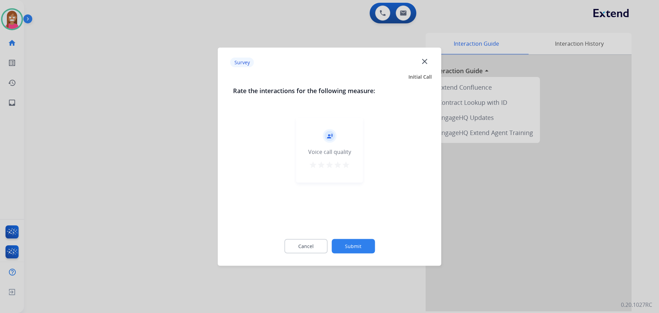
click at [422, 57] on mat-icon "close" at bounding box center [424, 61] width 9 height 9
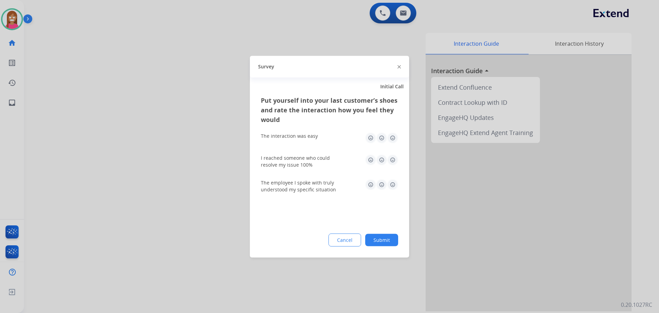
click at [398, 68] on img at bounding box center [398, 66] width 3 height 3
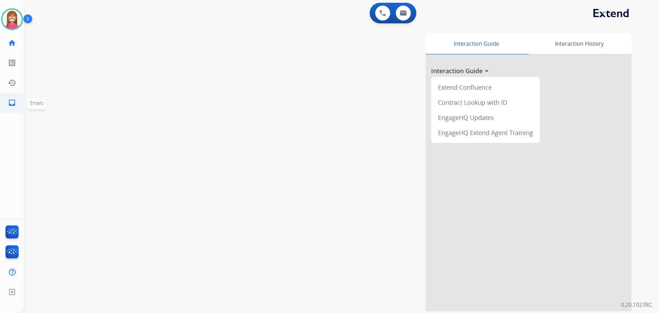
click at [14, 102] on mat-icon "inbox" at bounding box center [12, 102] width 8 height 8
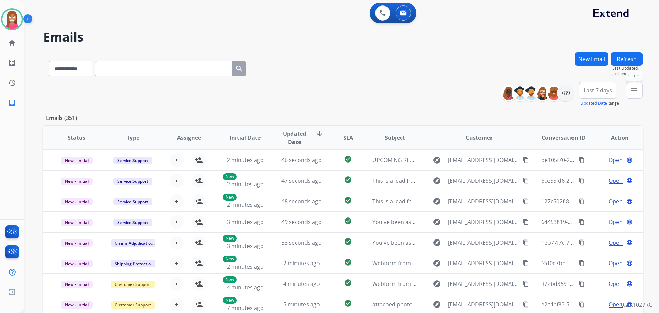
click at [634, 91] on mat-icon "menu" at bounding box center [634, 90] width 8 height 8
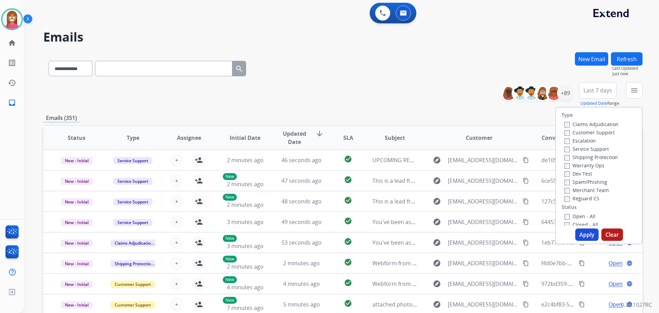
click at [591, 131] on label "Customer Support" at bounding box center [589, 132] width 50 height 7
click at [591, 155] on label "Shipping Protection" at bounding box center [591, 157] width 54 height 7
click at [568, 199] on label "Reguard CS" at bounding box center [581, 198] width 35 height 7
click at [573, 213] on label "Open - All" at bounding box center [579, 216] width 31 height 7
click at [582, 235] on button "Apply" at bounding box center [586, 234] width 23 height 12
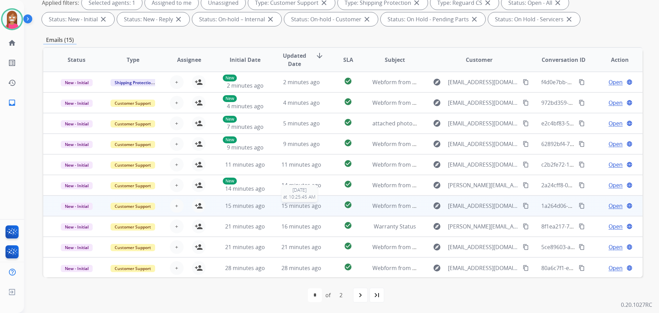
click at [279, 209] on div "15 minutes ago" at bounding box center [301, 205] width 45 height 8
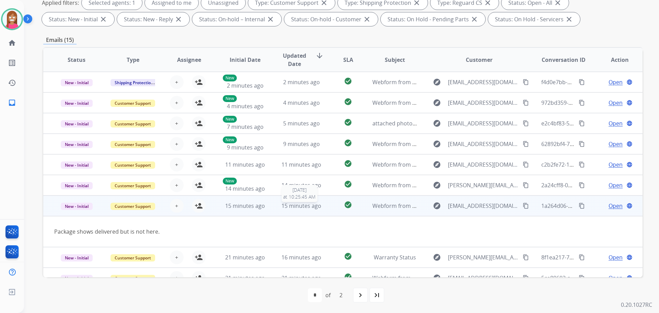
scroll to position [32, 0]
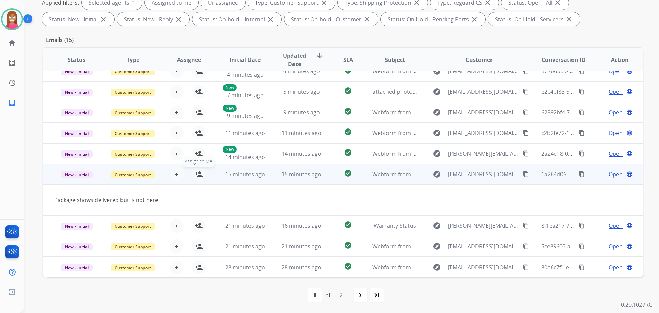
click at [199, 176] on mat-icon "person_add" at bounding box center [199, 174] width 8 height 8
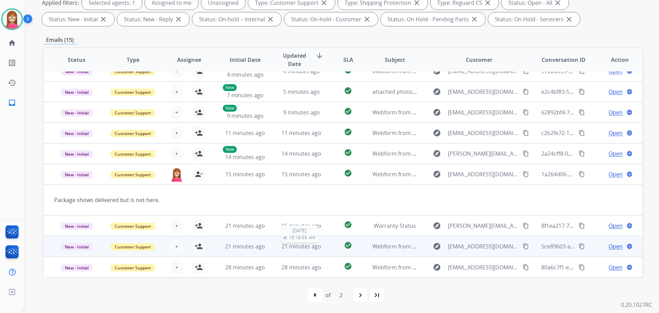
click at [305, 248] on span "21 minutes ago" at bounding box center [301, 246] width 40 height 8
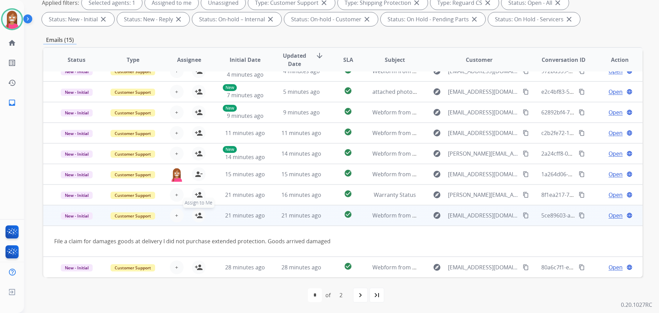
click at [199, 216] on mat-icon "person_add" at bounding box center [199, 215] width 8 height 8
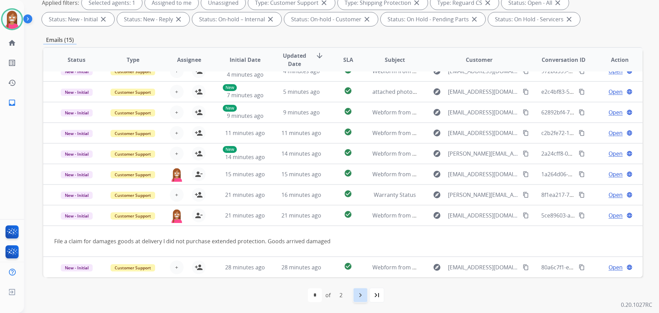
click at [360, 289] on div "navigate_next" at bounding box center [360, 294] width 15 height 15
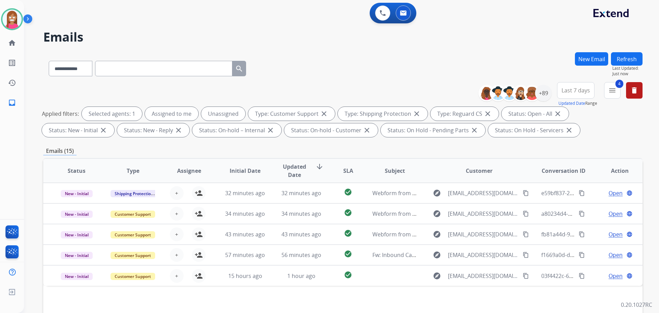
scroll to position [0, 0]
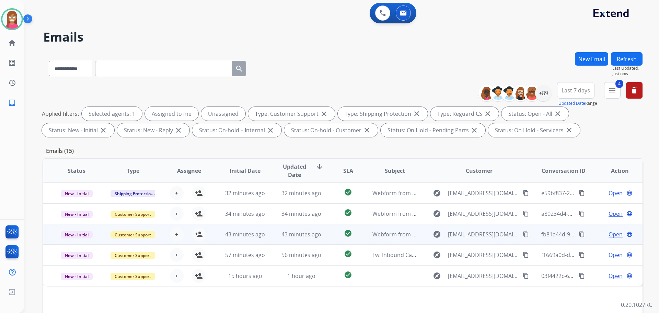
click at [273, 235] on td "43 minutes ago" at bounding box center [296, 234] width 56 height 21
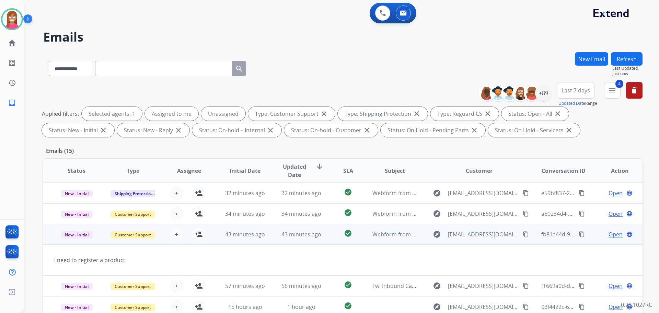
click at [523, 235] on mat-icon "content_copy" at bounding box center [526, 234] width 6 height 6
click at [197, 237] on mat-icon "person_add" at bounding box center [199, 234] width 8 height 8
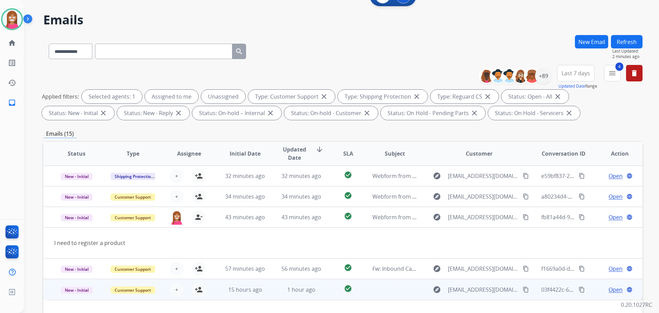
scroll to position [111, 0]
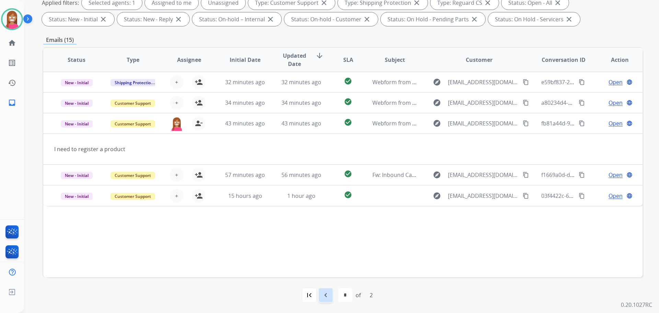
click at [331, 298] on div "navigate_before" at bounding box center [325, 294] width 15 height 15
select select "*"
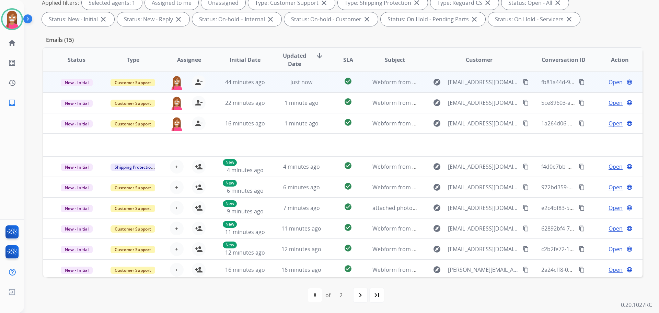
click at [274, 88] on td "Just now" at bounding box center [296, 82] width 56 height 21
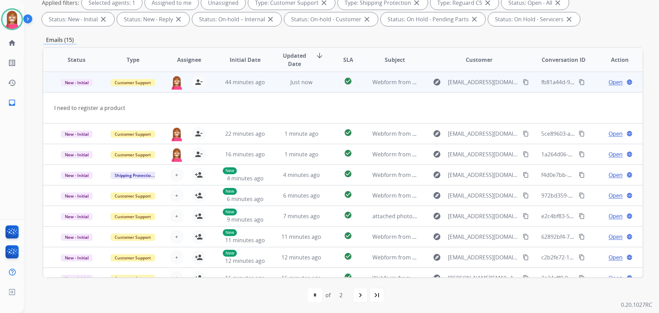
click at [609, 82] on span "Open" at bounding box center [615, 82] width 14 height 8
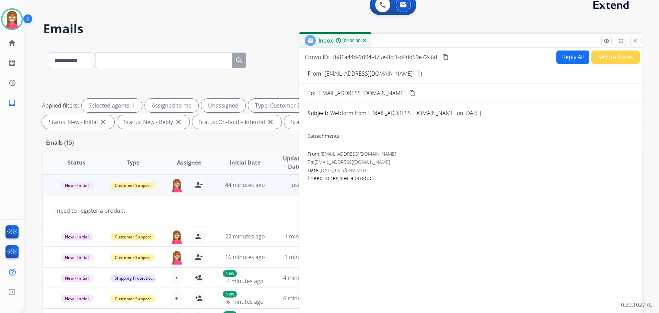
scroll to position [8, 0]
click at [573, 57] on button "Reply All" at bounding box center [572, 57] width 33 height 13
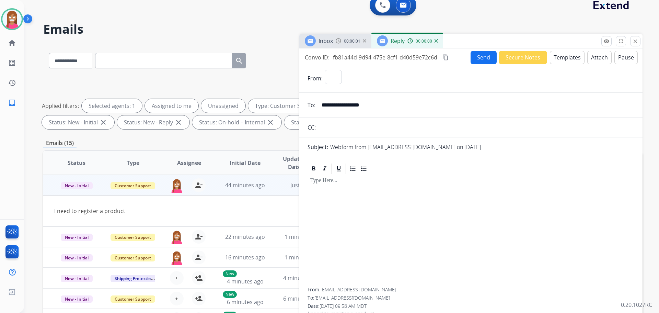
select select "**********"
click at [572, 59] on button "Templates" at bounding box center [567, 57] width 35 height 13
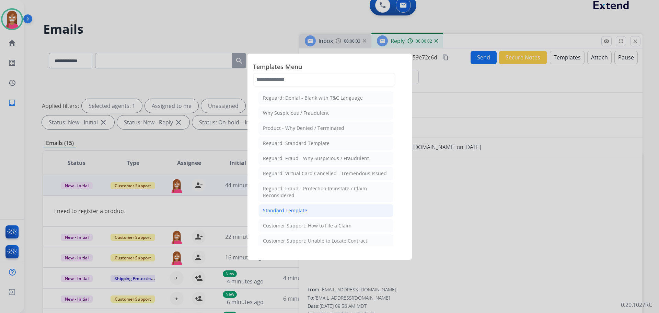
click at [280, 209] on div "Standard Template" at bounding box center [285, 210] width 44 height 7
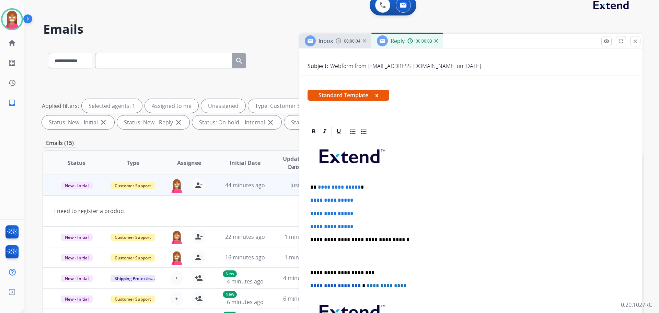
scroll to position [69, 0]
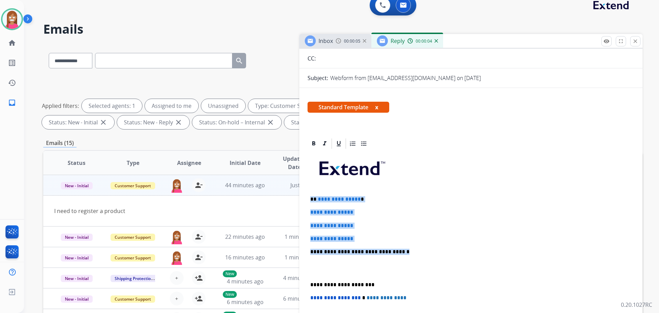
drag, startPoint x: 399, startPoint y: 252, endPoint x: 311, endPoint y: 195, distance: 104.5
click at [311, 195] on div "**********" at bounding box center [470, 268] width 327 height 236
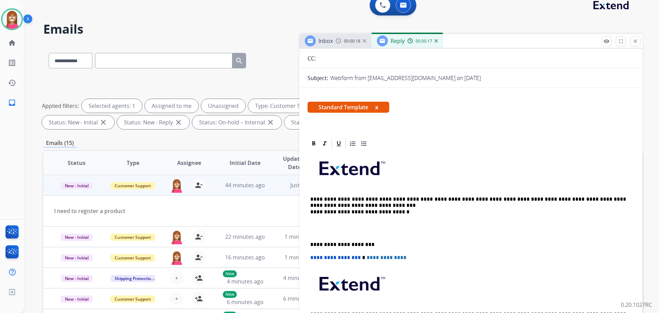
click at [336, 203] on p "**********" at bounding box center [468, 205] width 316 height 19
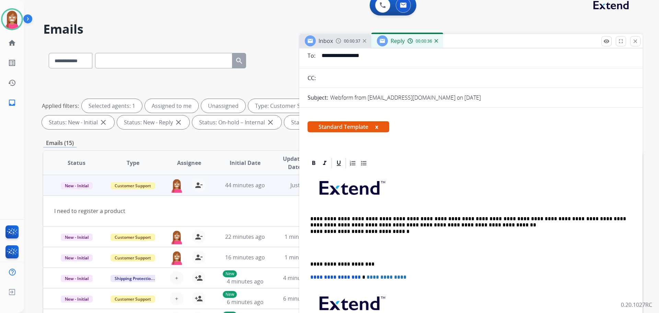
scroll to position [0, 0]
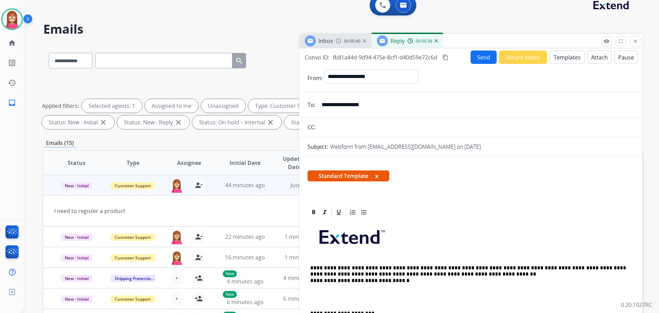
click at [483, 57] on button "Send" at bounding box center [483, 56] width 26 height 13
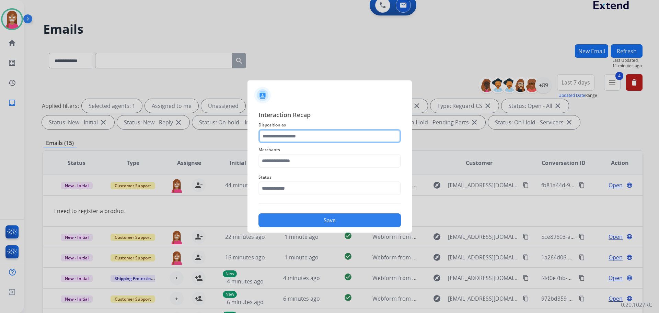
drag, startPoint x: 270, startPoint y: 137, endPoint x: 241, endPoint y: 148, distance: 31.7
click at [270, 137] on input "text" at bounding box center [329, 136] width 142 height 14
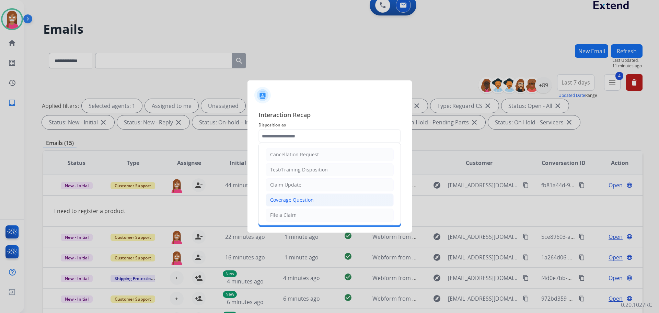
click at [289, 203] on div "Coverage Question" at bounding box center [292, 199] width 44 height 7
type input "**********"
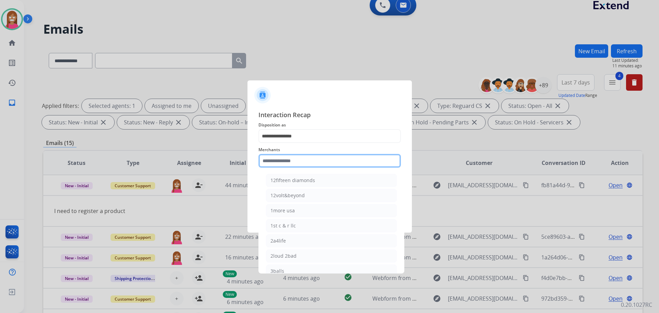
click at [271, 159] on input "text" at bounding box center [329, 161] width 142 height 14
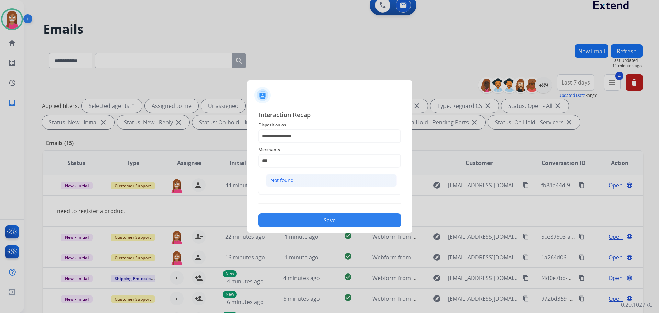
click at [276, 182] on div "Not found" at bounding box center [281, 180] width 23 height 7
type input "*********"
click at [278, 191] on input "text" at bounding box center [329, 188] width 142 height 14
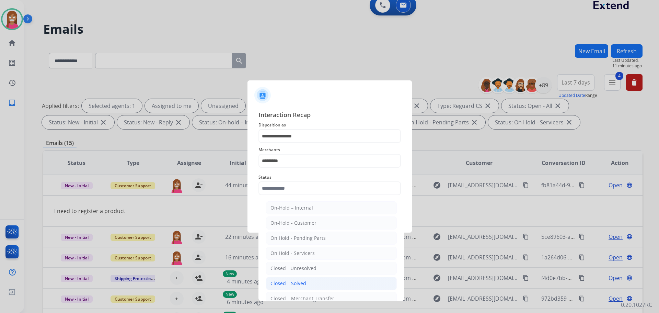
click at [287, 285] on div "Closed – Solved" at bounding box center [288, 283] width 36 height 7
type input "**********"
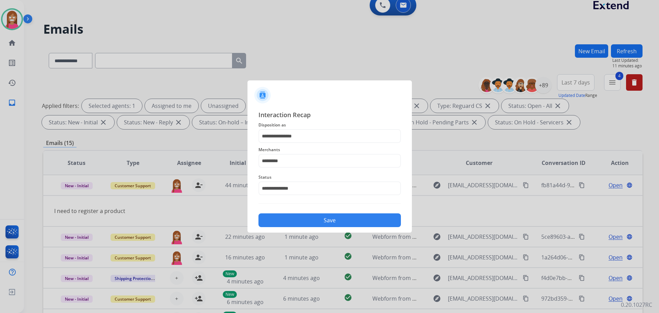
click at [291, 223] on button "Save" at bounding box center [329, 220] width 142 height 14
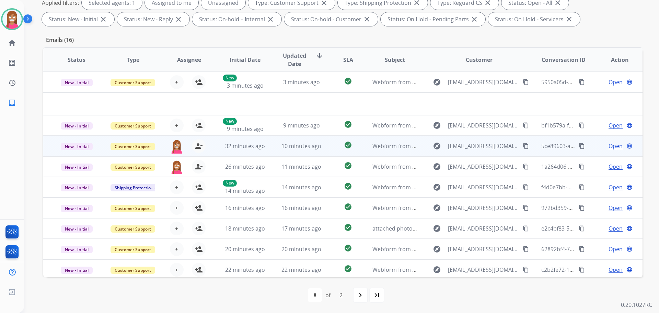
click at [329, 152] on td "check_circle" at bounding box center [342, 146] width 37 height 21
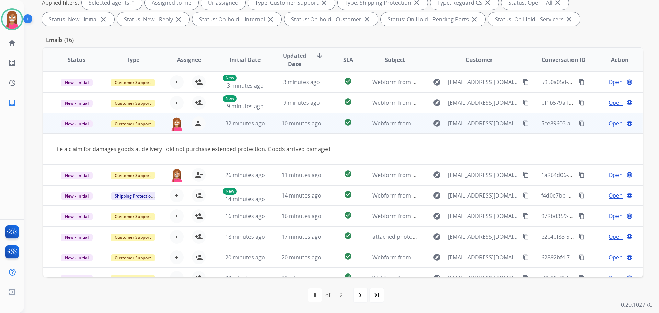
click at [611, 126] on span "Open" at bounding box center [615, 123] width 14 height 8
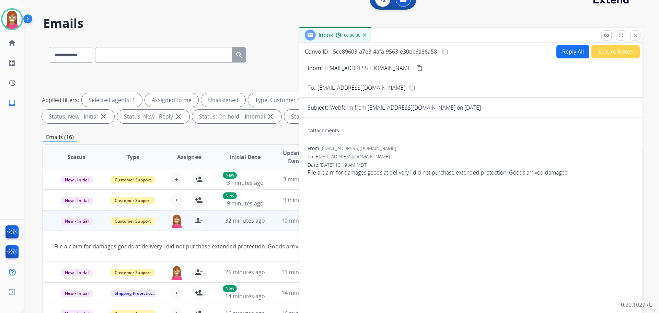
scroll to position [8, 0]
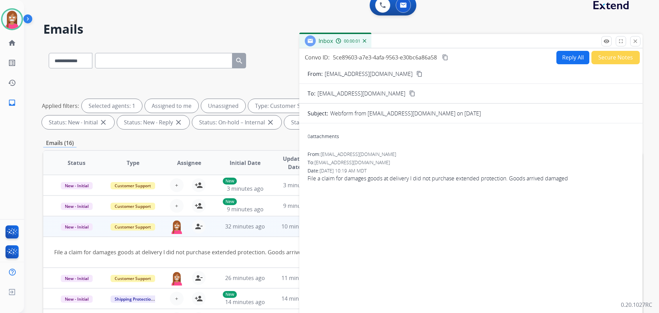
click at [563, 59] on button "Reply All" at bounding box center [572, 57] width 33 height 13
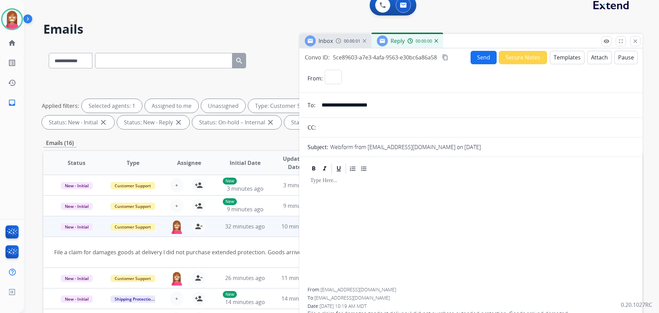
select select "**********"
click at [572, 59] on button "Templates" at bounding box center [567, 57] width 35 height 13
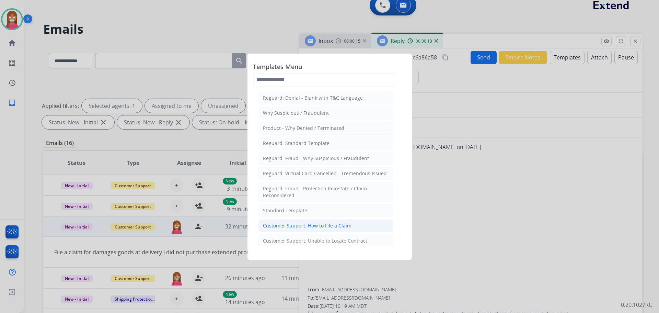
click at [275, 226] on div "Customer Support: How to File a Claim" at bounding box center [307, 225] width 89 height 7
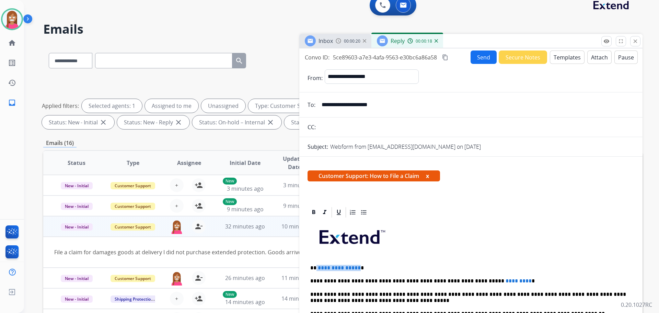
drag, startPoint x: 357, startPoint y: 262, endPoint x: 315, endPoint y: 262, distance: 41.9
drag, startPoint x: 497, startPoint y: 276, endPoint x: 448, endPoint y: 273, distance: 48.8
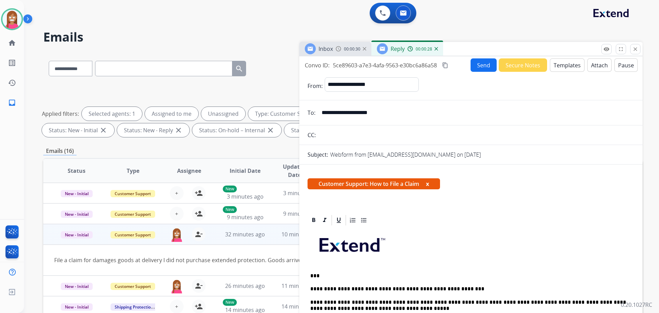
click at [478, 62] on button "Send" at bounding box center [483, 64] width 26 height 13
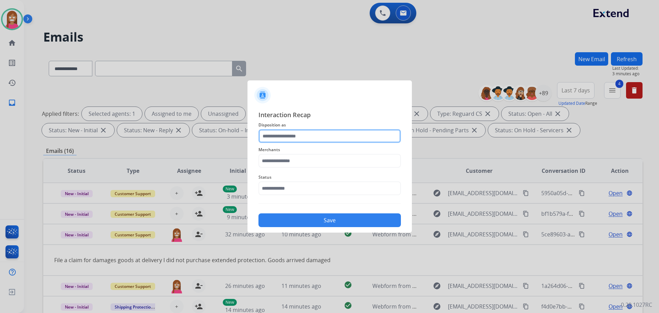
click at [287, 133] on input "text" at bounding box center [329, 136] width 142 height 14
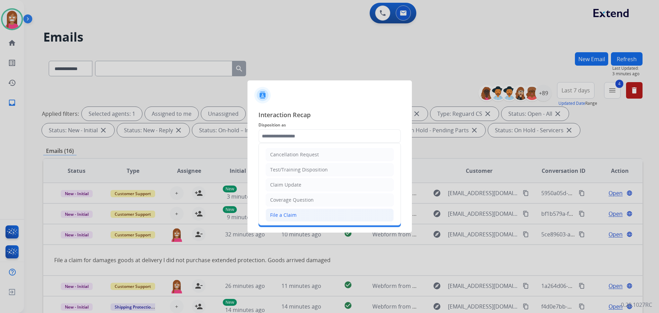
click at [281, 214] on div "File a Claim" at bounding box center [283, 214] width 26 height 7
type input "**********"
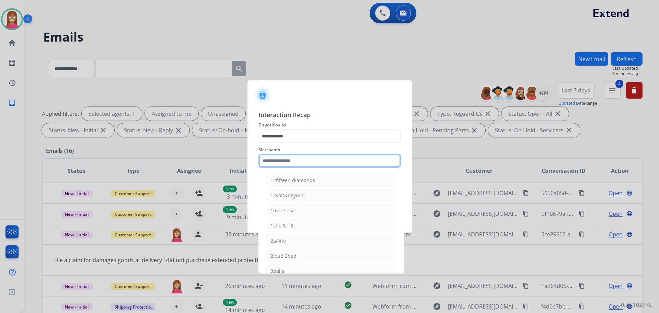
click at [263, 158] on input "text" at bounding box center [329, 161] width 142 height 14
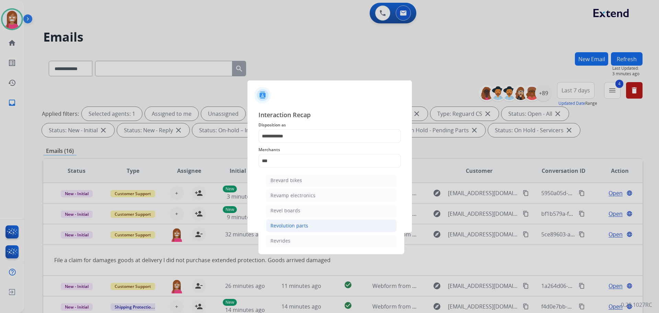
click at [289, 225] on div "Revolution parts" at bounding box center [289, 225] width 38 height 7
type input "**********"
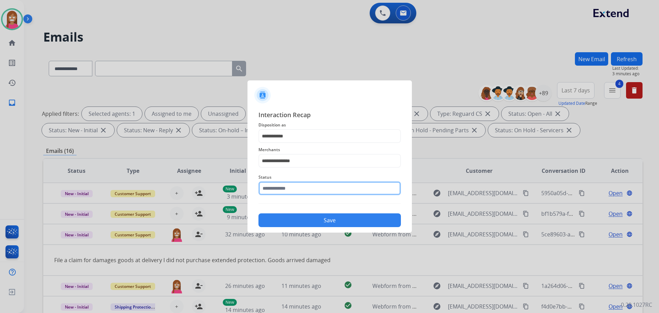
click at [279, 187] on input "text" at bounding box center [329, 188] width 142 height 14
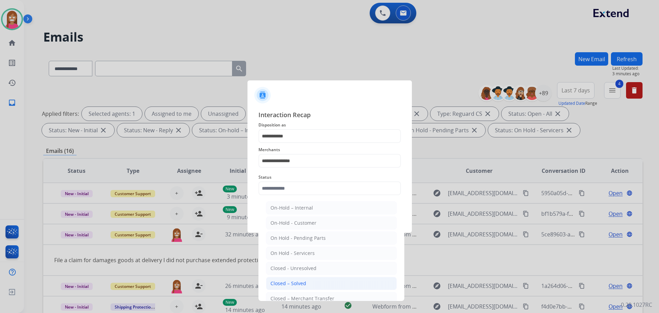
click at [279, 285] on div "Closed – Solved" at bounding box center [288, 283] width 36 height 7
type input "**********"
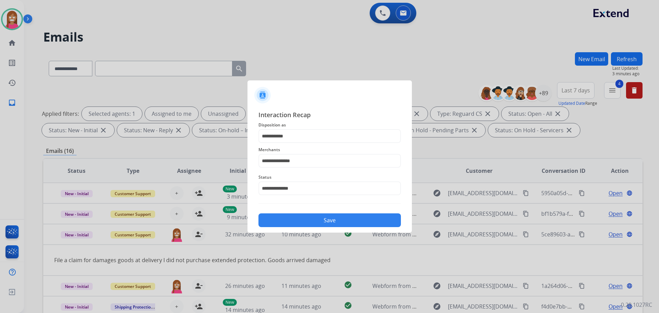
click at [305, 221] on button "Save" at bounding box center [329, 220] width 142 height 14
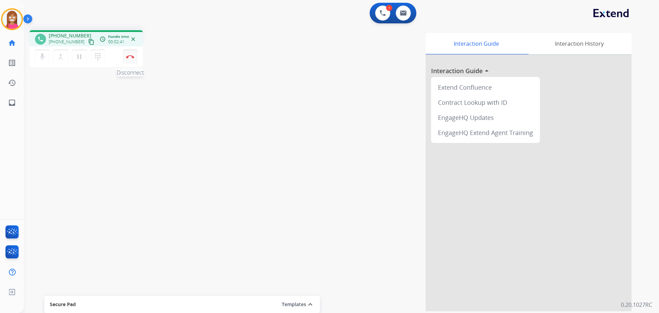
click at [133, 58] on button "Disconnect" at bounding box center [130, 56] width 14 height 14
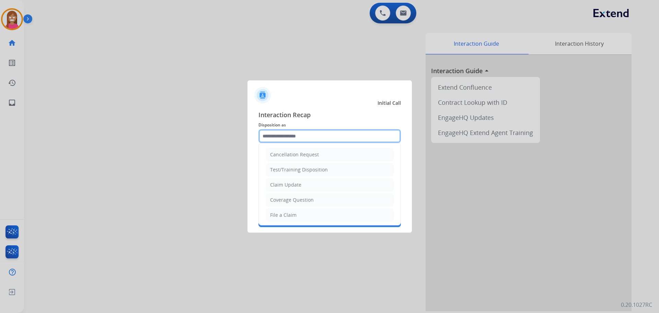
click at [284, 137] on input "text" at bounding box center [329, 136] width 142 height 14
click at [281, 211] on div "File a Claim" at bounding box center [283, 214] width 26 height 7
type input "**********"
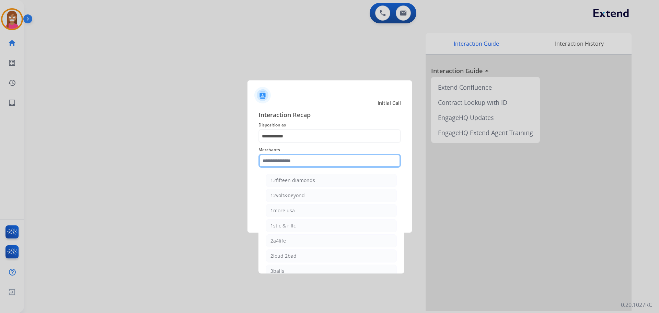
click at [286, 159] on input "text" at bounding box center [329, 161] width 142 height 14
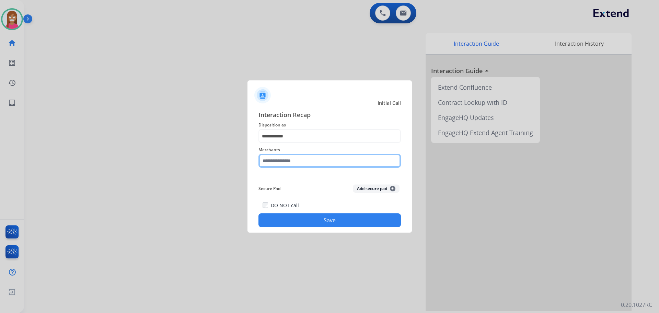
click at [299, 161] on input "text" at bounding box center [329, 161] width 142 height 14
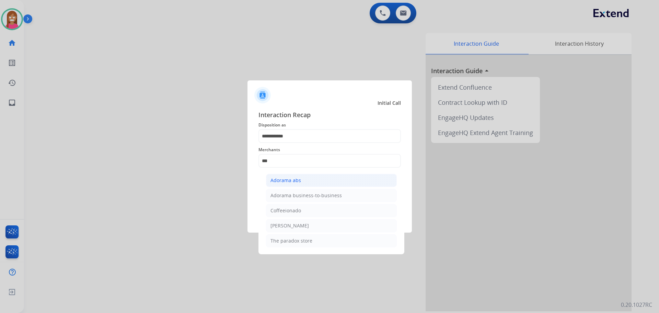
click at [286, 183] on div "Adorama abs" at bounding box center [285, 180] width 31 height 7
type input "**********"
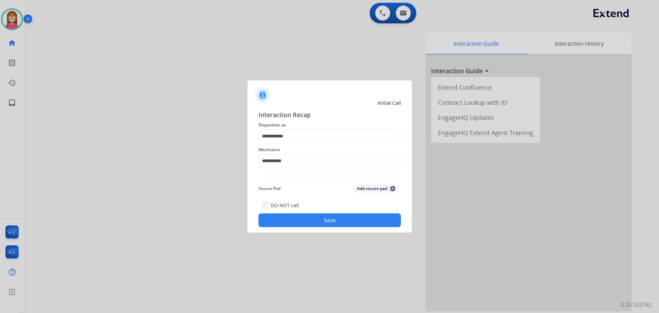
click at [282, 223] on button "Save" at bounding box center [329, 220] width 142 height 14
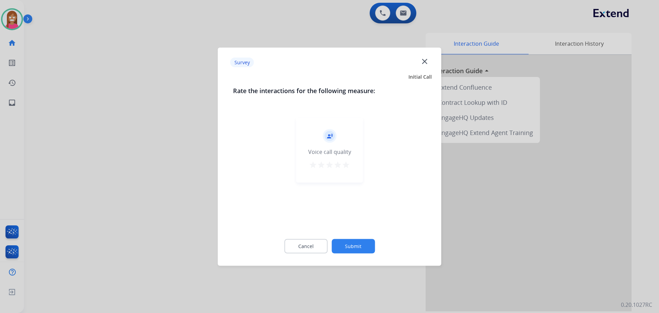
click at [422, 60] on mat-icon "close" at bounding box center [424, 61] width 9 height 9
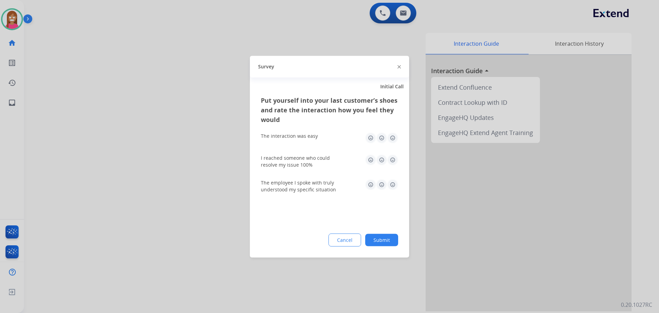
click at [398, 66] on div "Survey" at bounding box center [329, 67] width 159 height 22
click at [398, 66] on img at bounding box center [398, 66] width 3 height 3
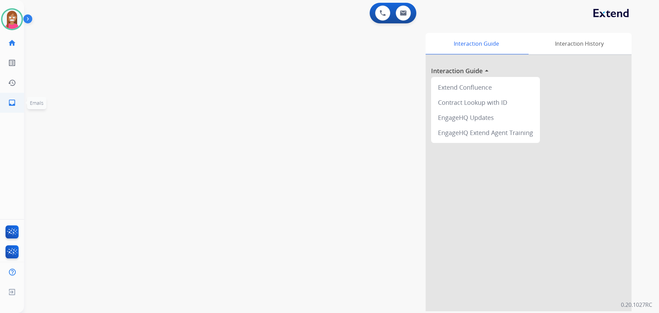
click at [11, 103] on mat-icon "inbox" at bounding box center [12, 102] width 8 height 8
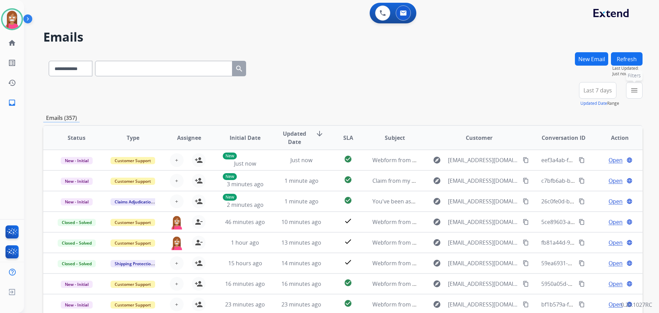
click at [636, 93] on mat-icon "menu" at bounding box center [634, 90] width 8 height 8
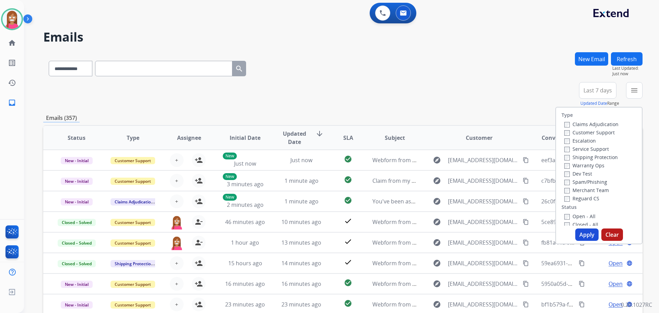
click at [569, 132] on label "Customer Support" at bounding box center [589, 132] width 50 height 7
click at [573, 157] on label "Shipping Protection" at bounding box center [591, 157] width 54 height 7
click at [570, 198] on label "Reguard CS" at bounding box center [581, 198] width 35 height 7
click at [571, 218] on label "Open - All" at bounding box center [579, 216] width 31 height 7
drag, startPoint x: 583, startPoint y: 236, endPoint x: 583, endPoint y: 226, distance: 10.0
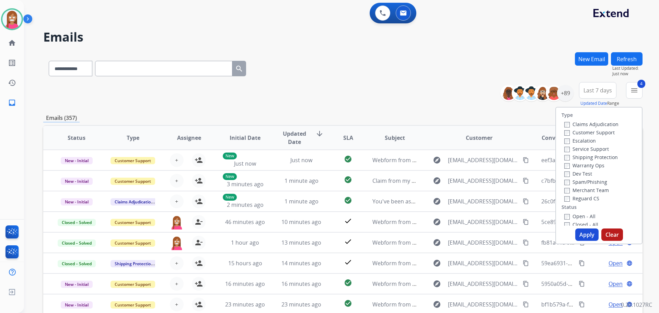
click at [583, 235] on button "Apply" at bounding box center [586, 234] width 23 height 12
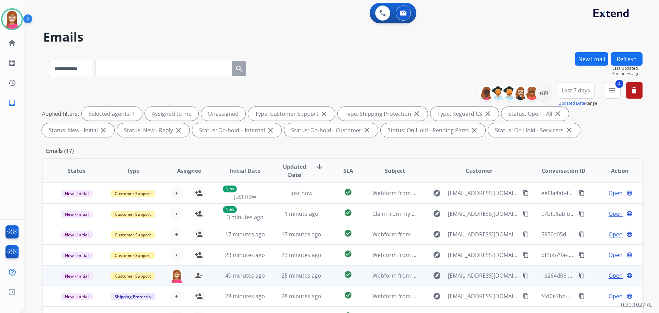
click at [268, 280] on td "25 minutes ago" at bounding box center [296, 275] width 56 height 21
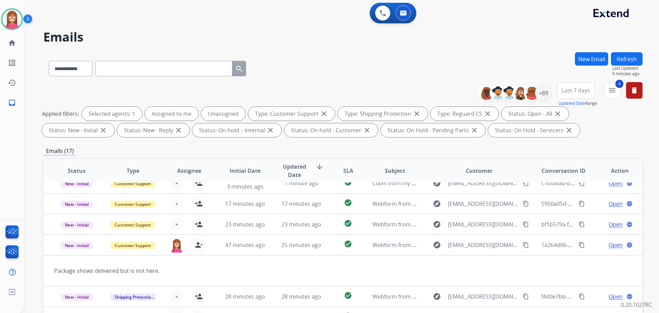
scroll to position [32, 0]
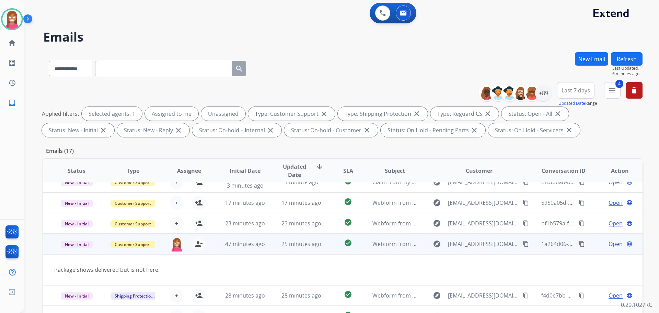
click at [610, 245] on span "Open" at bounding box center [615, 244] width 14 height 8
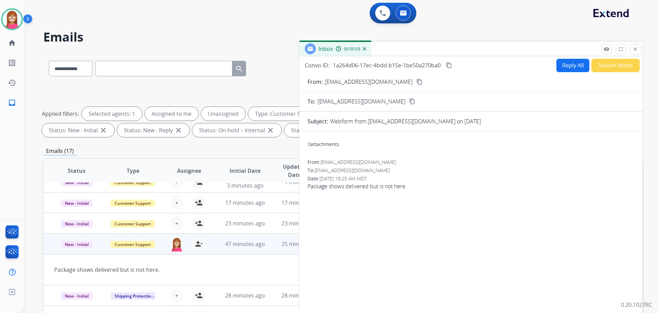
click at [566, 71] on button "Reply All" at bounding box center [572, 65] width 33 height 13
select select "**********"
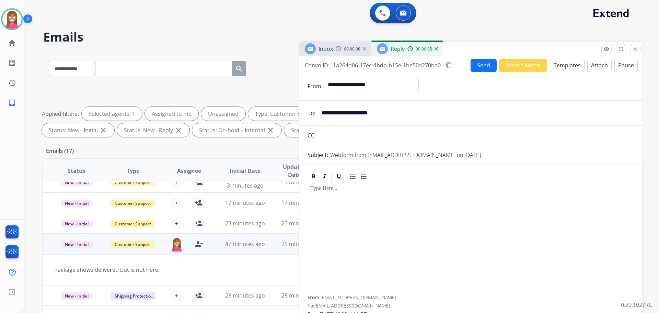
click at [552, 66] on button "Templates" at bounding box center [567, 65] width 35 height 13
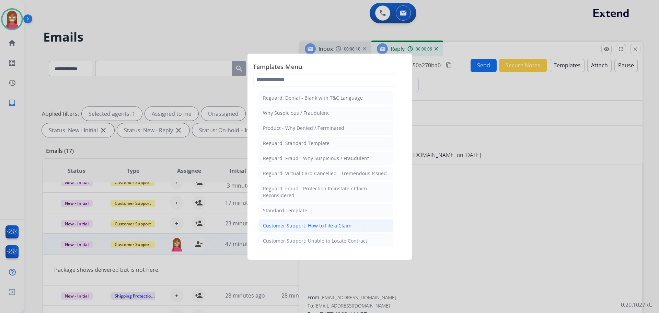
click at [313, 223] on div "Customer Support: How to File a Claim" at bounding box center [307, 225] width 89 height 7
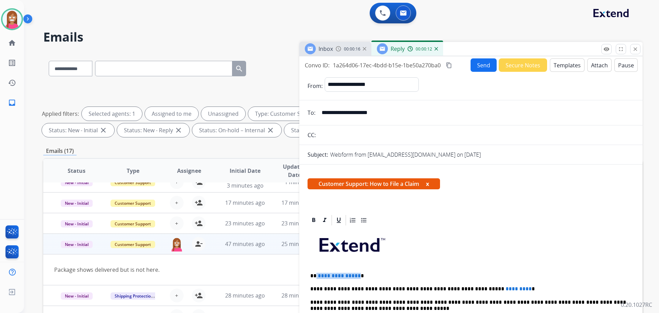
drag, startPoint x: 356, startPoint y: 273, endPoint x: 315, endPoint y: 272, distance: 41.2
click at [315, 272] on p "**********" at bounding box center [468, 275] width 316 height 6
drag, startPoint x: 497, startPoint y: 284, endPoint x: 447, endPoint y: 284, distance: 49.8
click at [477, 61] on button "Send" at bounding box center [483, 64] width 26 height 13
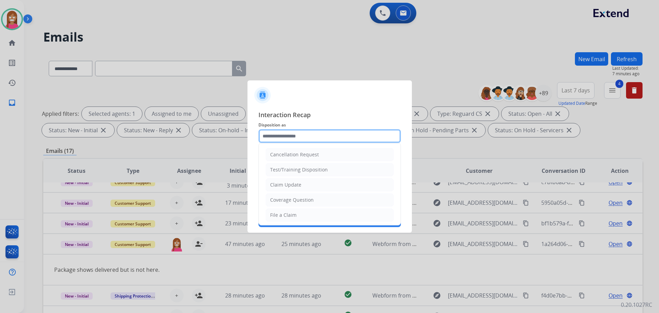
click at [267, 139] on input "text" at bounding box center [329, 136] width 142 height 14
click at [280, 213] on div "File a Claim" at bounding box center [283, 214] width 26 height 7
type input "**********"
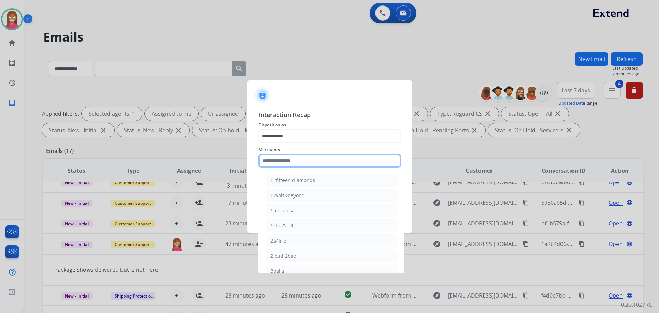
click at [272, 155] on input "text" at bounding box center [329, 161] width 142 height 14
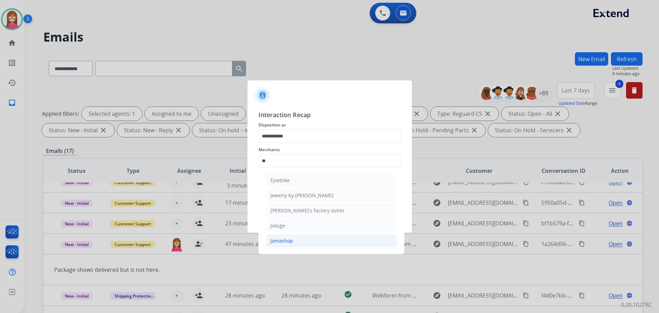
click at [296, 240] on li "Jomashop" at bounding box center [331, 240] width 131 height 13
type input "********"
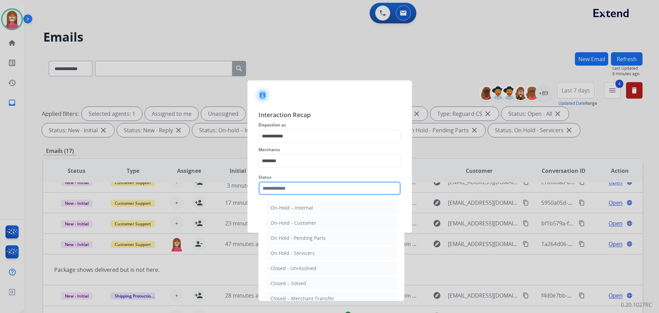
click at [282, 186] on input "text" at bounding box center [329, 188] width 142 height 14
drag, startPoint x: 274, startPoint y: 281, endPoint x: 276, endPoint y: 239, distance: 42.6
click at [275, 282] on div "Closed – Solved" at bounding box center [288, 283] width 36 height 7
type input "**********"
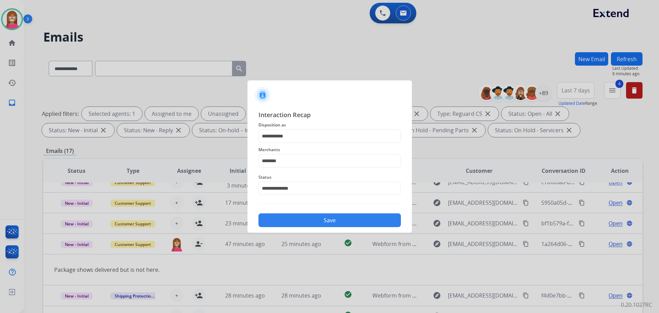
click at [273, 215] on button "Save" at bounding box center [329, 220] width 142 height 14
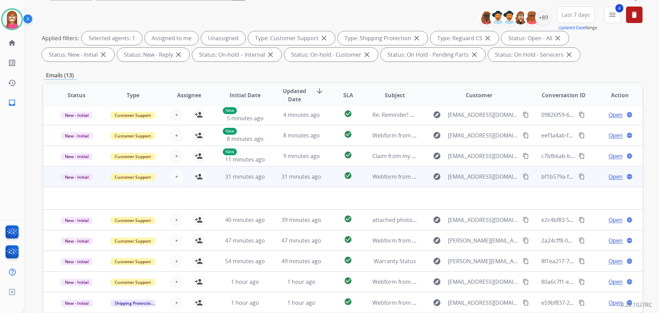
scroll to position [111, 0]
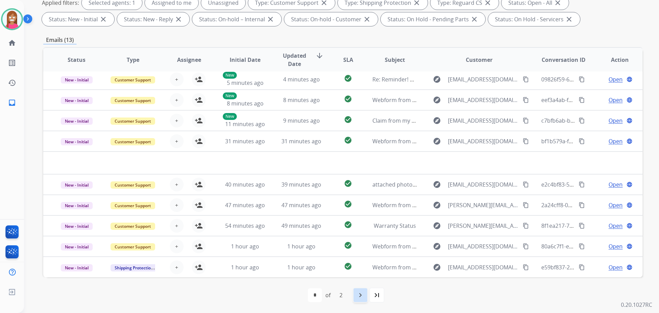
click at [358, 298] on mat-icon "navigate_next" at bounding box center [360, 295] width 8 height 8
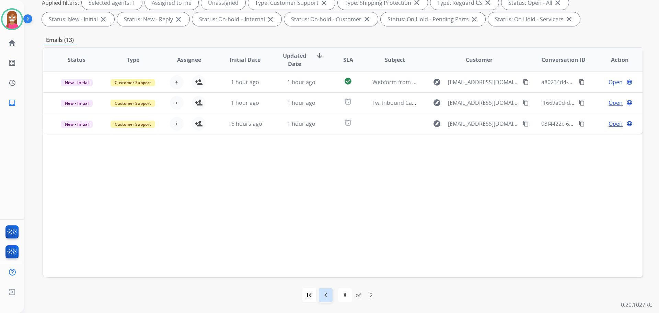
click at [328, 295] on mat-icon "navigate_before" at bounding box center [326, 295] width 8 height 8
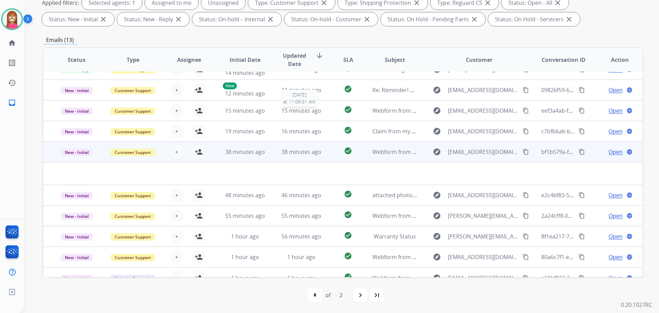
scroll to position [23, 0]
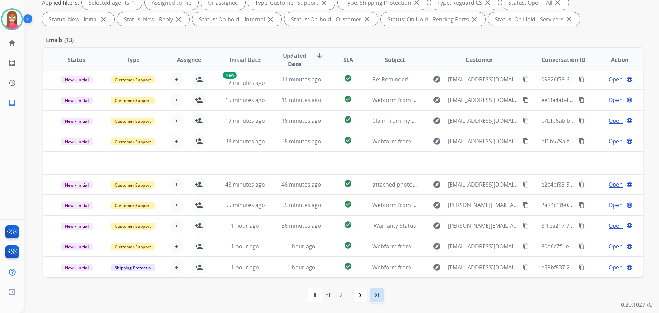
click at [375, 297] on mat-icon "last_page" at bounding box center [377, 295] width 8 height 8
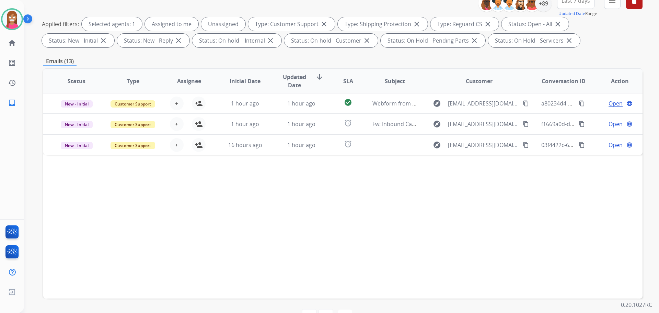
scroll to position [111, 0]
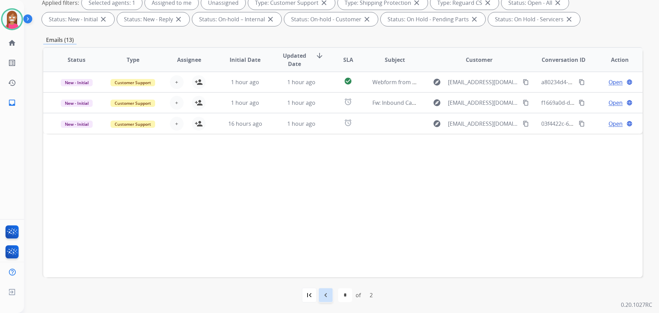
click at [331, 289] on div "navigate_before" at bounding box center [325, 294] width 15 height 15
select select "*"
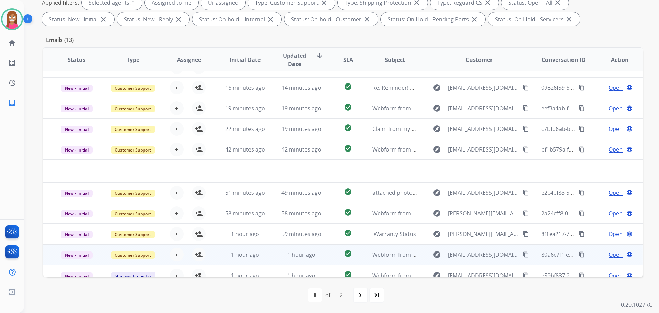
scroll to position [23, 0]
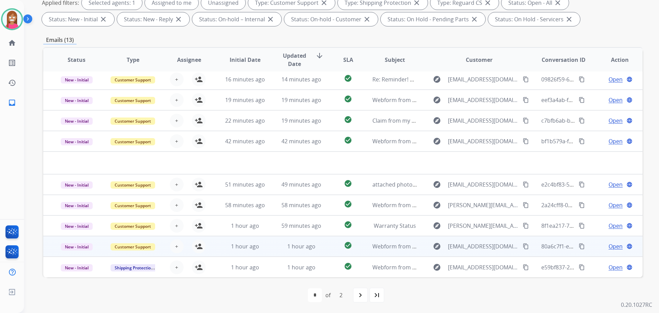
click at [317, 253] on td "1 hour ago" at bounding box center [296, 246] width 56 height 21
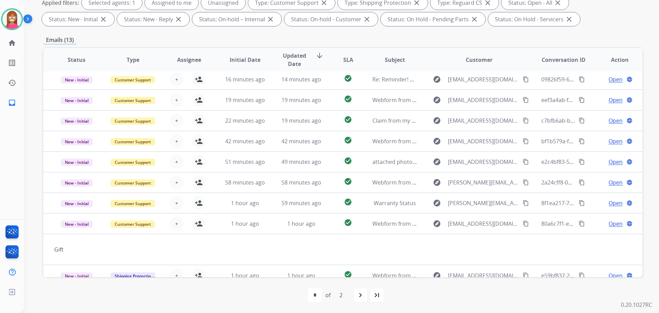
scroll to position [32, 0]
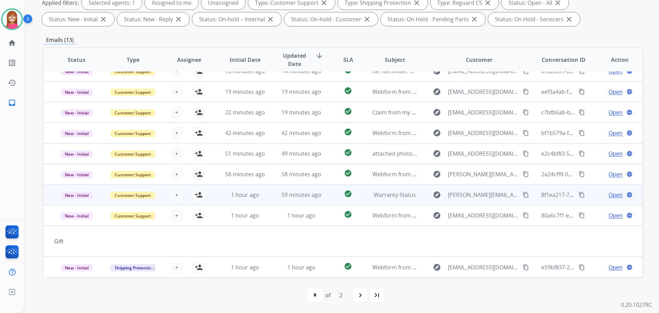
click at [272, 202] on td "59 minutes ago" at bounding box center [296, 194] width 56 height 21
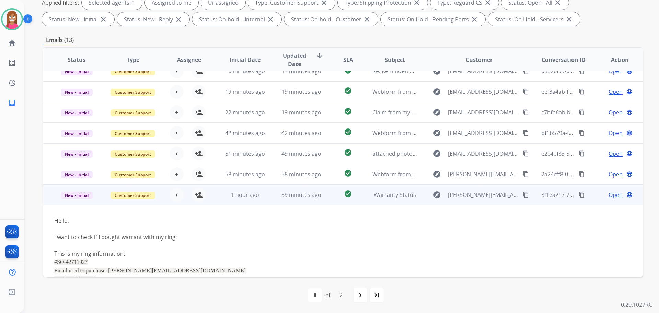
scroll to position [107, 0]
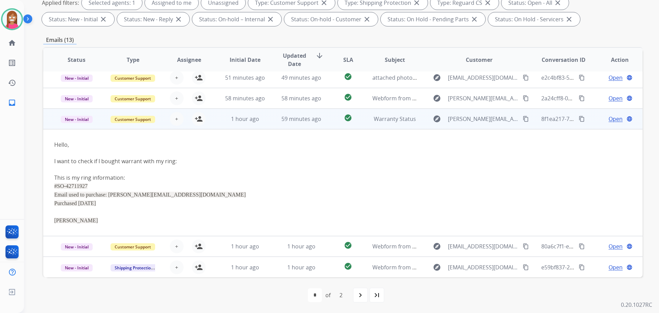
click at [523, 116] on mat-icon "content_copy" at bounding box center [526, 119] width 6 height 6
click at [608, 119] on span "Open" at bounding box center [615, 119] width 14 height 8
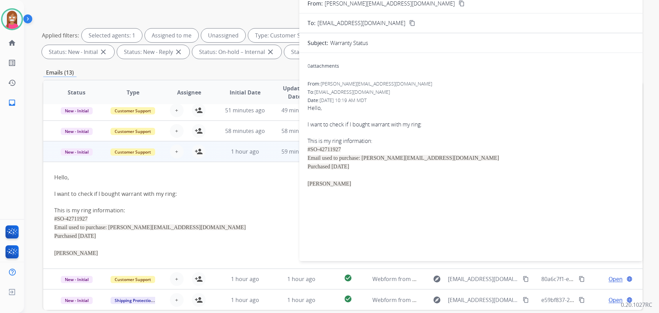
scroll to position [0, 0]
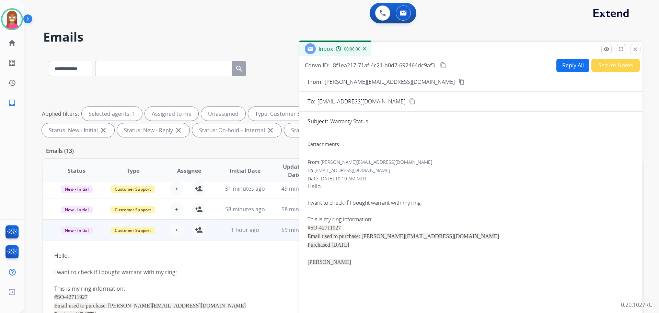
click at [571, 66] on button "Reply All" at bounding box center [572, 65] width 33 height 13
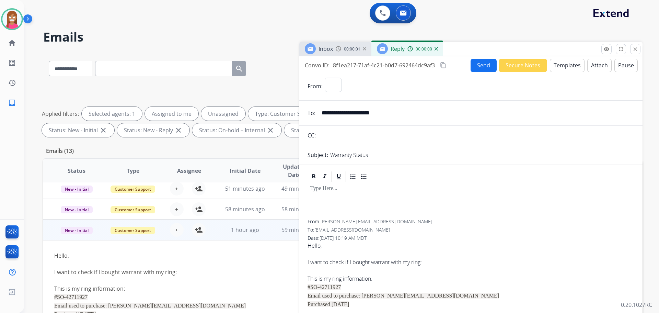
select select "**********"
click at [558, 69] on button "Templates" at bounding box center [567, 65] width 35 height 13
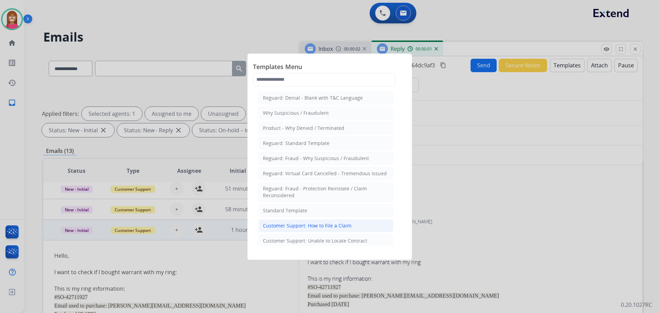
click at [310, 224] on div "Customer Support: How to File a Claim" at bounding box center [307, 225] width 89 height 7
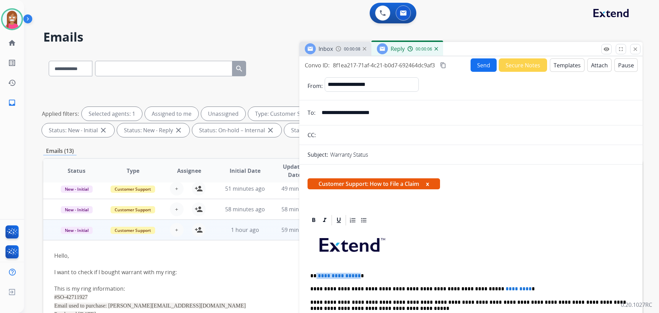
drag, startPoint x: 356, startPoint y: 272, endPoint x: 316, endPoint y: 271, distance: 40.5
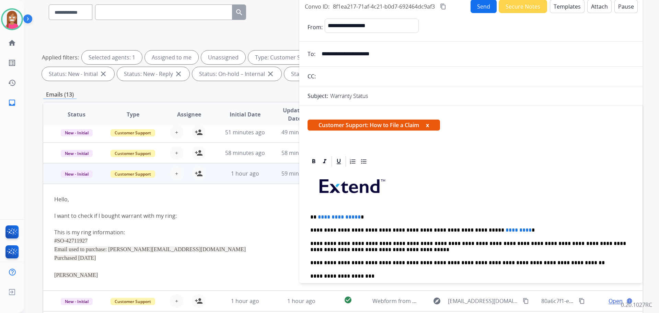
scroll to position [1, 0]
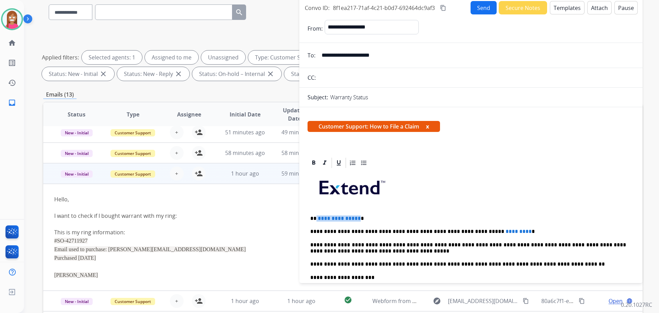
drag, startPoint x: 357, startPoint y: 216, endPoint x: 316, endPoint y: 214, distance: 41.6
click at [316, 214] on div "**********" at bounding box center [470, 274] width 327 height 210
drag, startPoint x: 497, startPoint y: 226, endPoint x: 449, endPoint y: 223, distance: 47.8
click at [449, 223] on div "**********" at bounding box center [470, 274] width 327 height 210
click at [339, 219] on p "**********" at bounding box center [468, 218] width 316 height 6
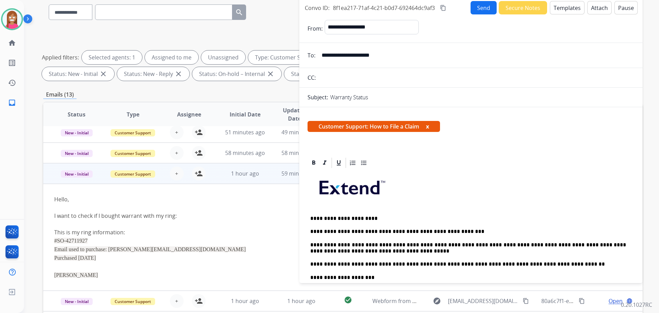
scroll to position [0, 0]
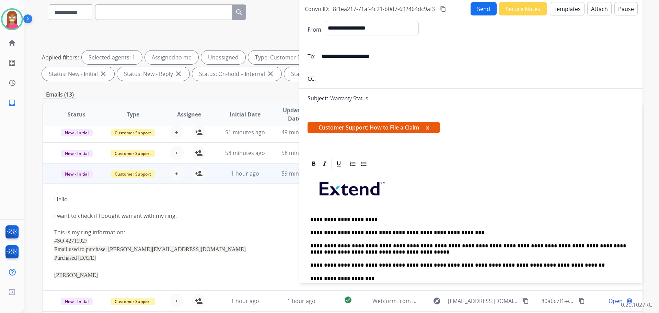
click at [480, 10] on button "Send" at bounding box center [483, 8] width 26 height 13
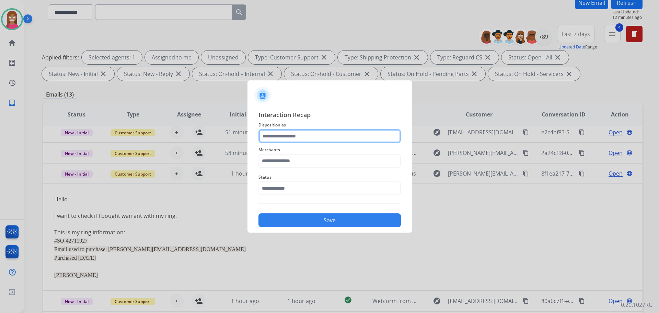
click at [289, 135] on input "text" at bounding box center [329, 136] width 142 height 14
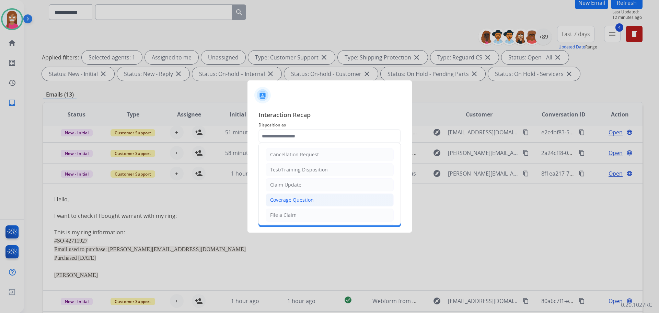
click at [288, 199] on div "Coverage Question" at bounding box center [292, 199] width 44 height 7
type input "**********"
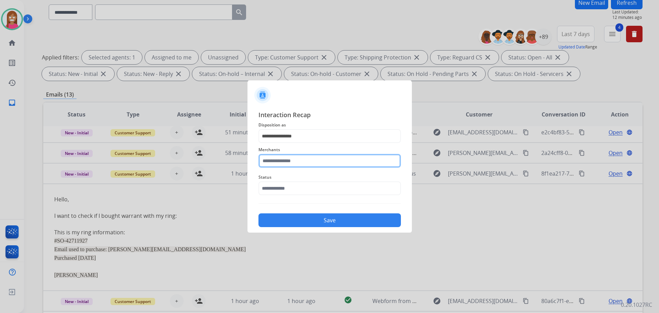
click at [274, 163] on input "text" at bounding box center [329, 161] width 142 height 14
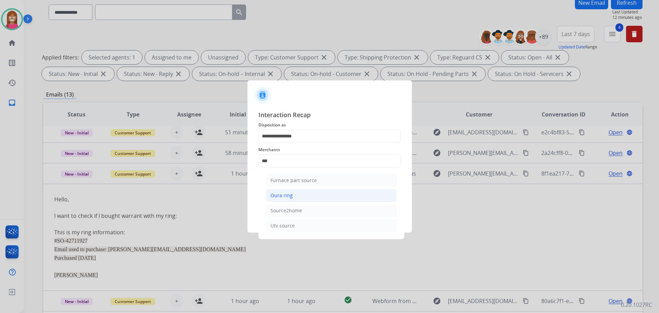
click at [295, 189] on li "Oura ring" at bounding box center [331, 195] width 131 height 13
type input "*********"
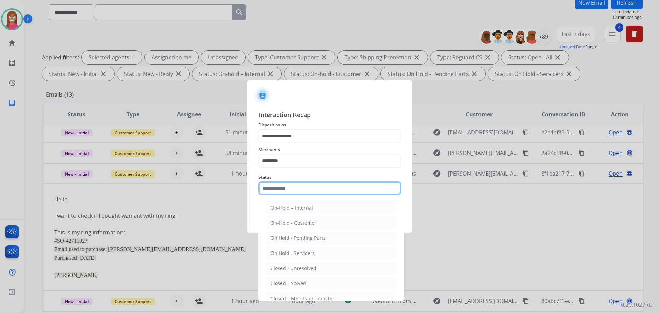
click at [279, 189] on input "text" at bounding box center [329, 188] width 142 height 14
click at [275, 286] on div "Closed – Solved" at bounding box center [288, 283] width 36 height 7
type input "**********"
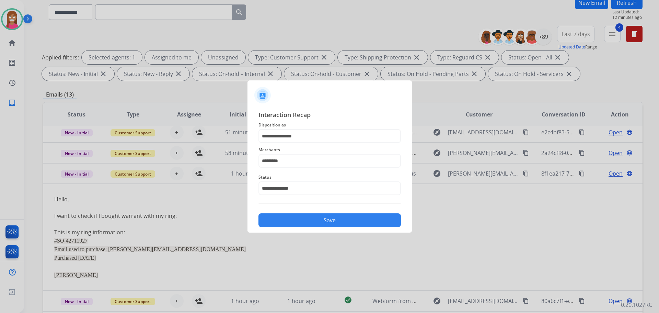
drag, startPoint x: 299, startPoint y: 213, endPoint x: 288, endPoint y: 200, distance: 16.8
click at [299, 209] on div "Save" at bounding box center [329, 218] width 142 height 18
click at [313, 223] on button "Save" at bounding box center [329, 220] width 142 height 14
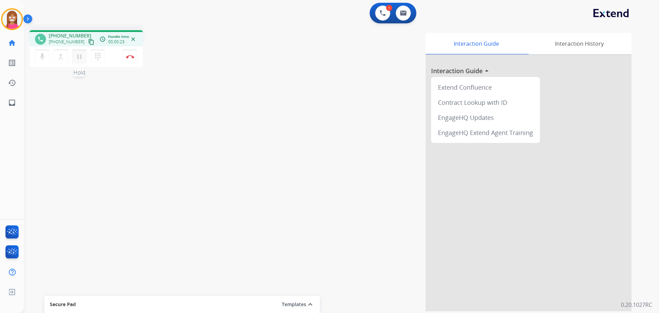
click at [78, 62] on button "pause Hold" at bounding box center [79, 56] width 14 height 14
click at [81, 57] on mat-icon "play_arrow" at bounding box center [79, 57] width 8 height 8
click at [88, 43] on mat-icon "content_copy" at bounding box center [91, 42] width 6 height 6
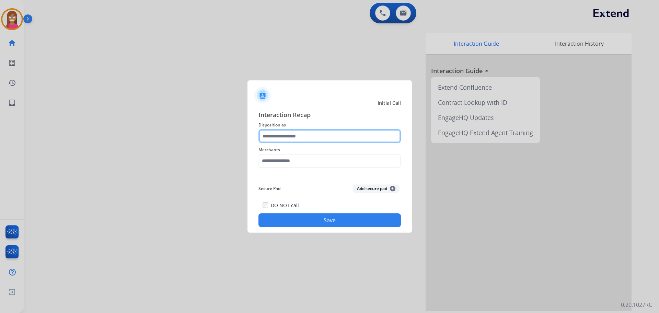
click at [267, 141] on input "text" at bounding box center [329, 136] width 142 height 14
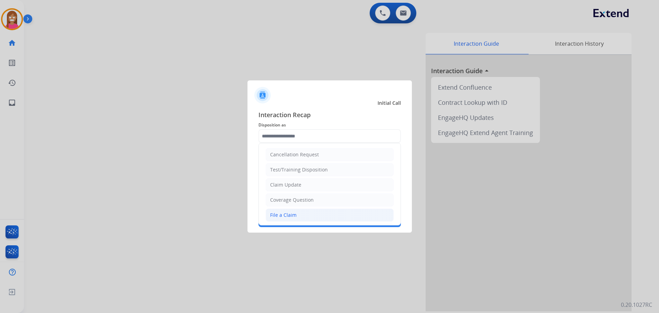
click at [275, 215] on div "File a Claim" at bounding box center [283, 214] width 26 height 7
type input "**********"
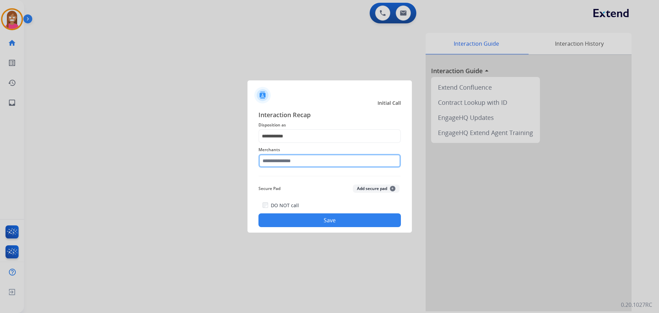
click at [273, 161] on input "text" at bounding box center [329, 161] width 142 height 14
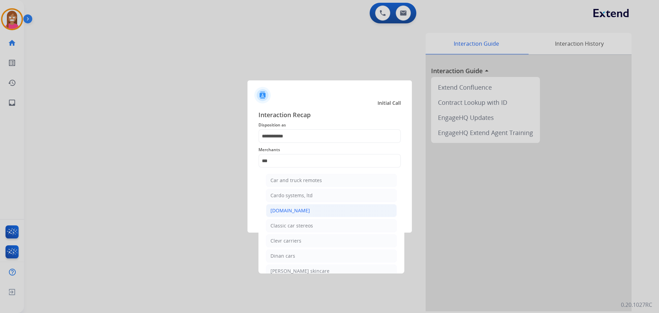
click at [290, 207] on div "[DOMAIN_NAME]" at bounding box center [289, 210] width 39 height 7
type input "**********"
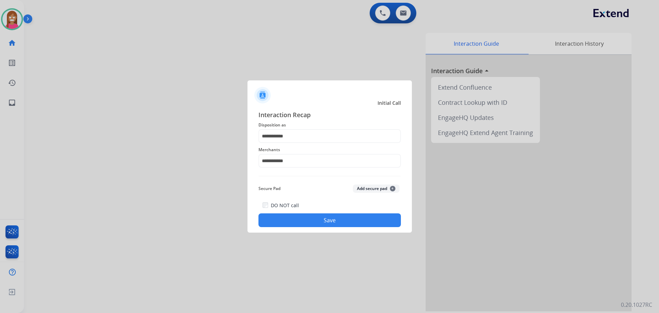
click at [295, 218] on button "Save" at bounding box center [329, 220] width 142 height 14
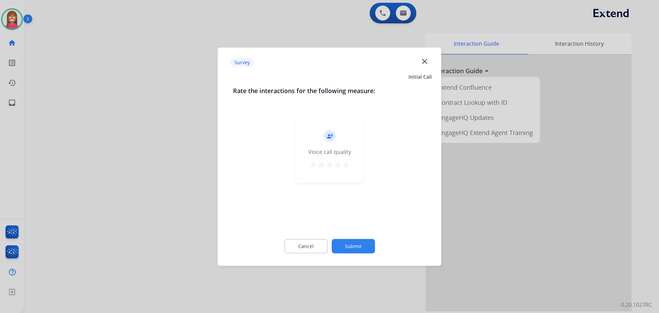
click at [428, 60] on mat-icon "close" at bounding box center [424, 61] width 9 height 9
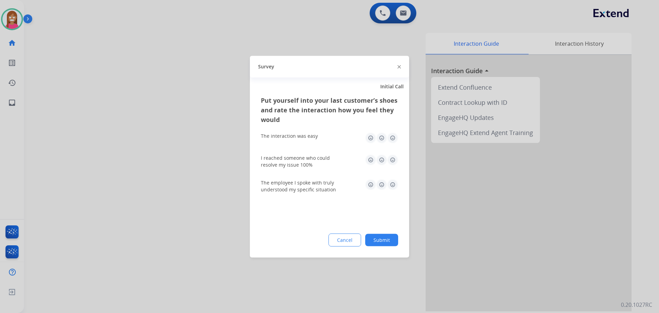
click at [399, 65] on img at bounding box center [398, 66] width 3 height 3
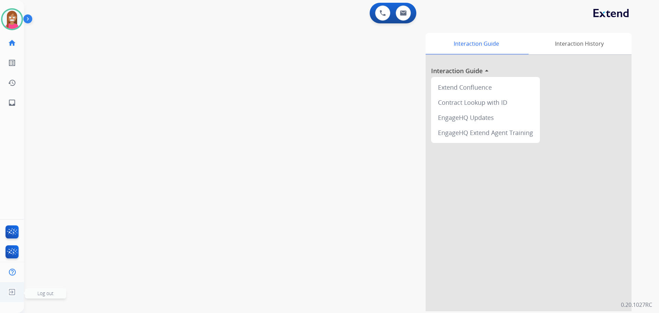
drag, startPoint x: 12, startPoint y: 293, endPoint x: 14, endPoint y: 287, distance: 6.2
click at [12, 292] on img at bounding box center [12, 291] width 12 height 13
